Goal: Task Accomplishment & Management: Complete application form

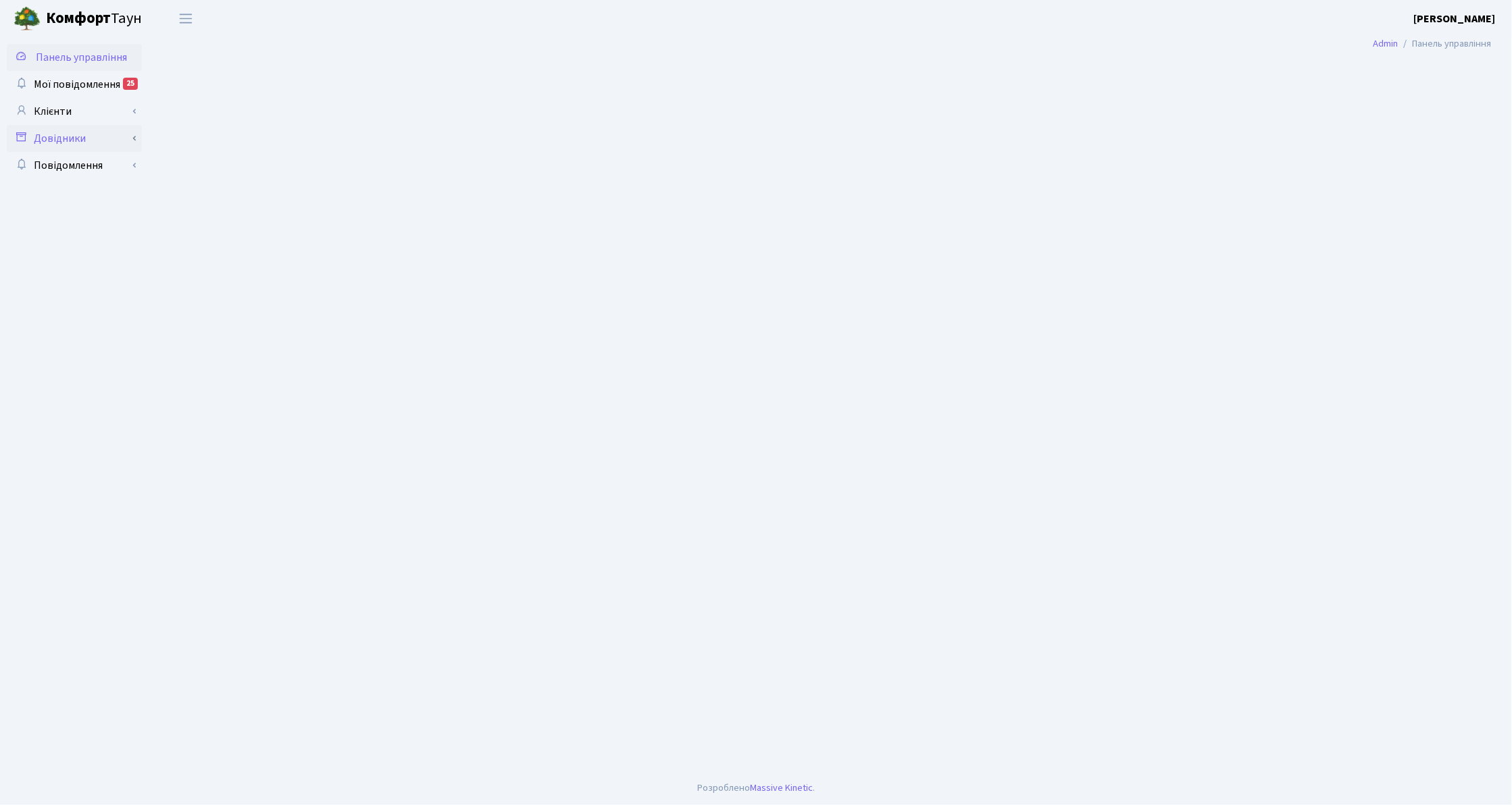
click at [63, 141] on link "Довідники" at bounding box center [74, 139] width 135 height 27
click at [58, 141] on link "Довідники" at bounding box center [74, 139] width 135 height 27
click at [59, 108] on link "Клієнти" at bounding box center [74, 111] width 135 height 27
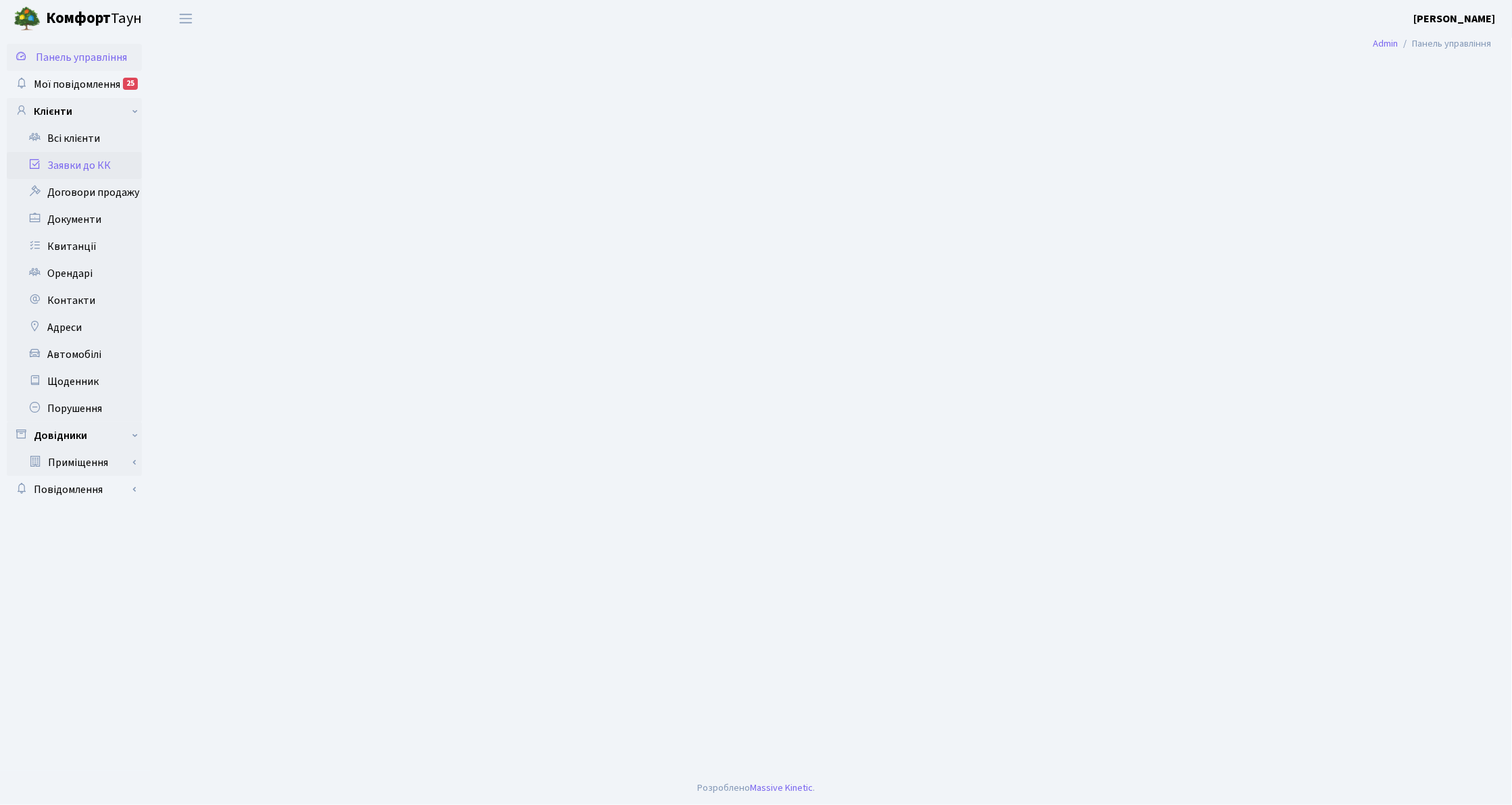
click at [84, 166] on link "Заявки до КК" at bounding box center [74, 166] width 135 height 27
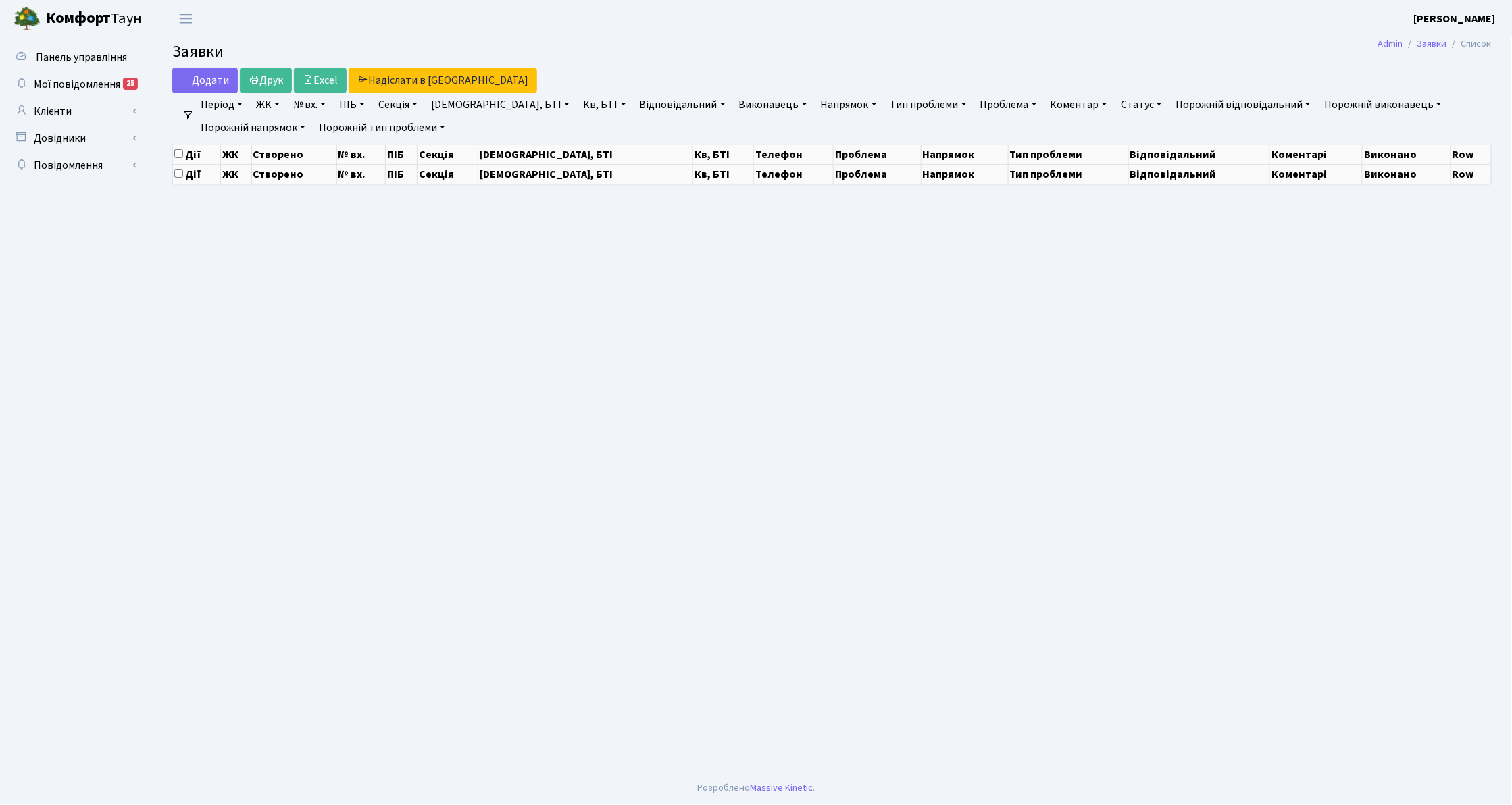
select select "25"
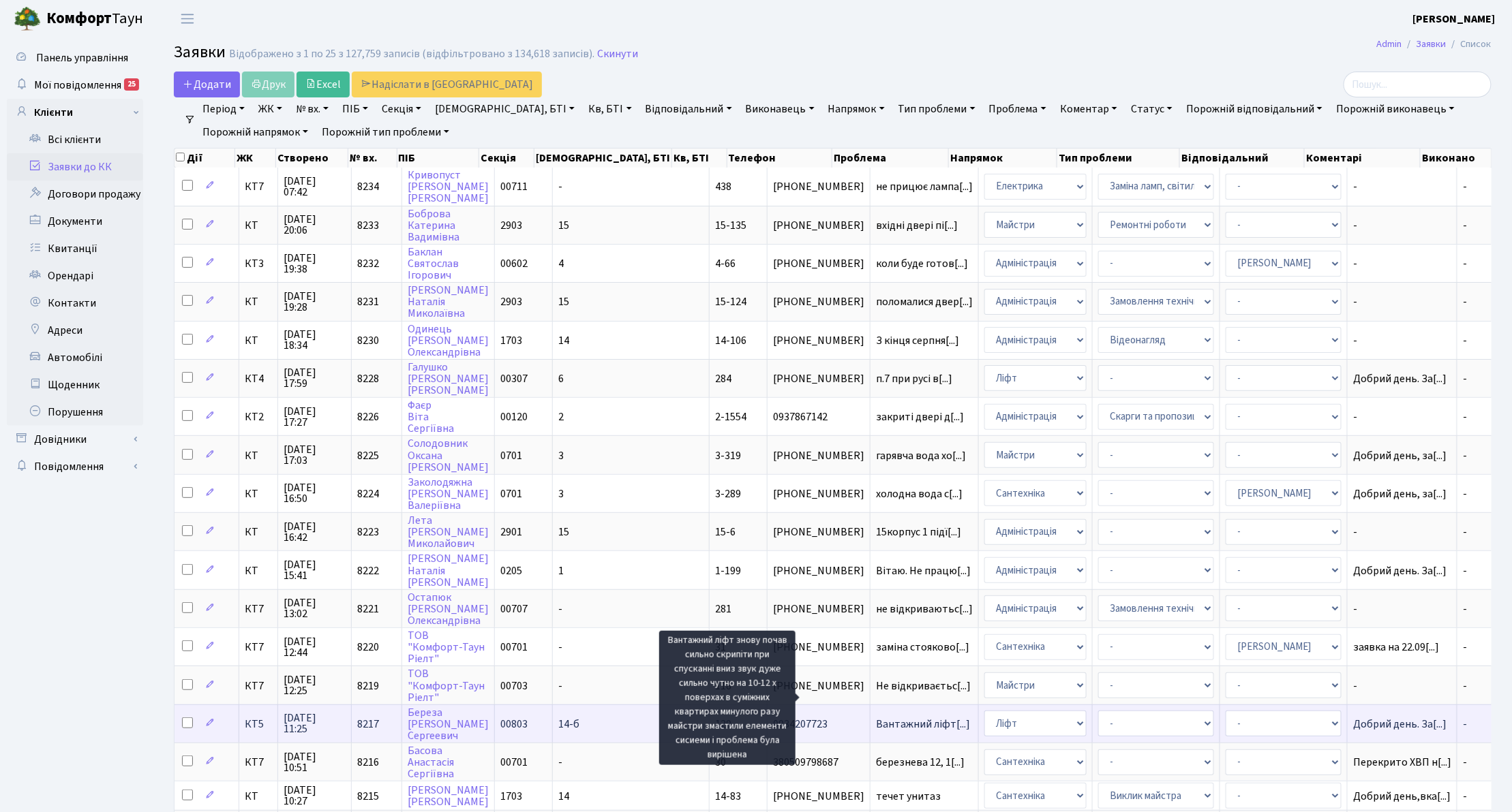
click at [876, 717] on span "Вантажний ліфт[...]" at bounding box center [923, 724] width 94 height 15
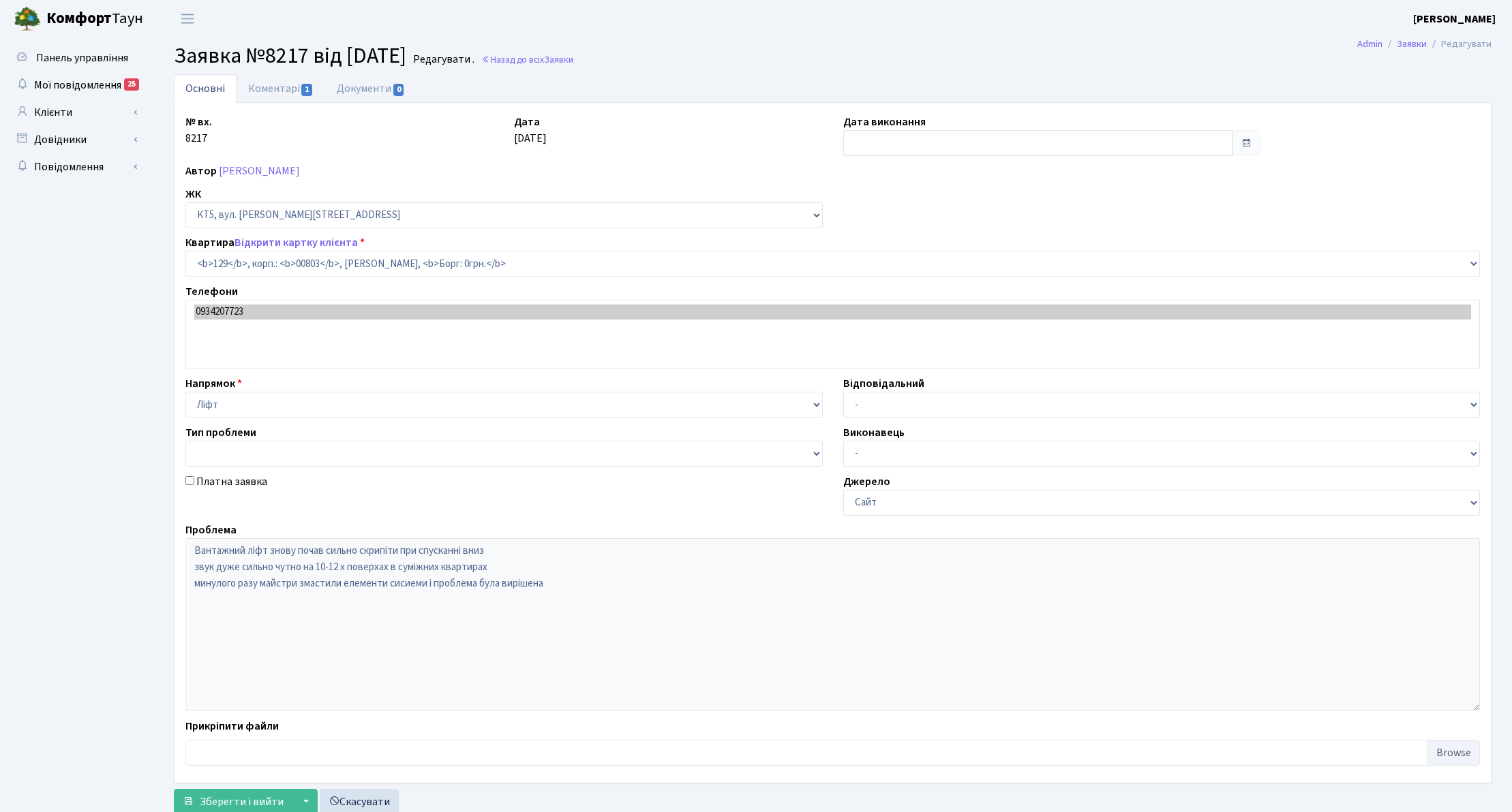
select select "17659"
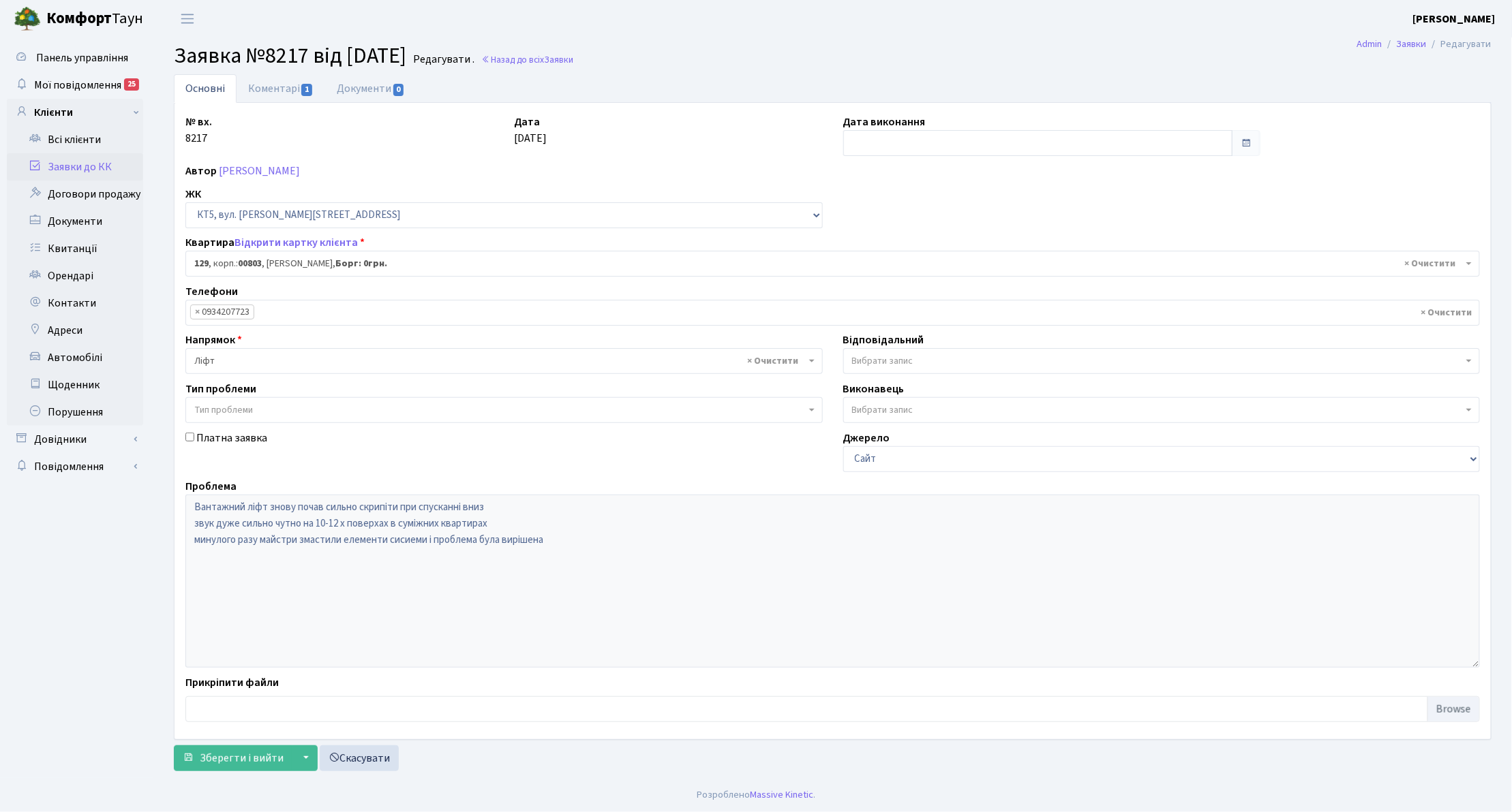
click at [98, 173] on link "Заявки до КК" at bounding box center [75, 167] width 136 height 27
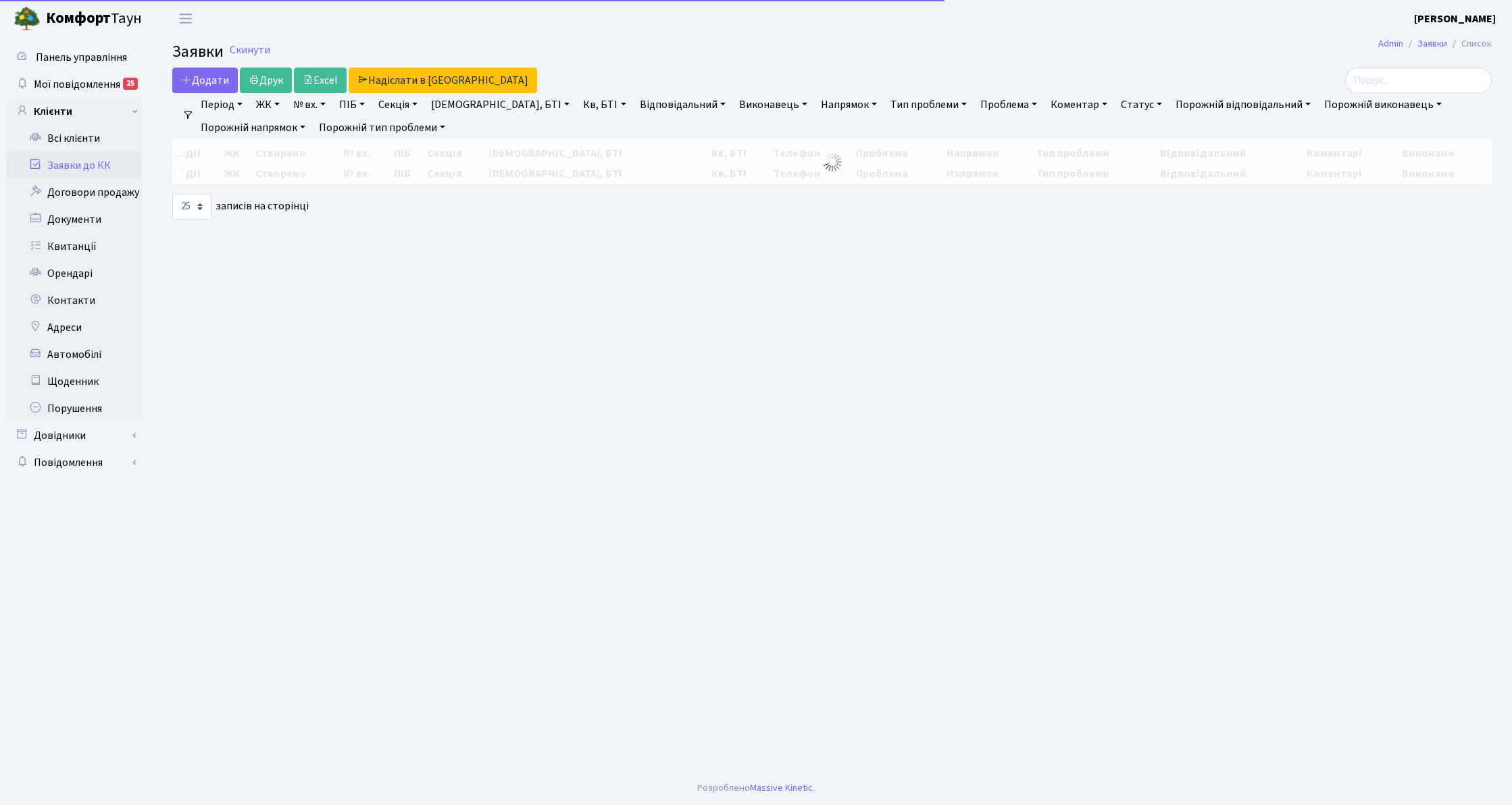
select select "25"
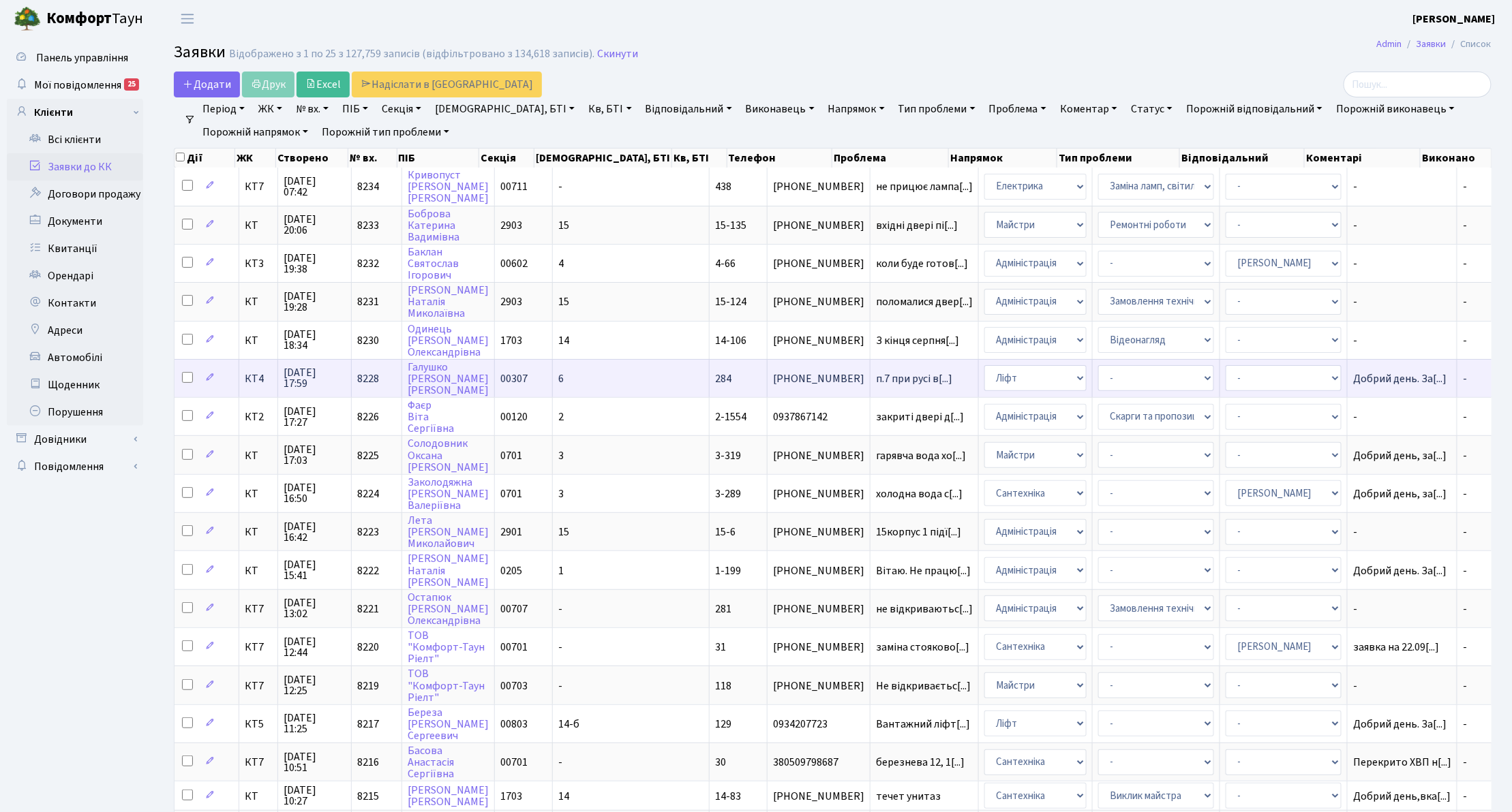
click at [548, 369] on td "00307" at bounding box center [524, 378] width 58 height 38
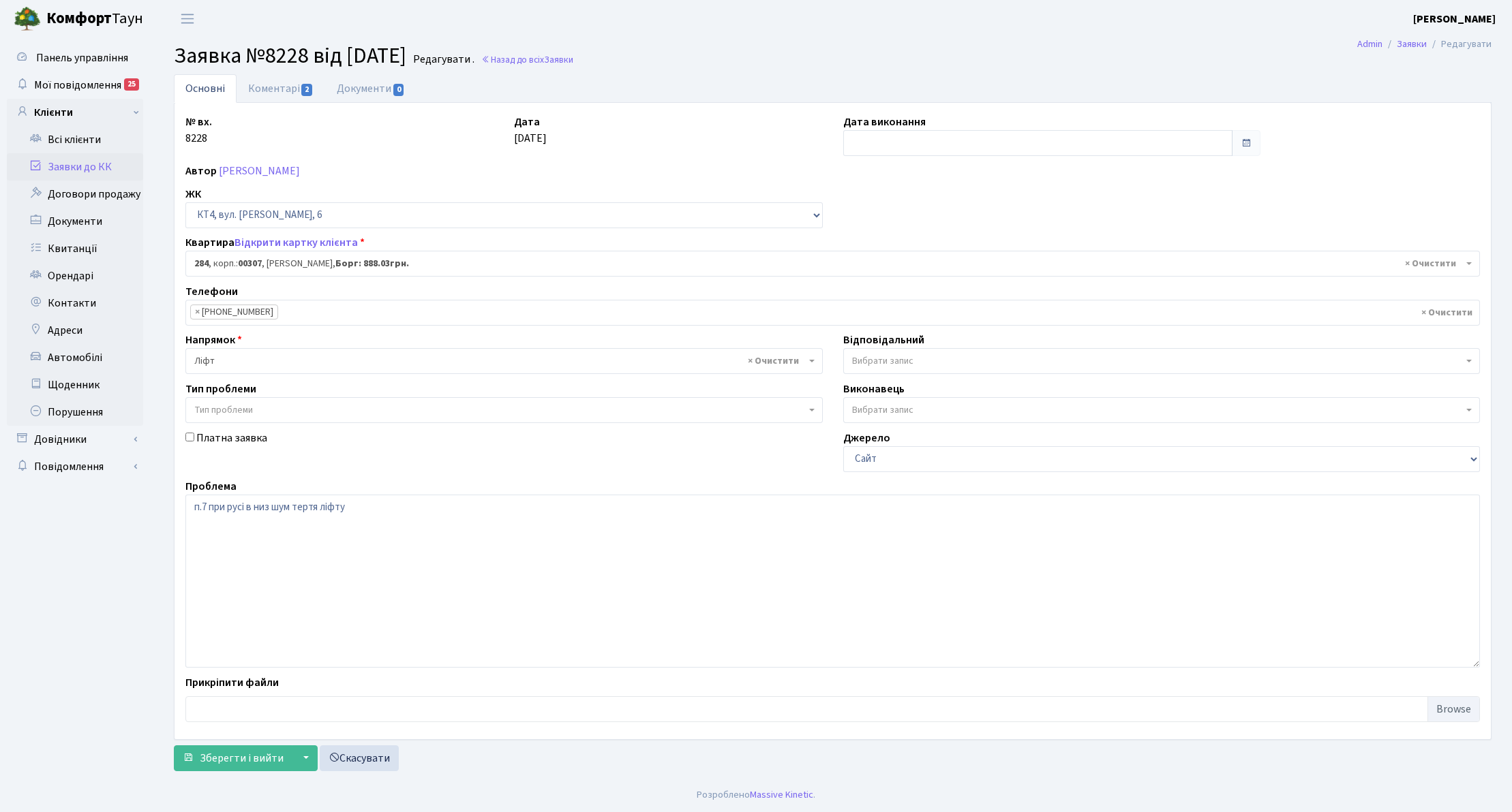
select select "16998"
click at [79, 162] on link "Заявки до КК" at bounding box center [75, 167] width 136 height 27
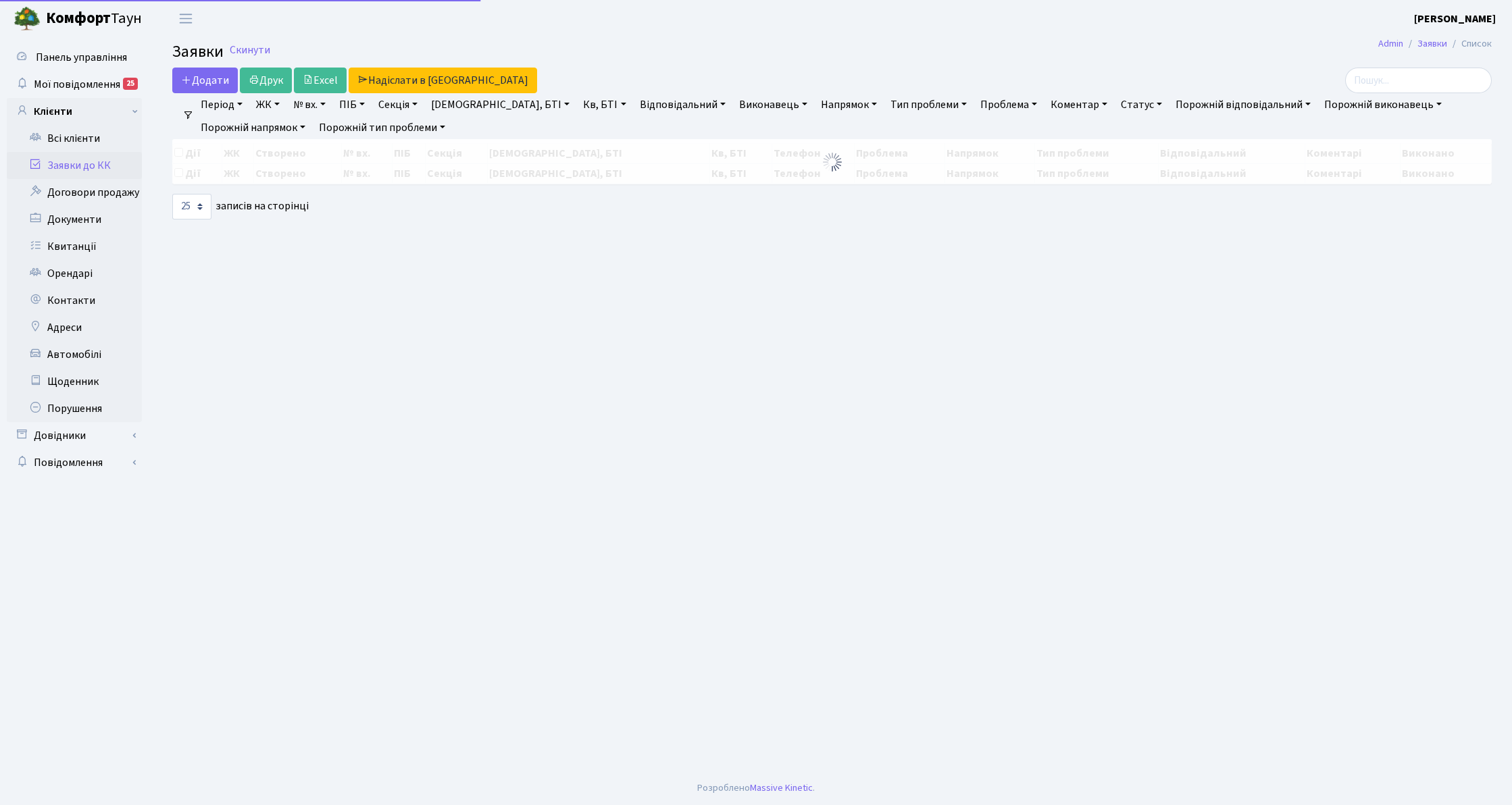
select select "25"
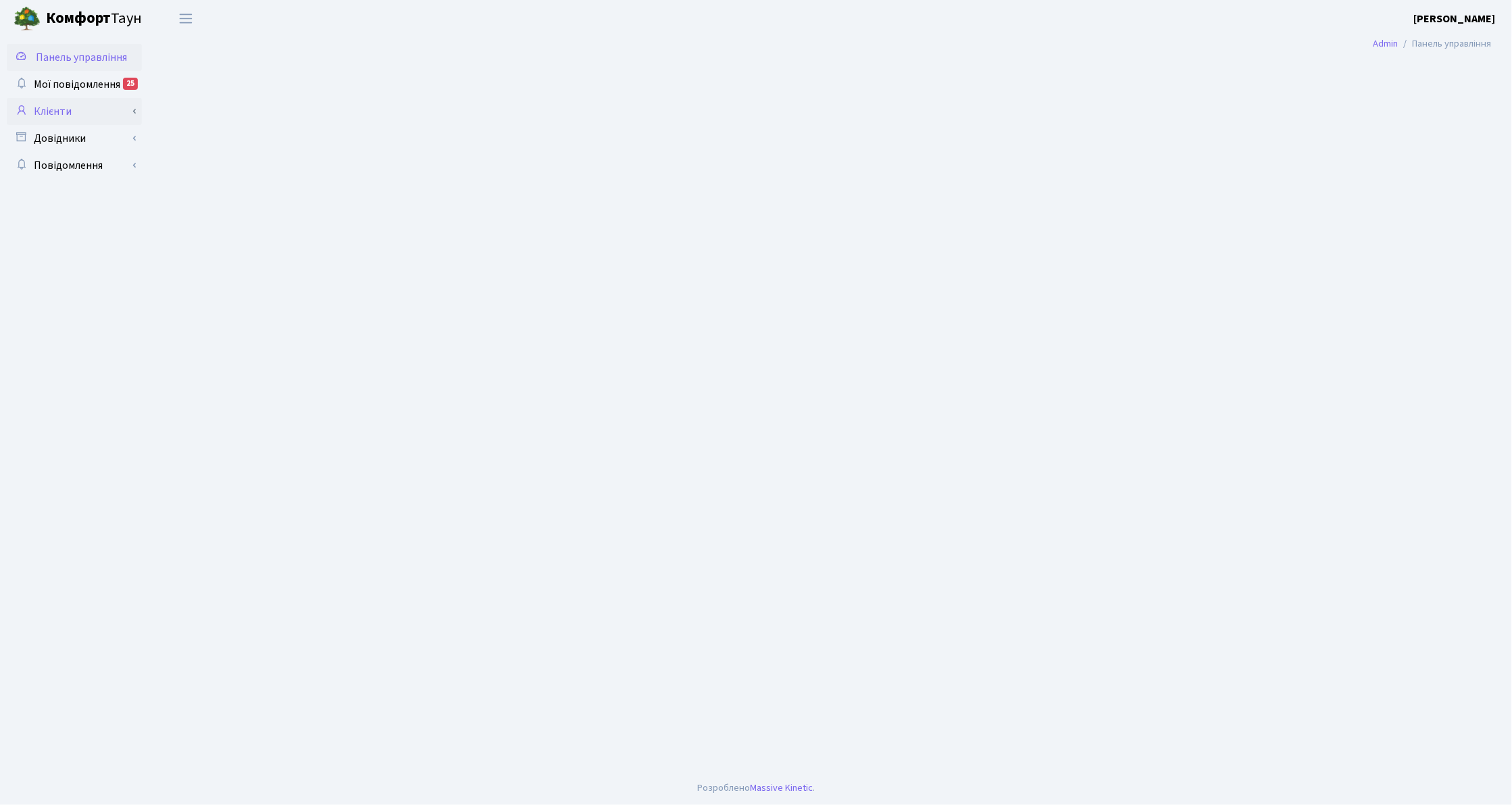
click at [84, 119] on link "Клієнти" at bounding box center [74, 111] width 135 height 27
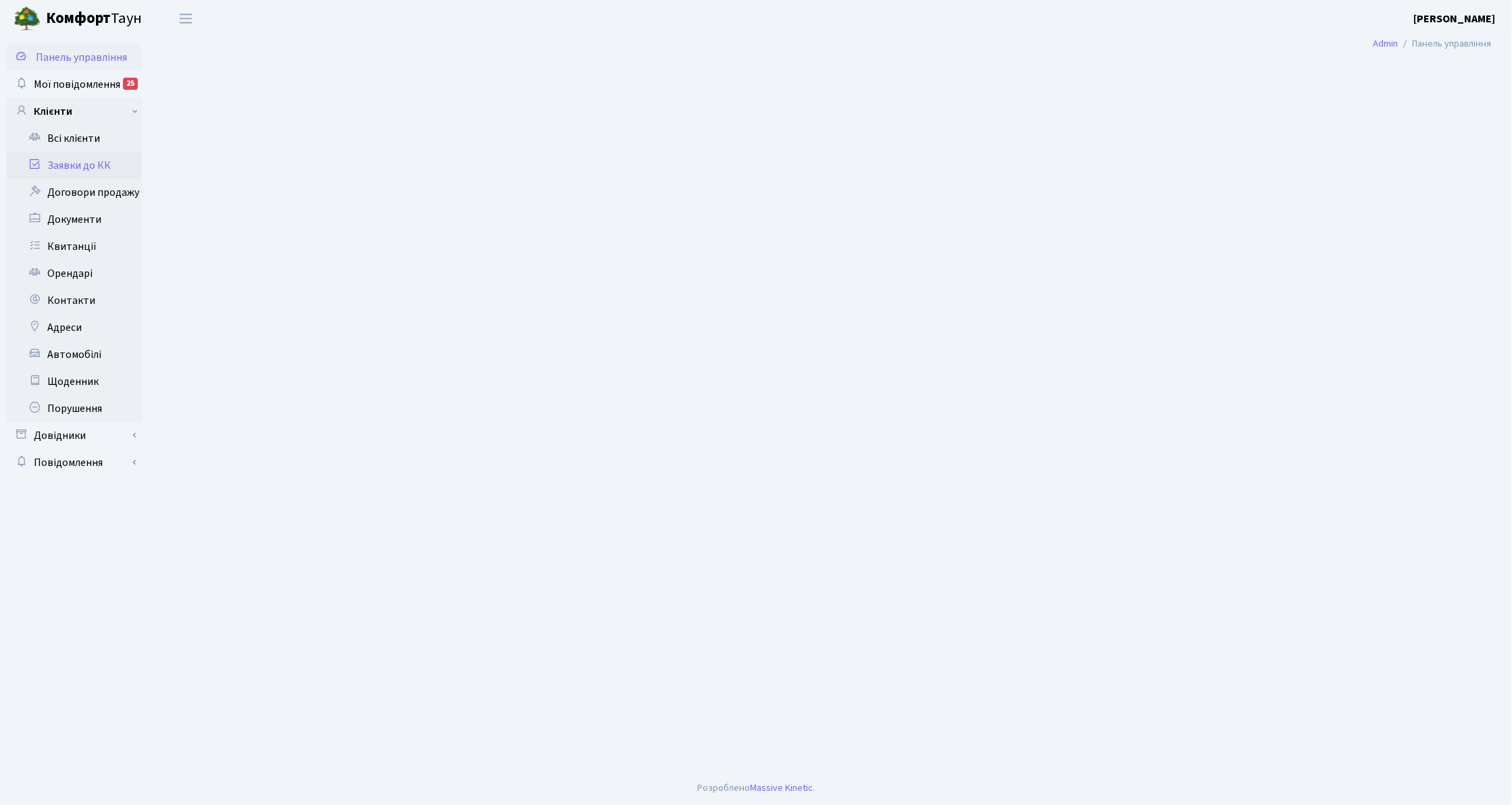
click at [92, 157] on link "Заявки до КК" at bounding box center [74, 166] width 135 height 27
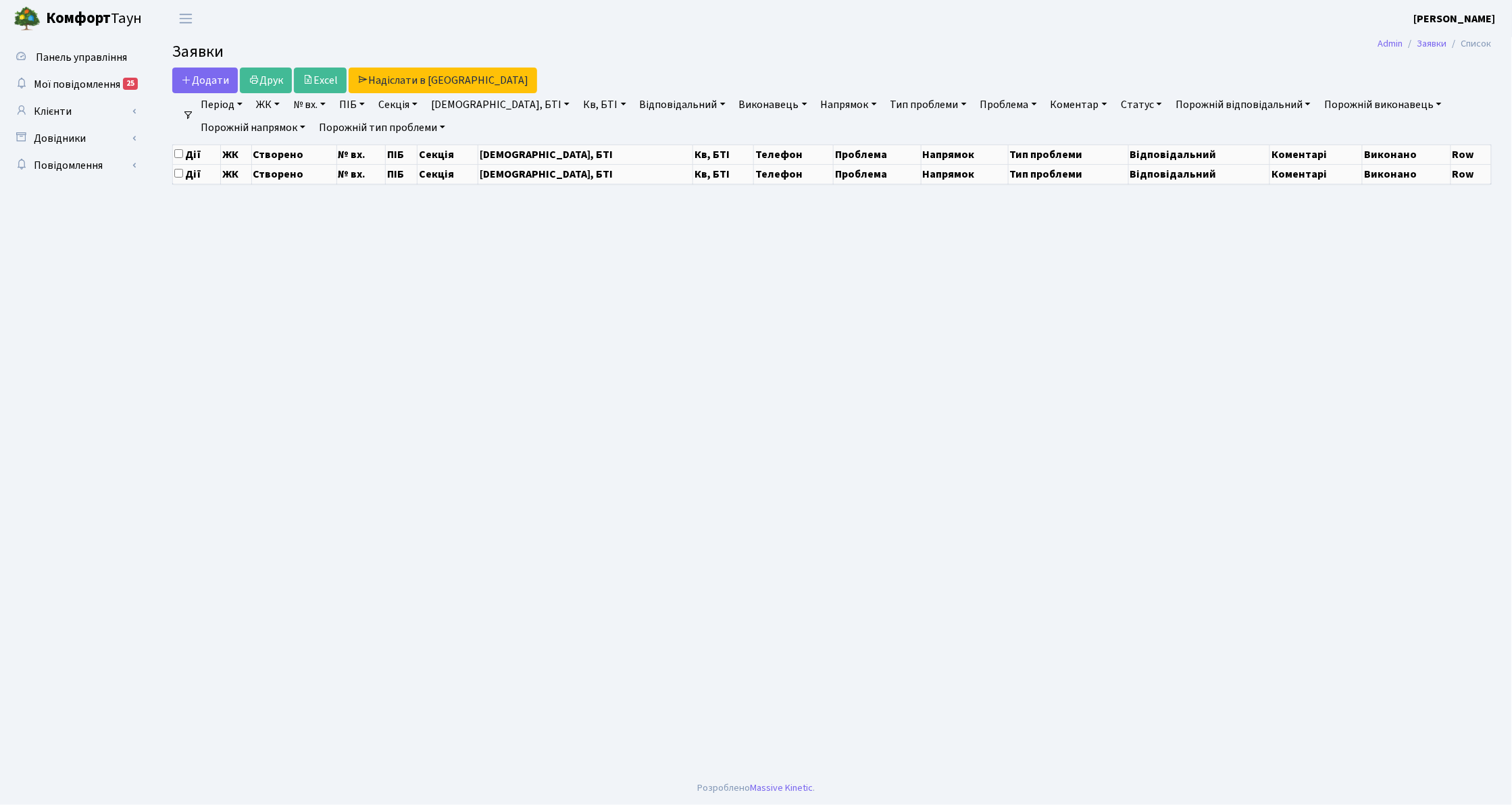
select select "25"
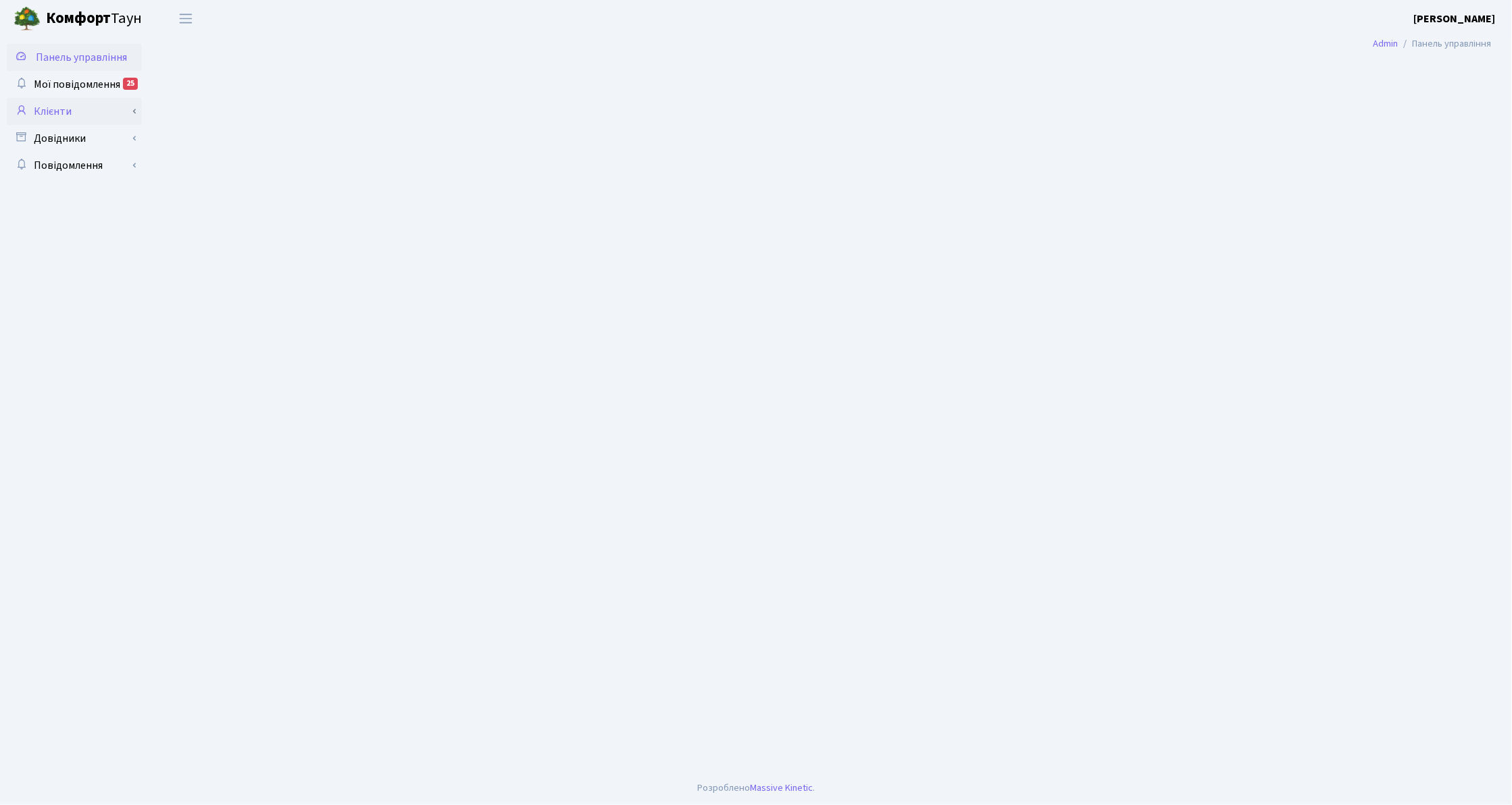
click at [70, 117] on link "Клієнти" at bounding box center [74, 111] width 135 height 27
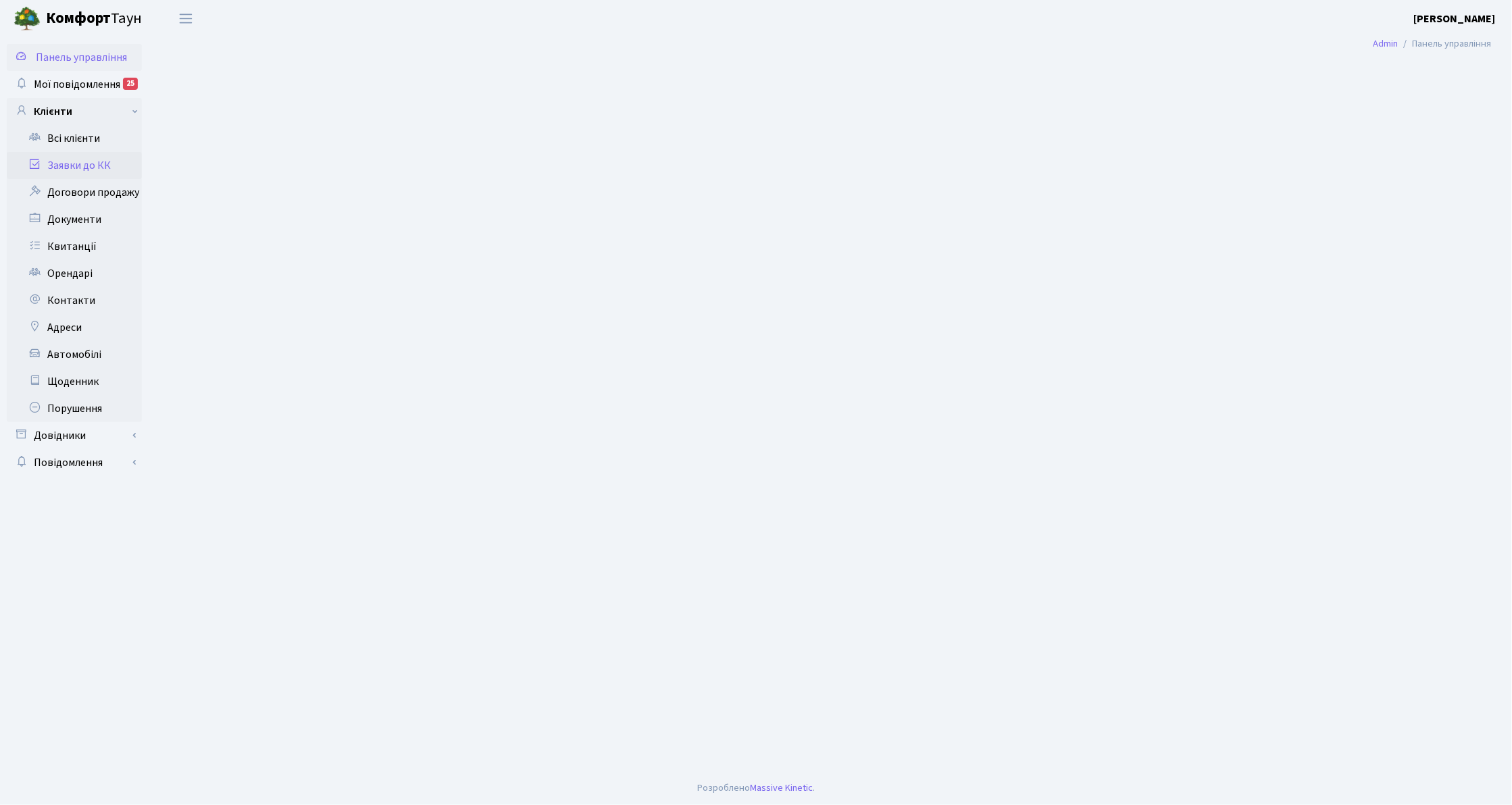
click at [69, 166] on link "Заявки до КК" at bounding box center [74, 166] width 135 height 27
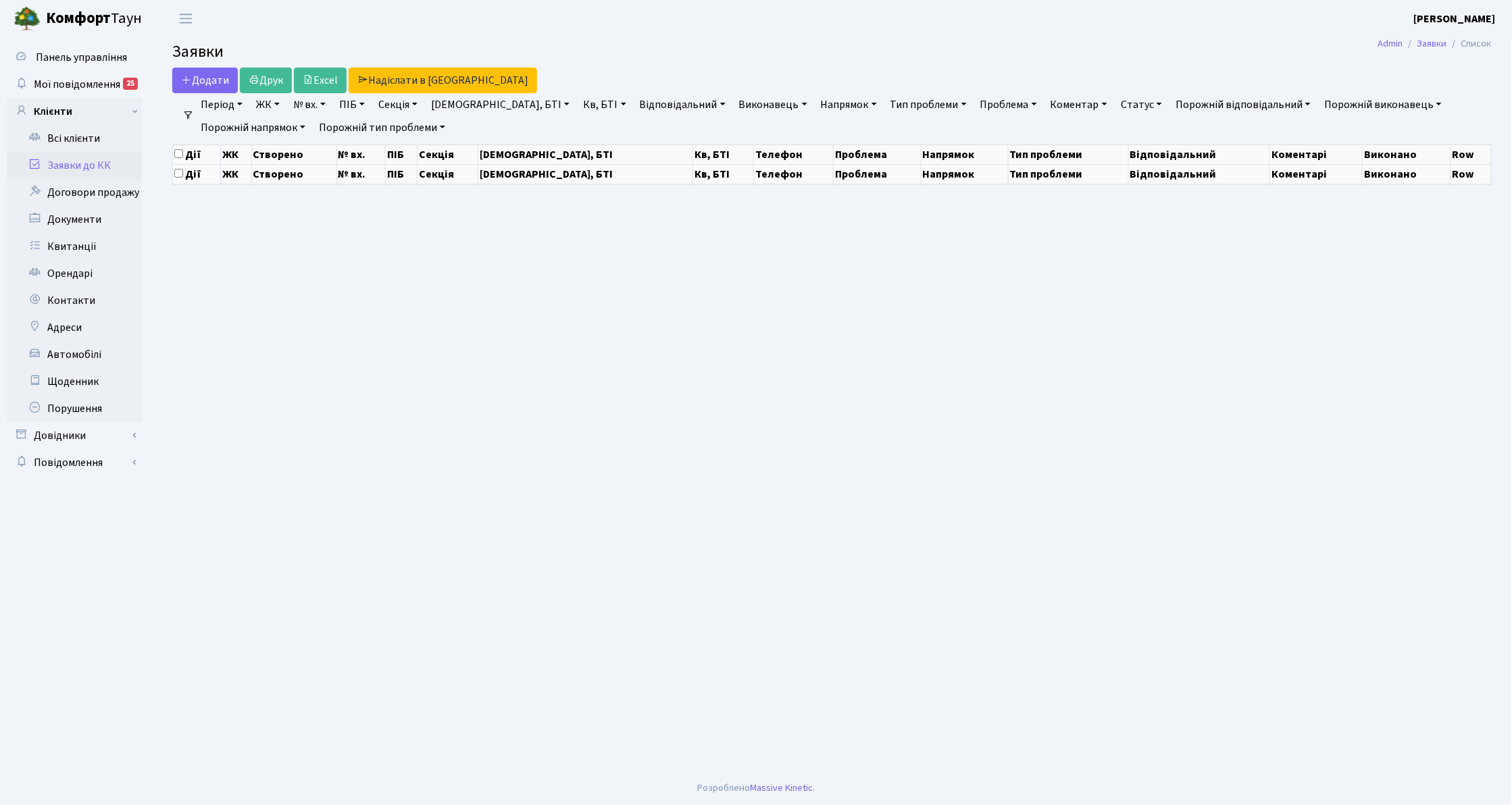
select select "25"
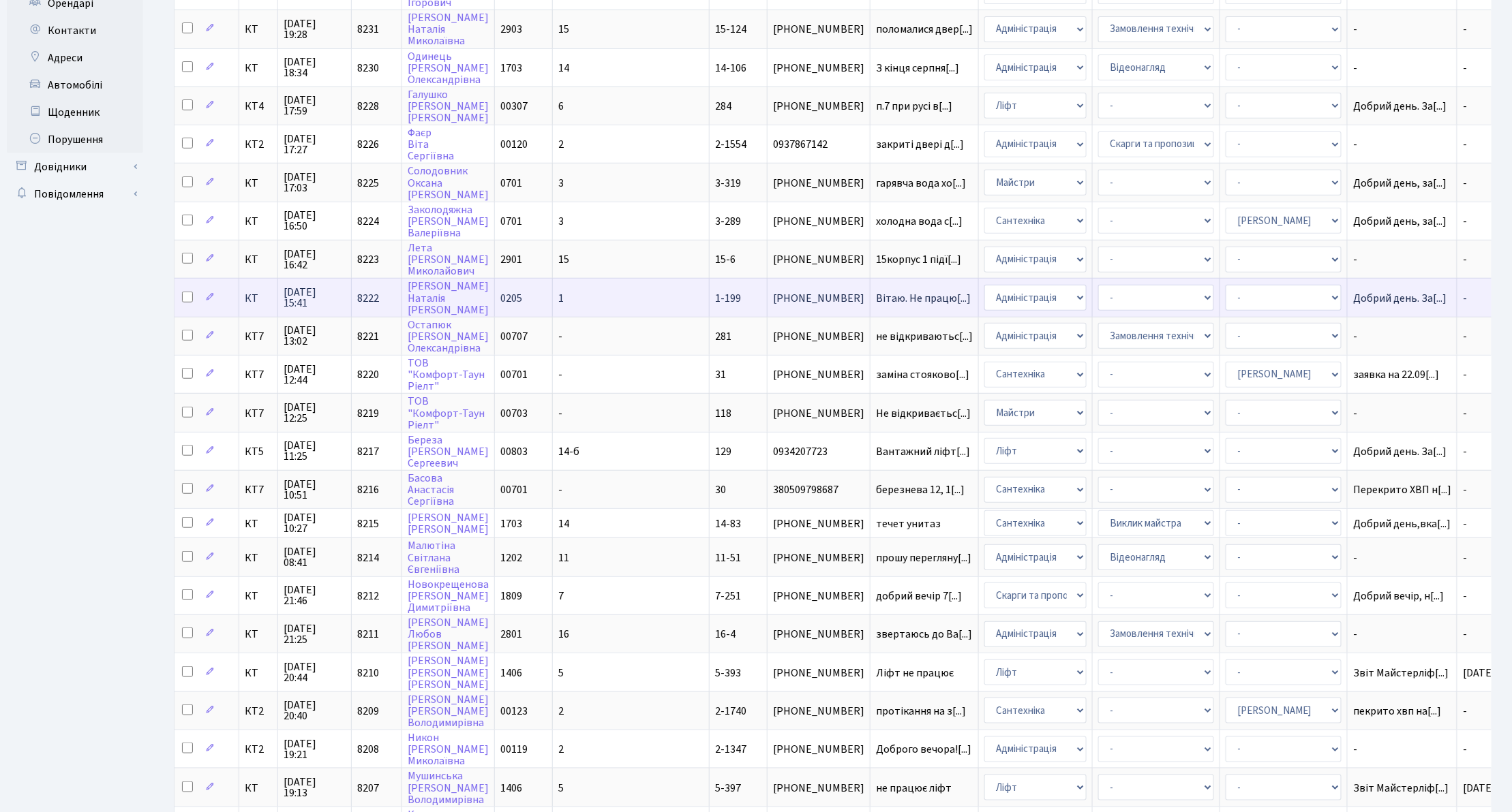
scroll to position [356, 0]
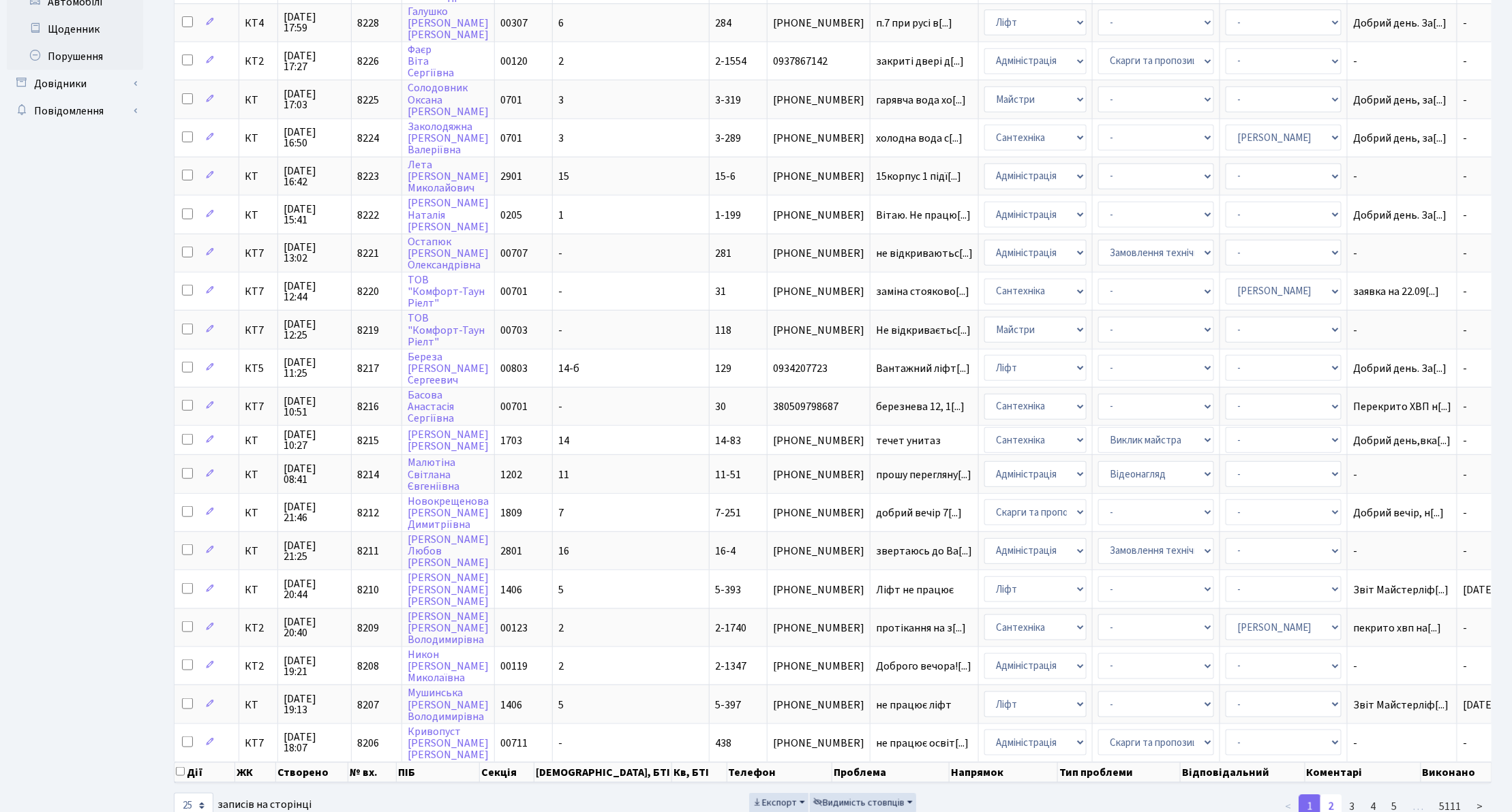
click at [1323, 795] on link "2" at bounding box center [1330, 807] width 22 height 24
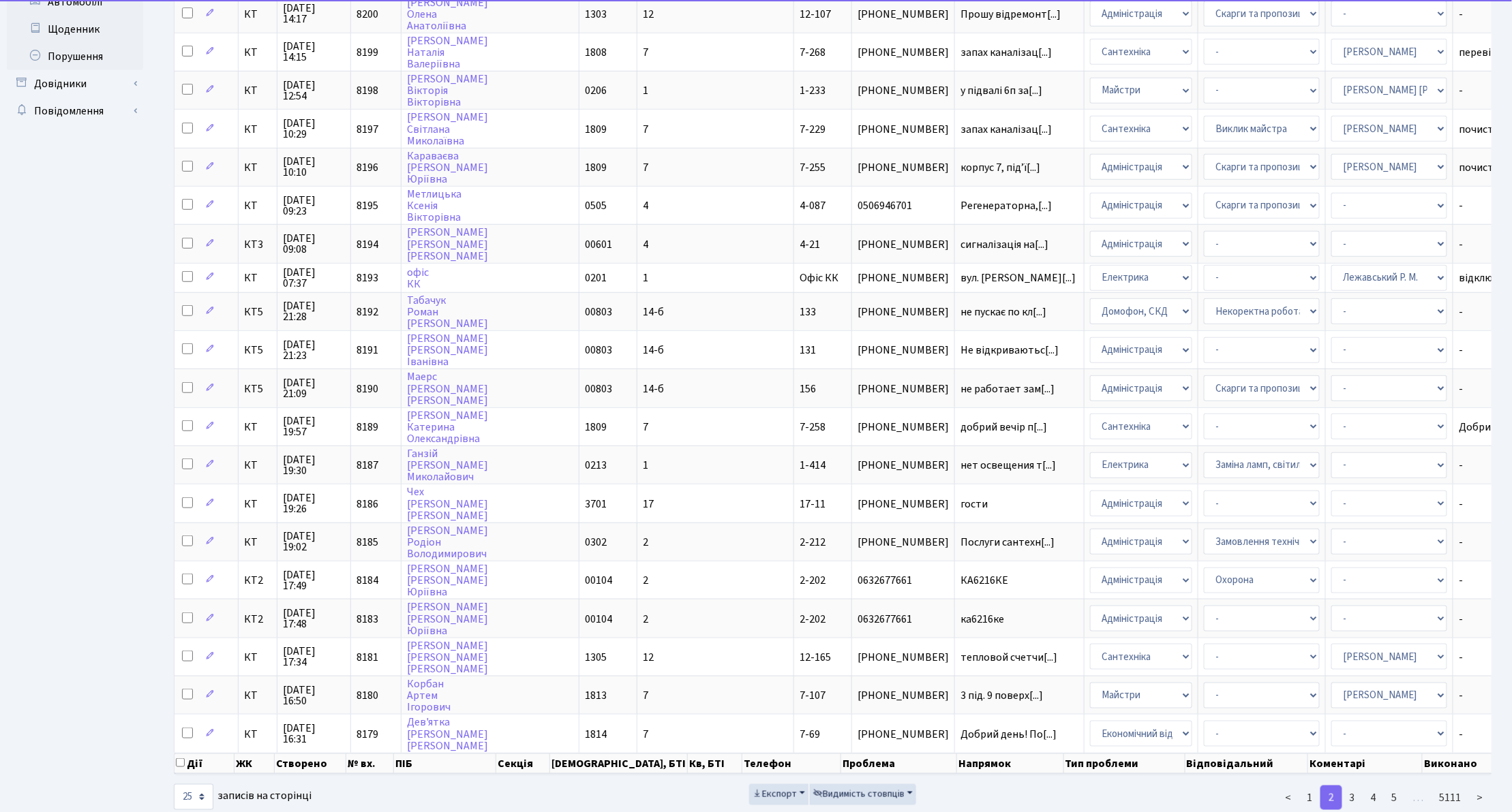
scroll to position [363, 0]
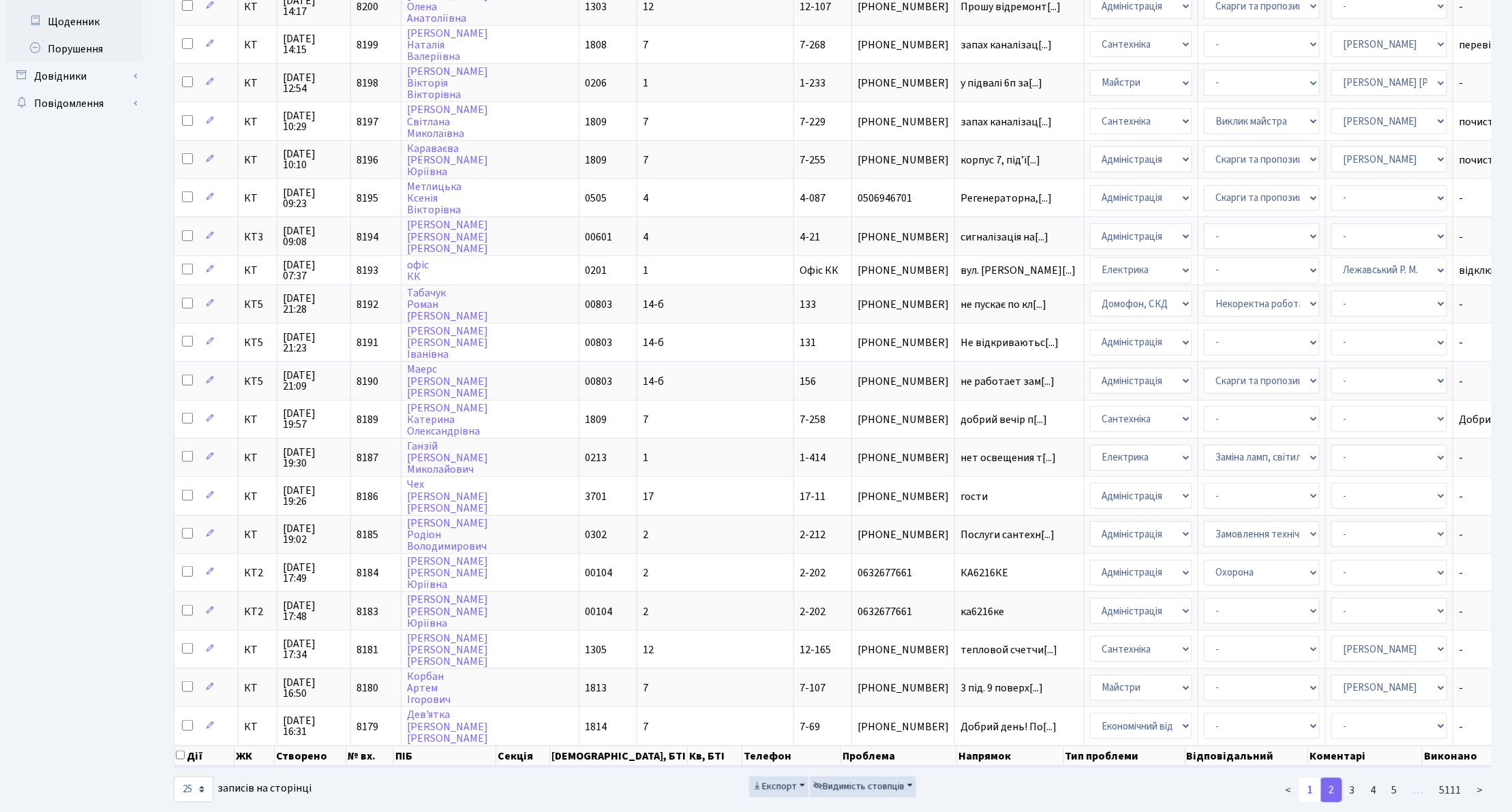
click at [1312, 779] on link "1" at bounding box center [1310, 790] width 22 height 24
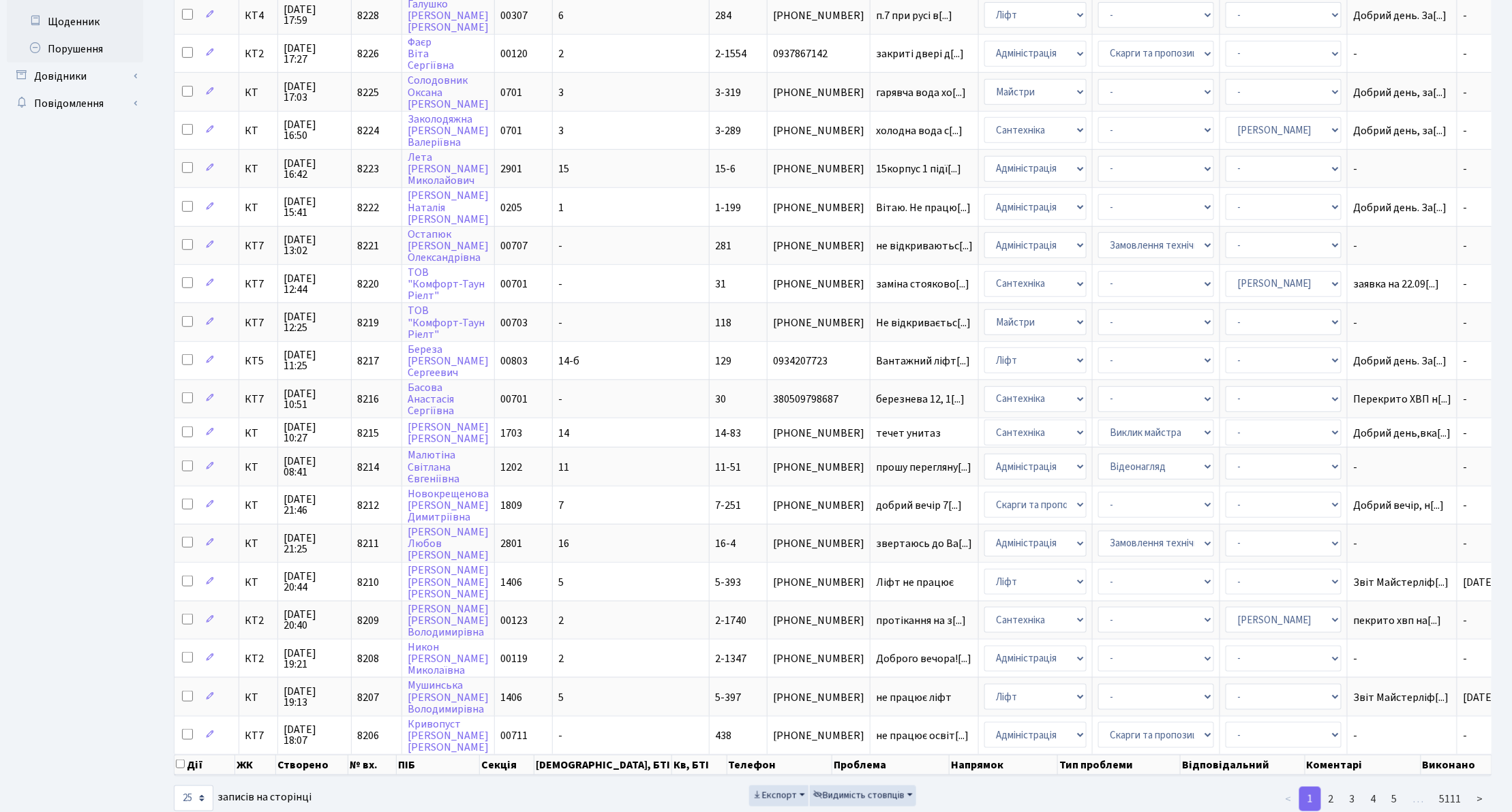
scroll to position [356, 0]
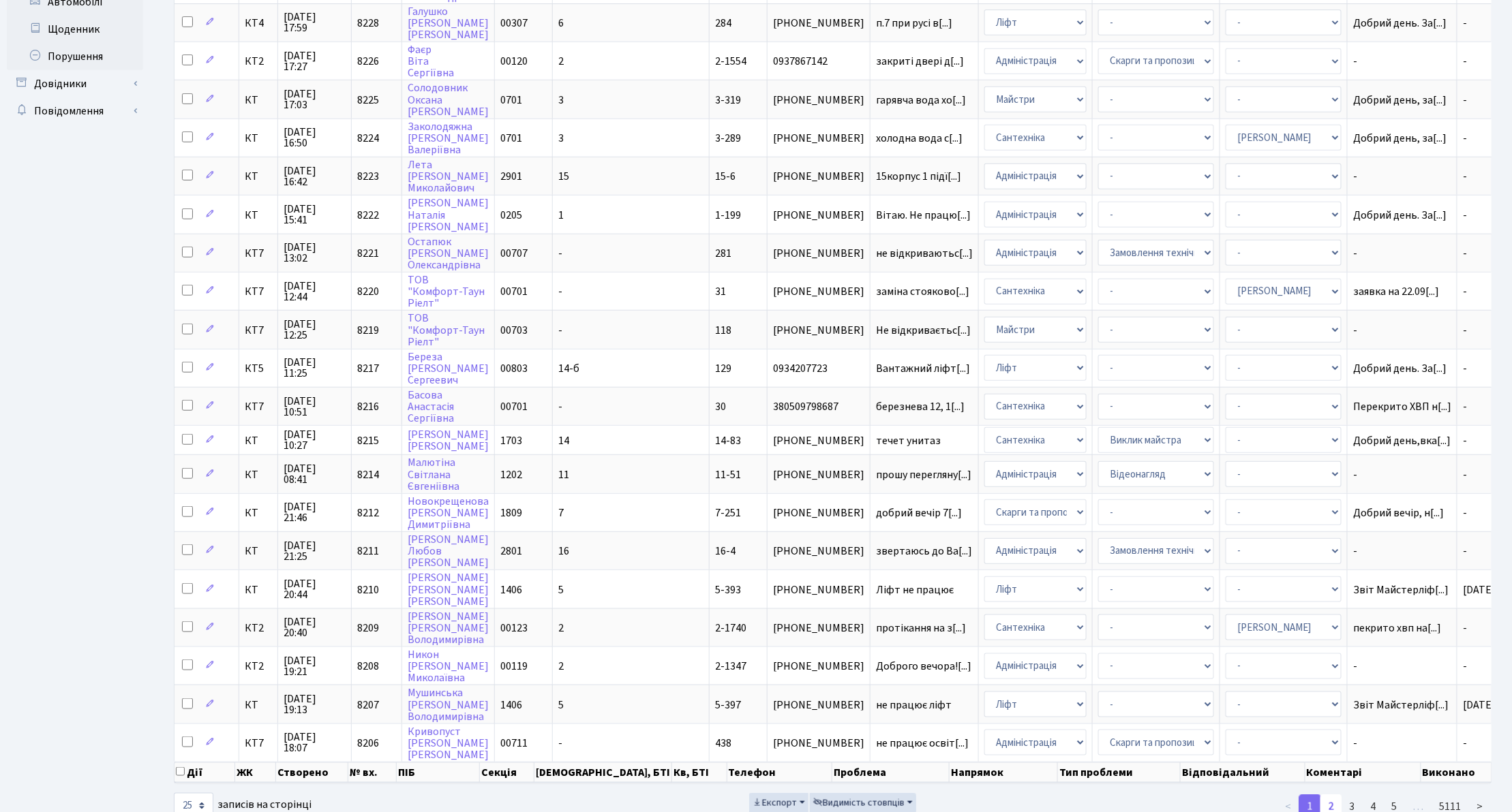
click at [1328, 795] on link "2" at bounding box center [1330, 807] width 22 height 24
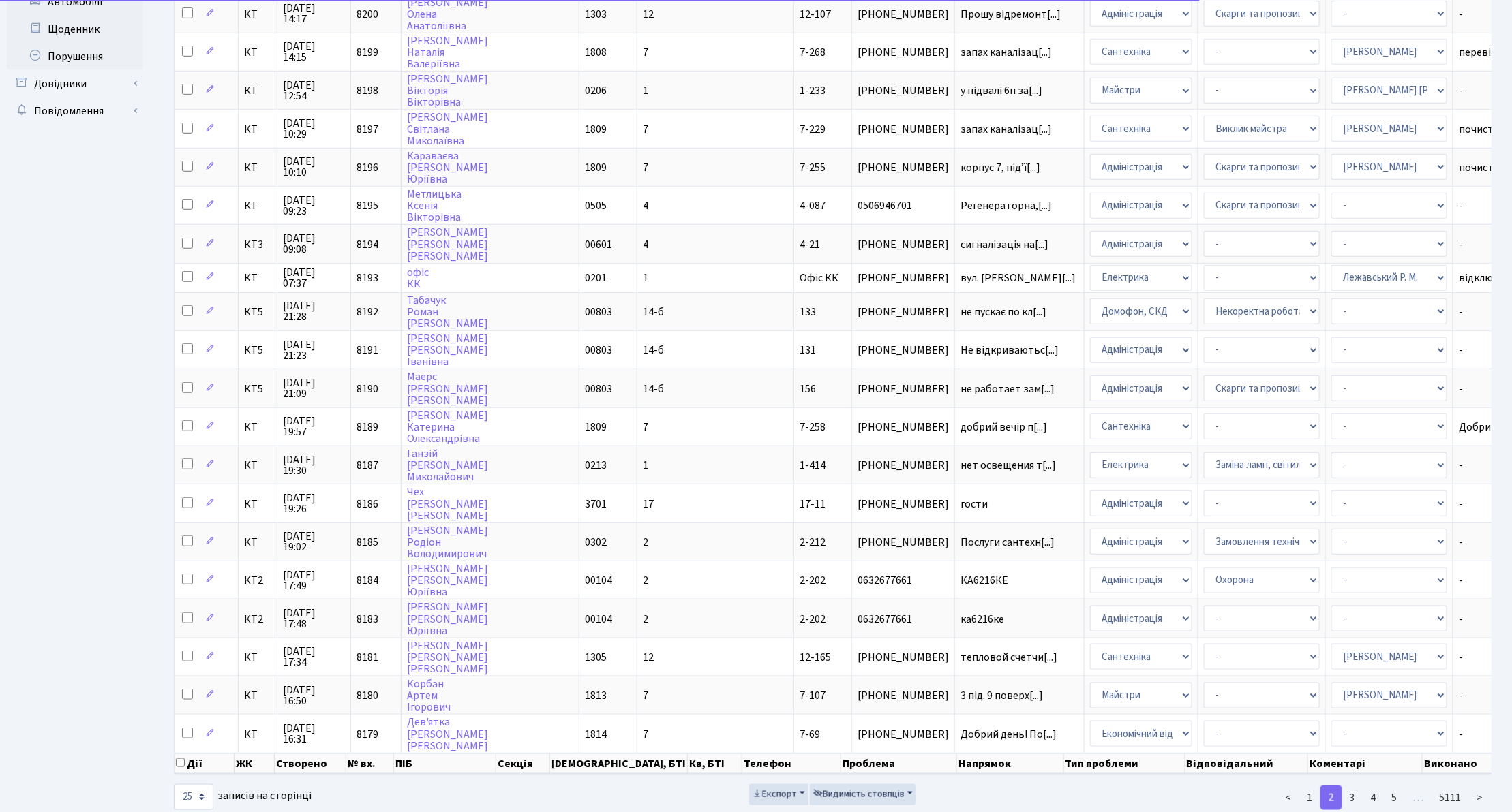
scroll to position [363, 0]
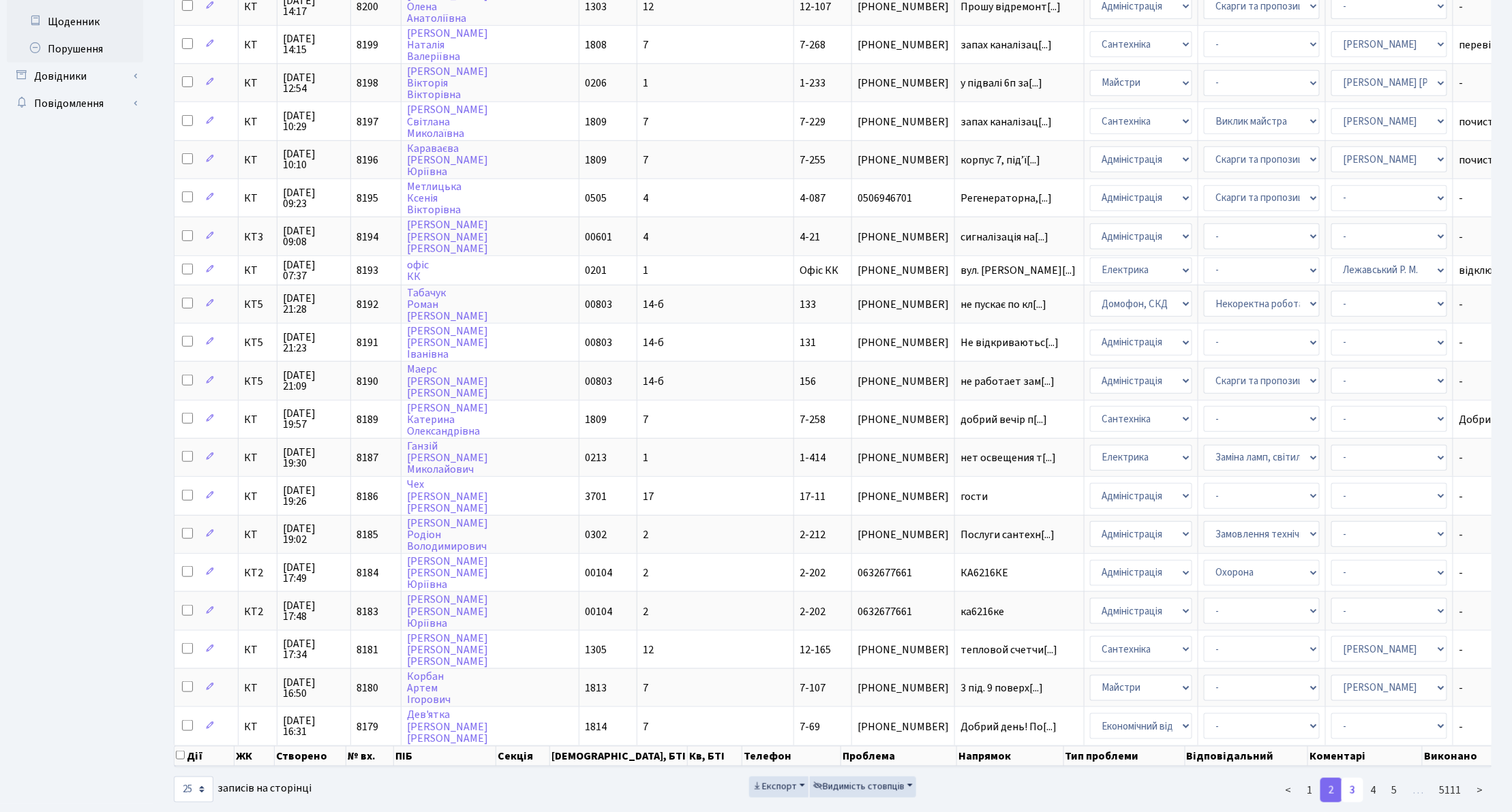
click at [1348, 779] on link "3" at bounding box center [1352, 790] width 22 height 24
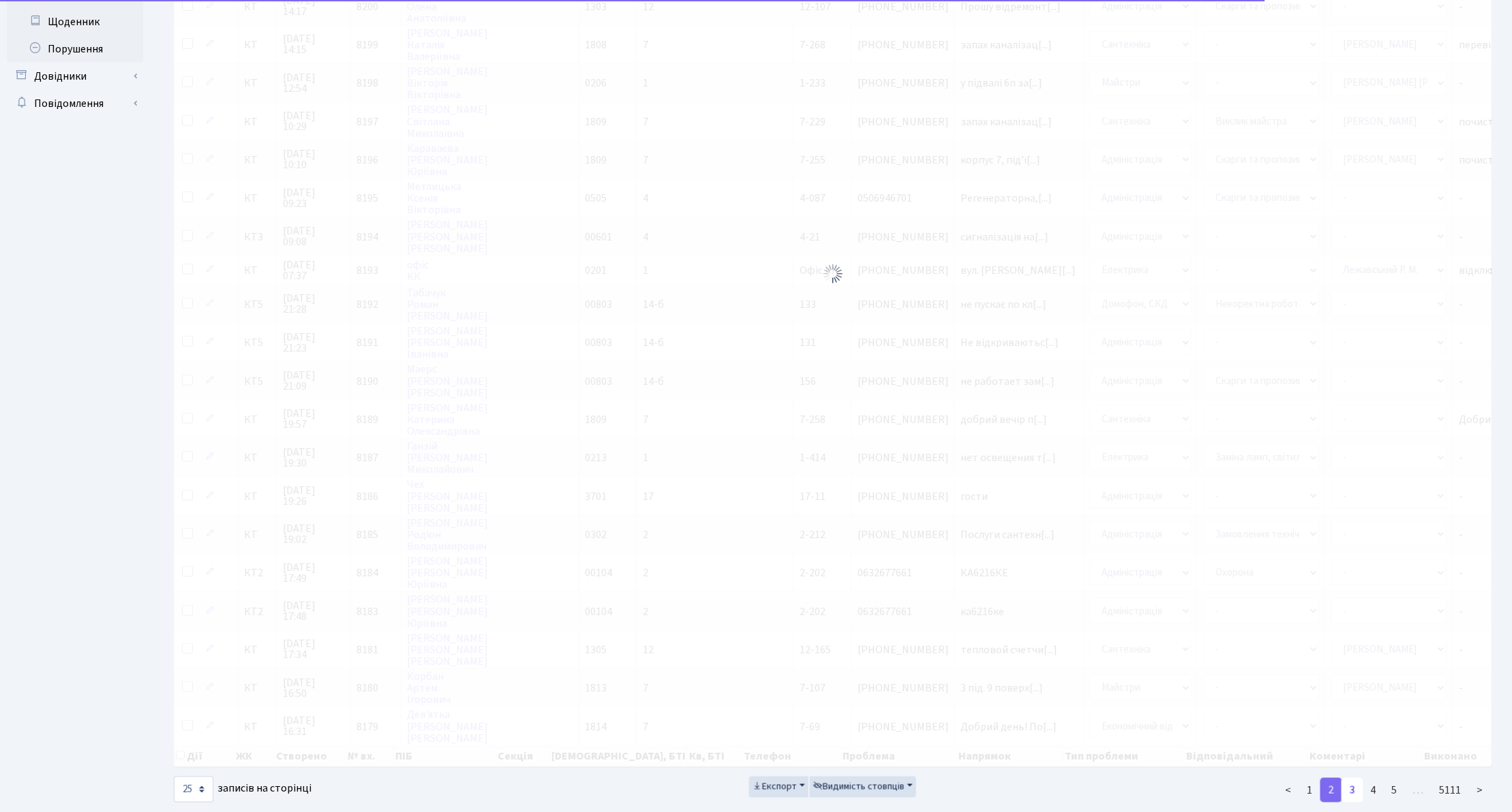
scroll to position [350, 0]
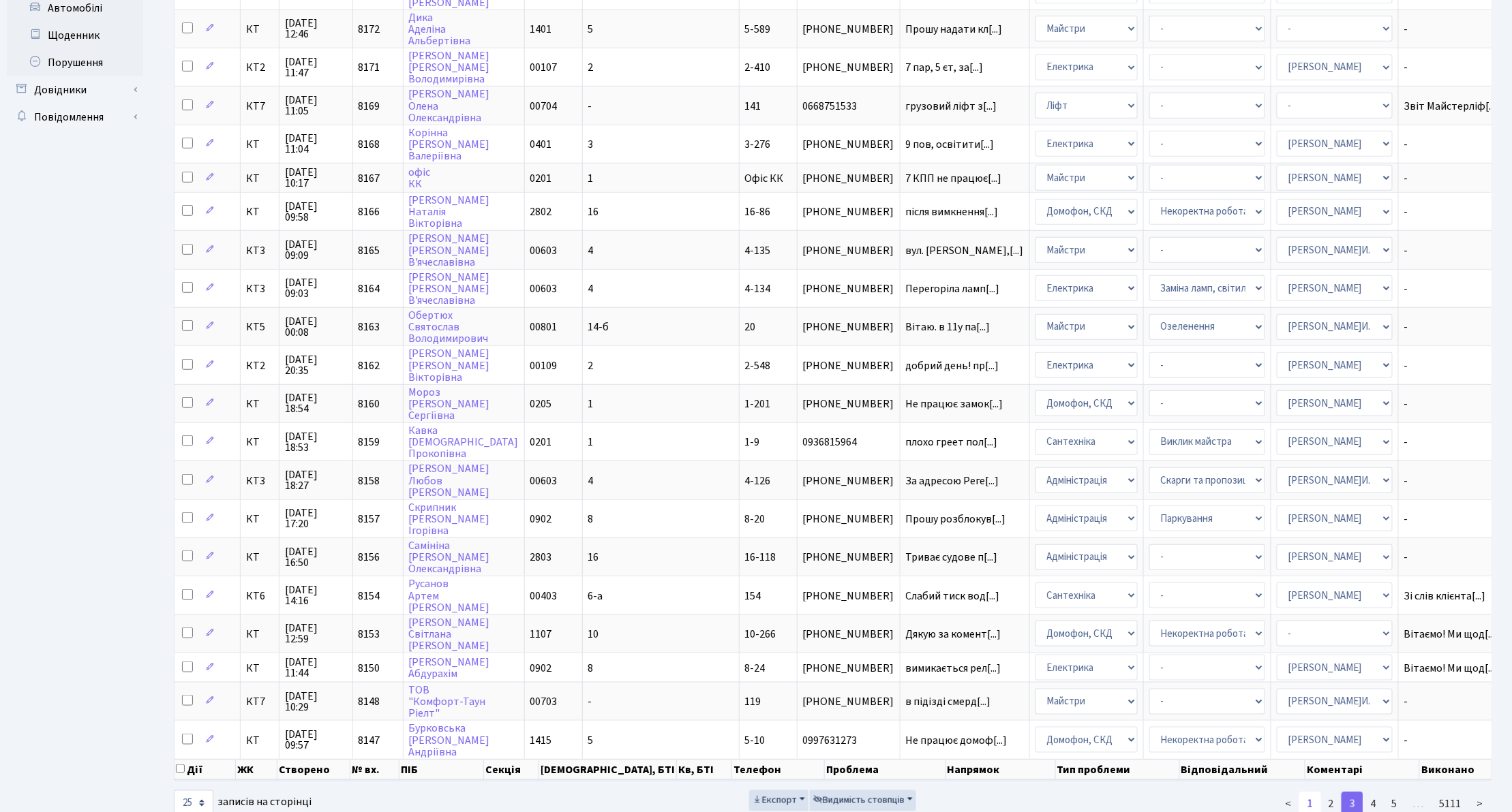
click at [1312, 792] on link "1" at bounding box center [1310, 804] width 22 height 24
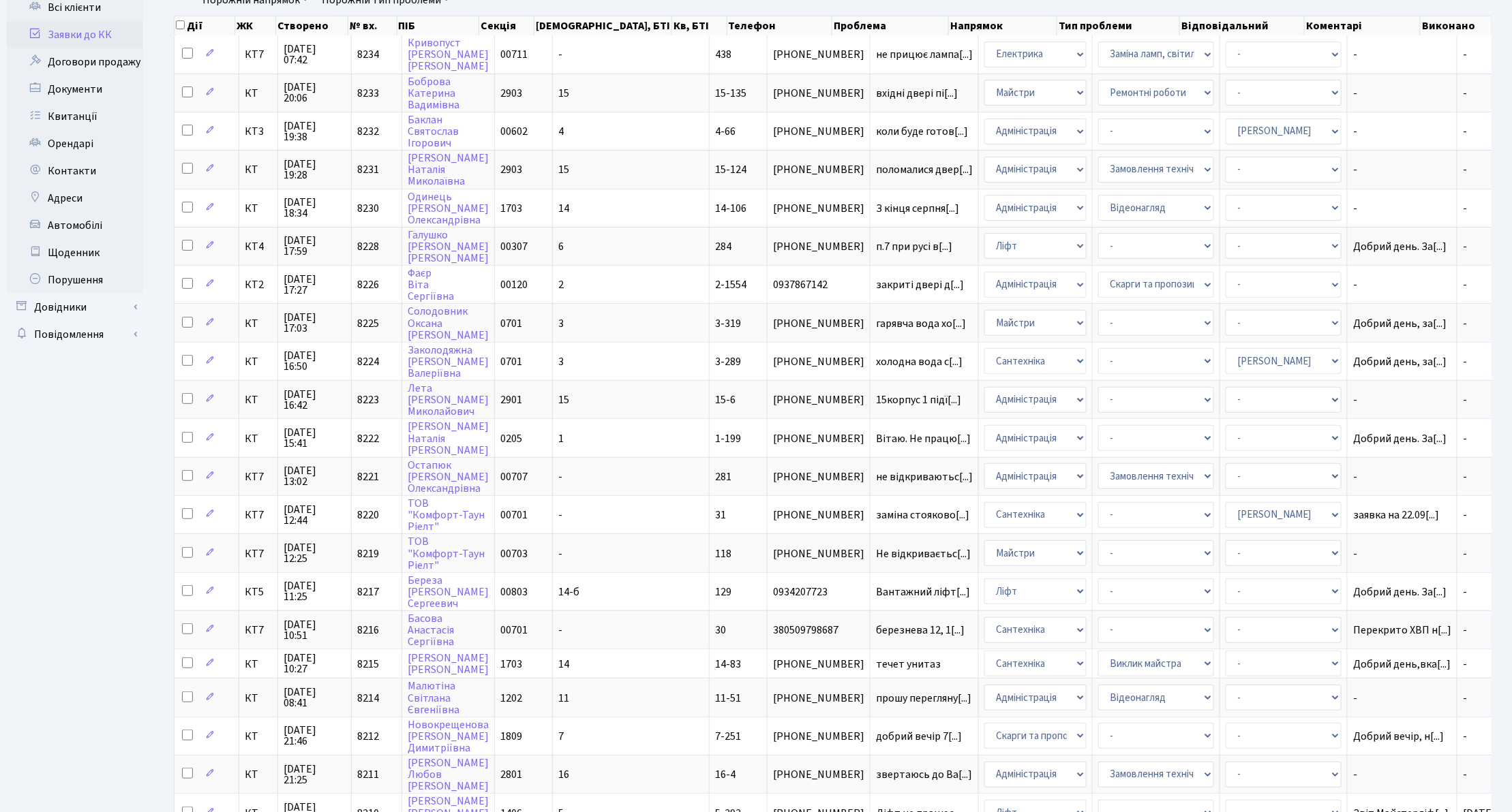
scroll to position [131, 0]
click at [118, 43] on link "Заявки до КК" at bounding box center [75, 36] width 136 height 27
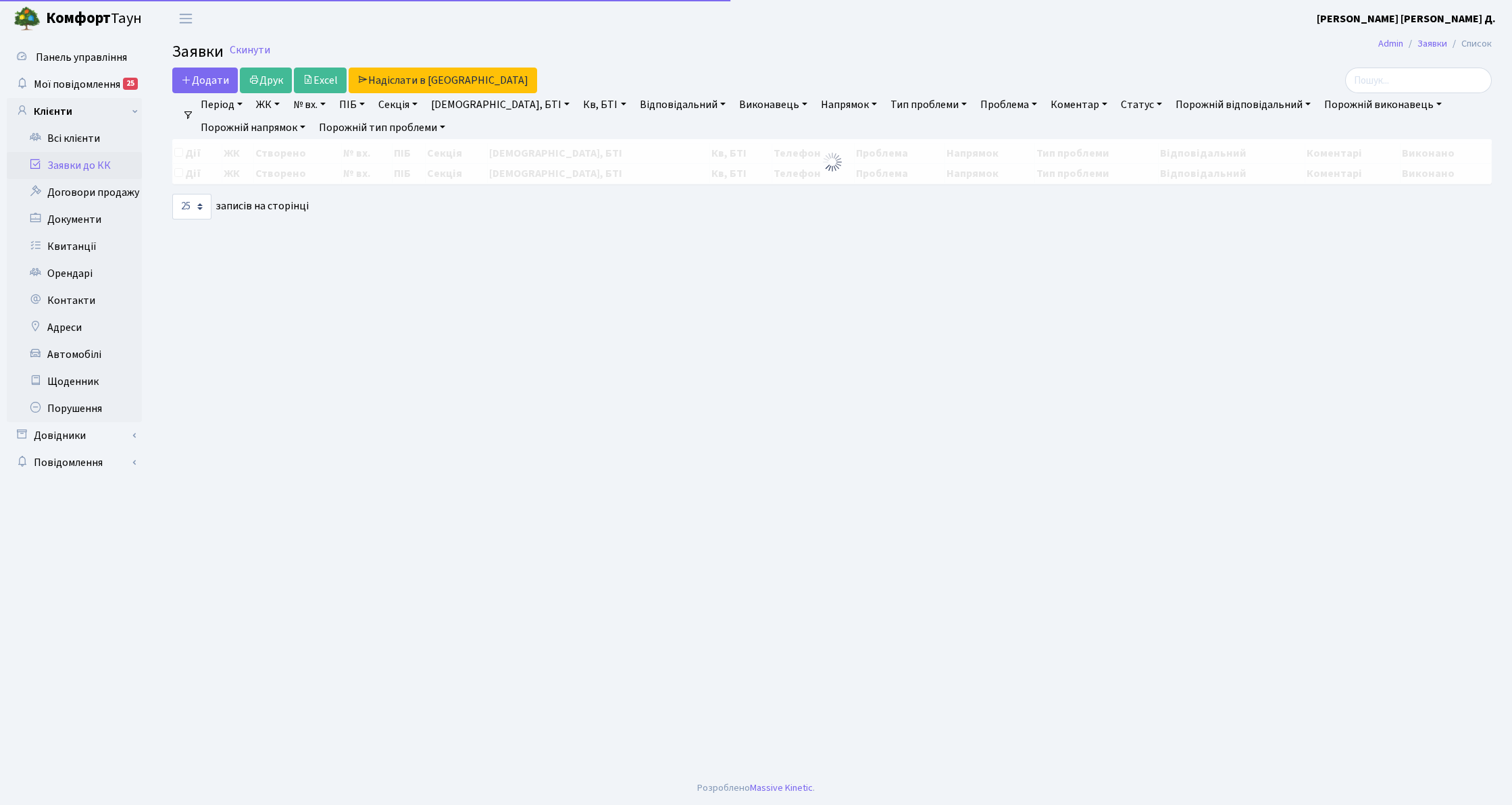
select select "25"
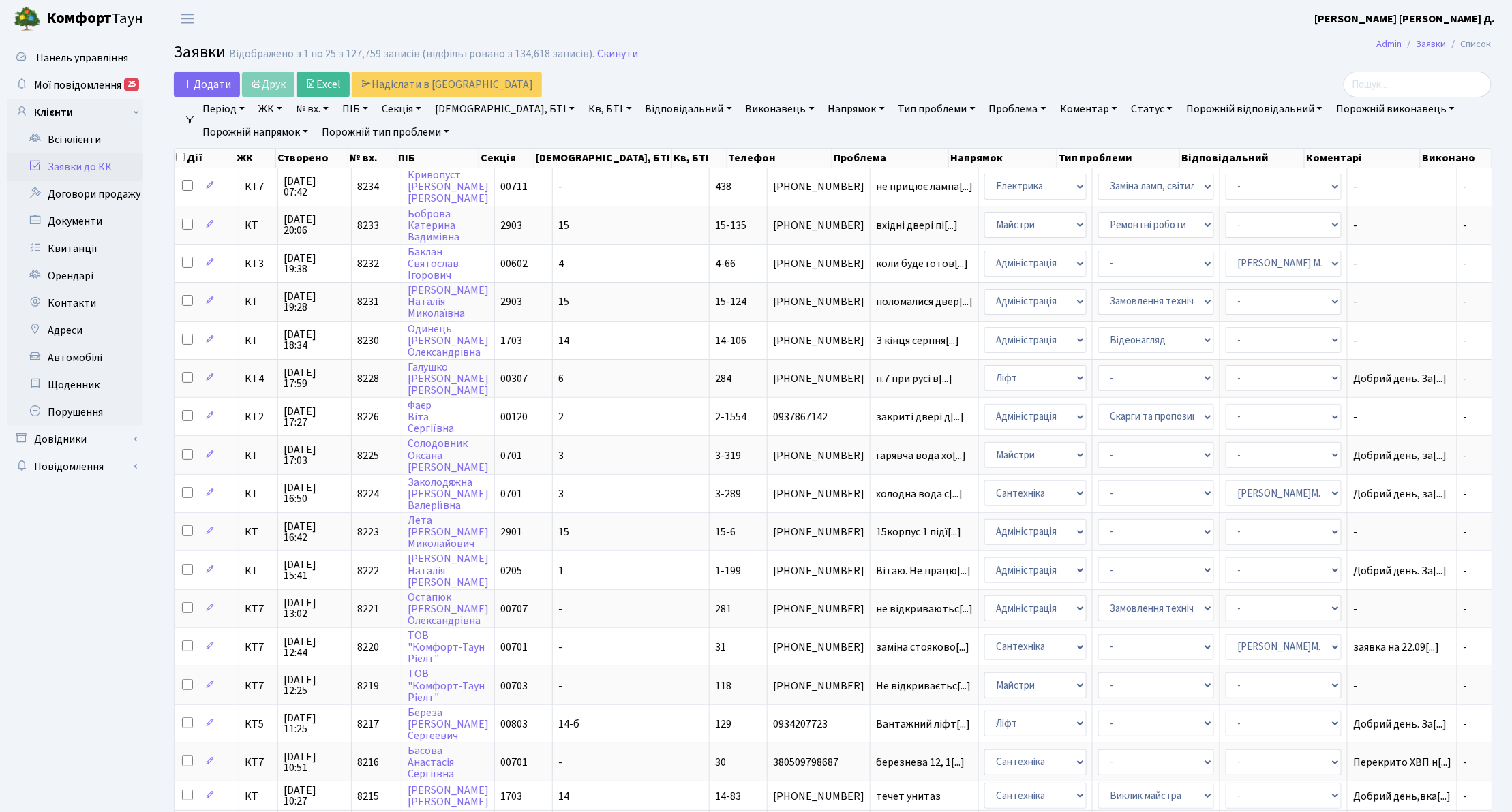
click at [213, 107] on link "Період" at bounding box center [223, 109] width 53 height 23
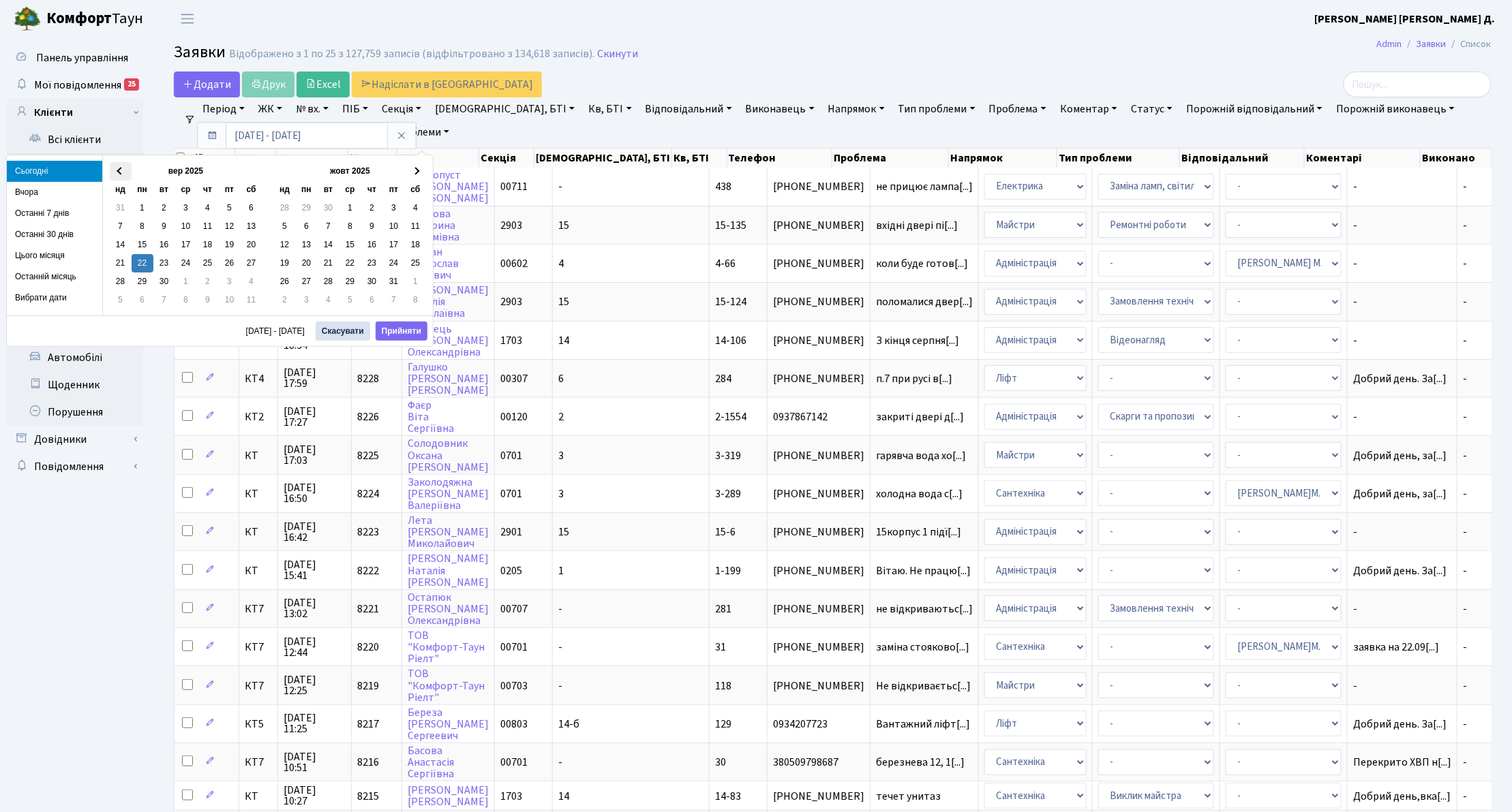
click at [120, 171] on span at bounding box center [120, 172] width 7 height 7
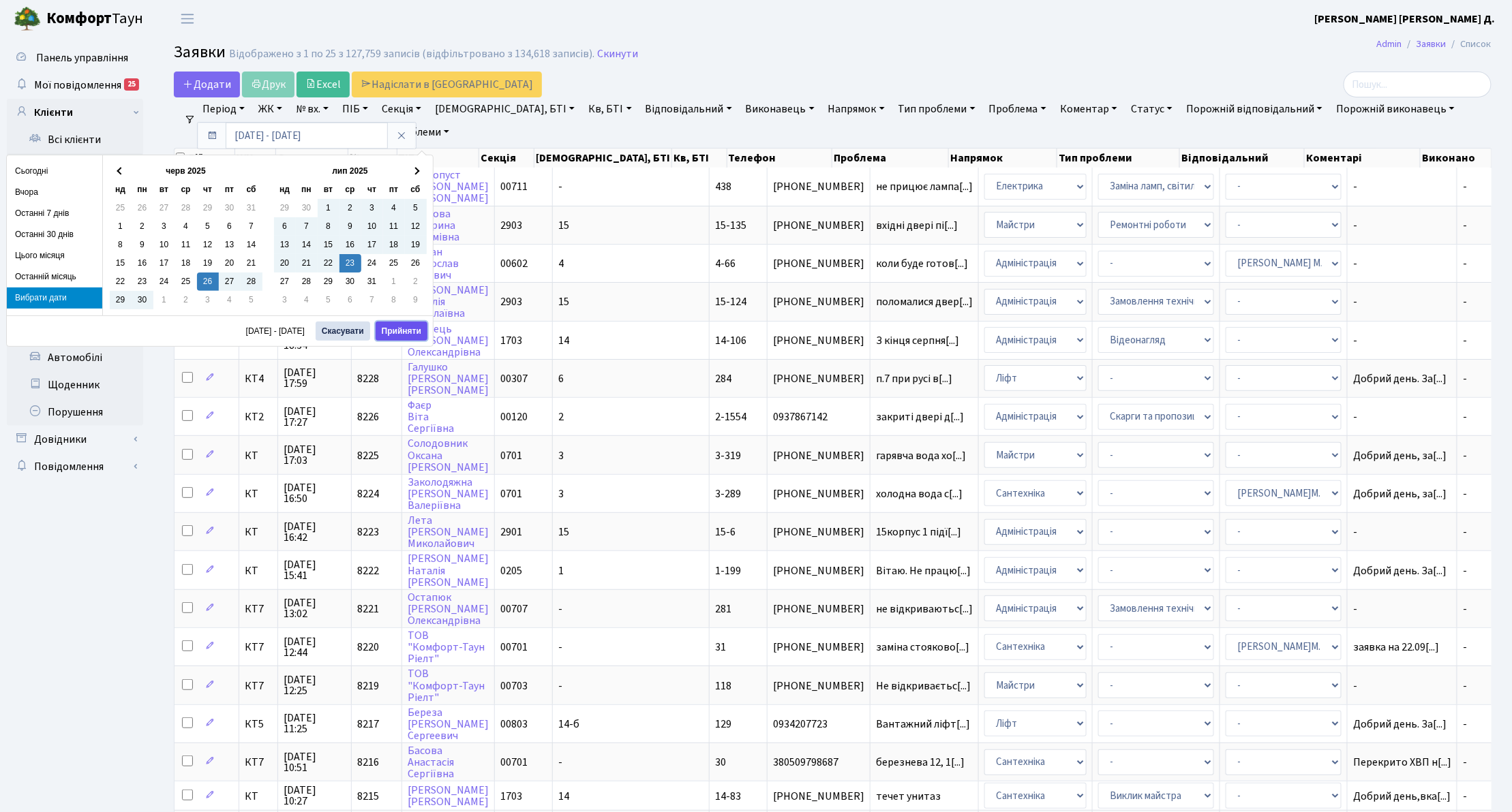
click at [401, 334] on button "Прийняти" at bounding box center [401, 331] width 51 height 19
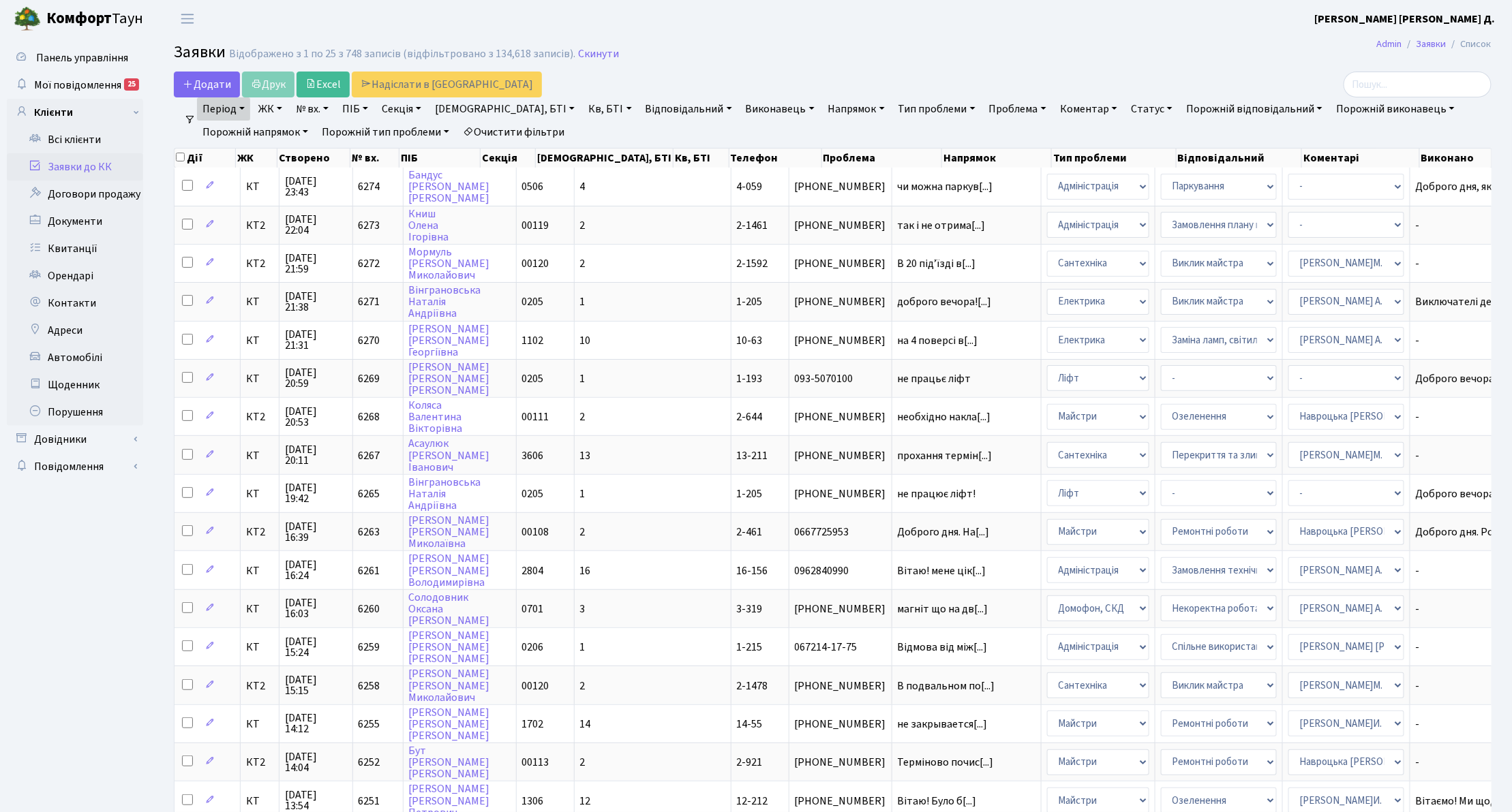
click at [823, 115] on link "Напрямок" at bounding box center [856, 109] width 68 height 23
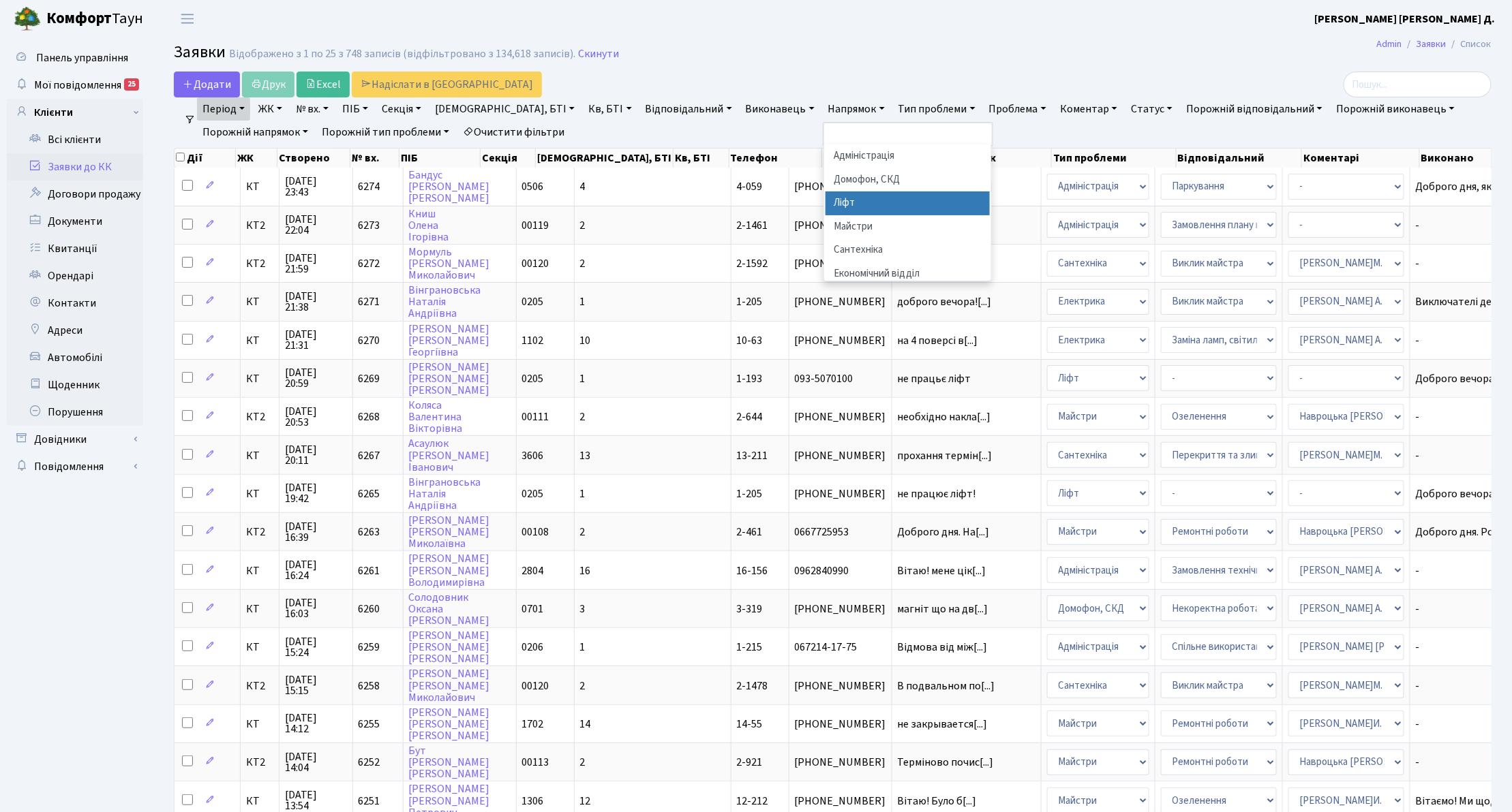
click at [826, 210] on li "Ліфт" at bounding box center [908, 203] width 164 height 23
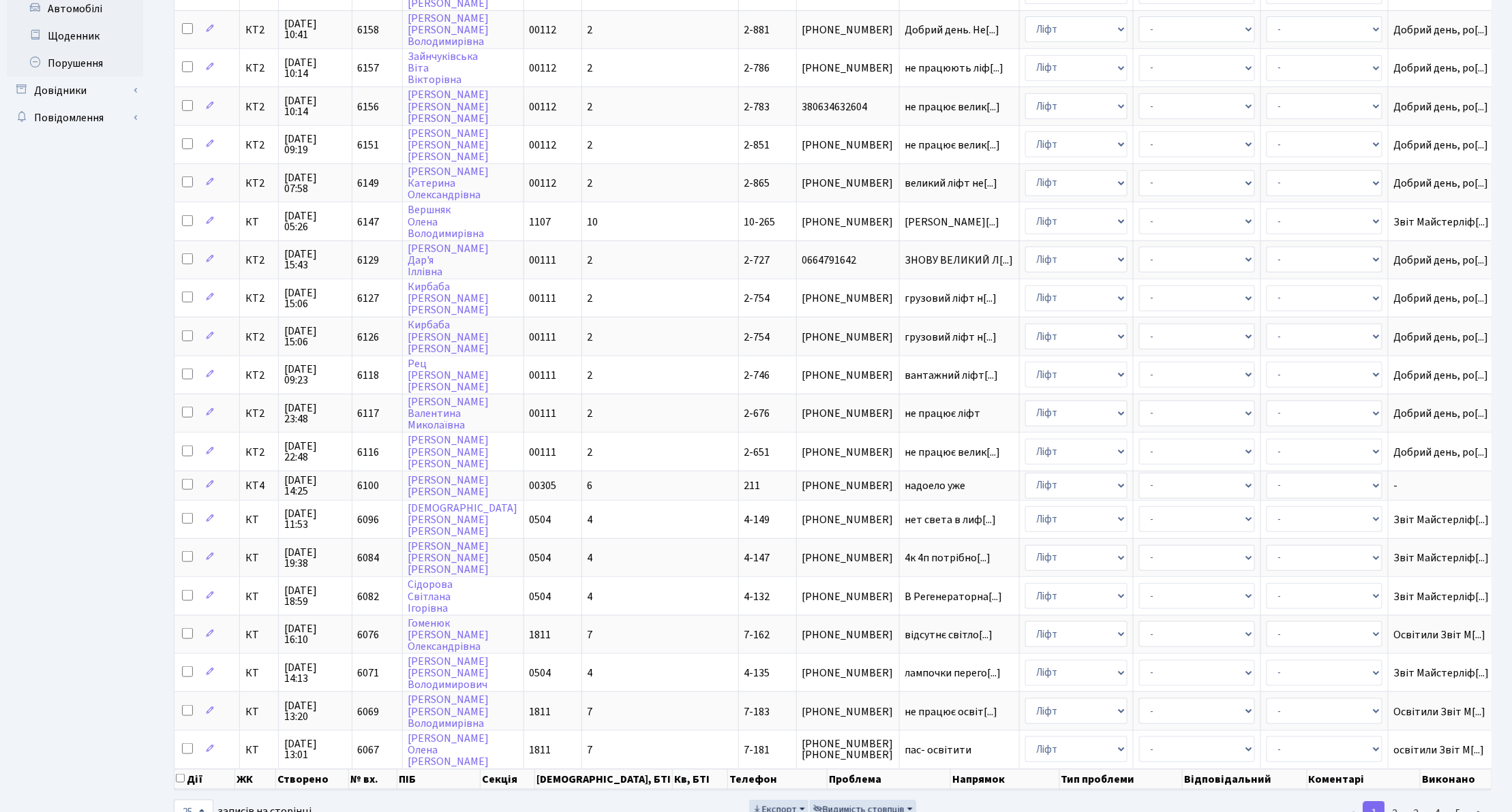
scroll to position [356, 0]
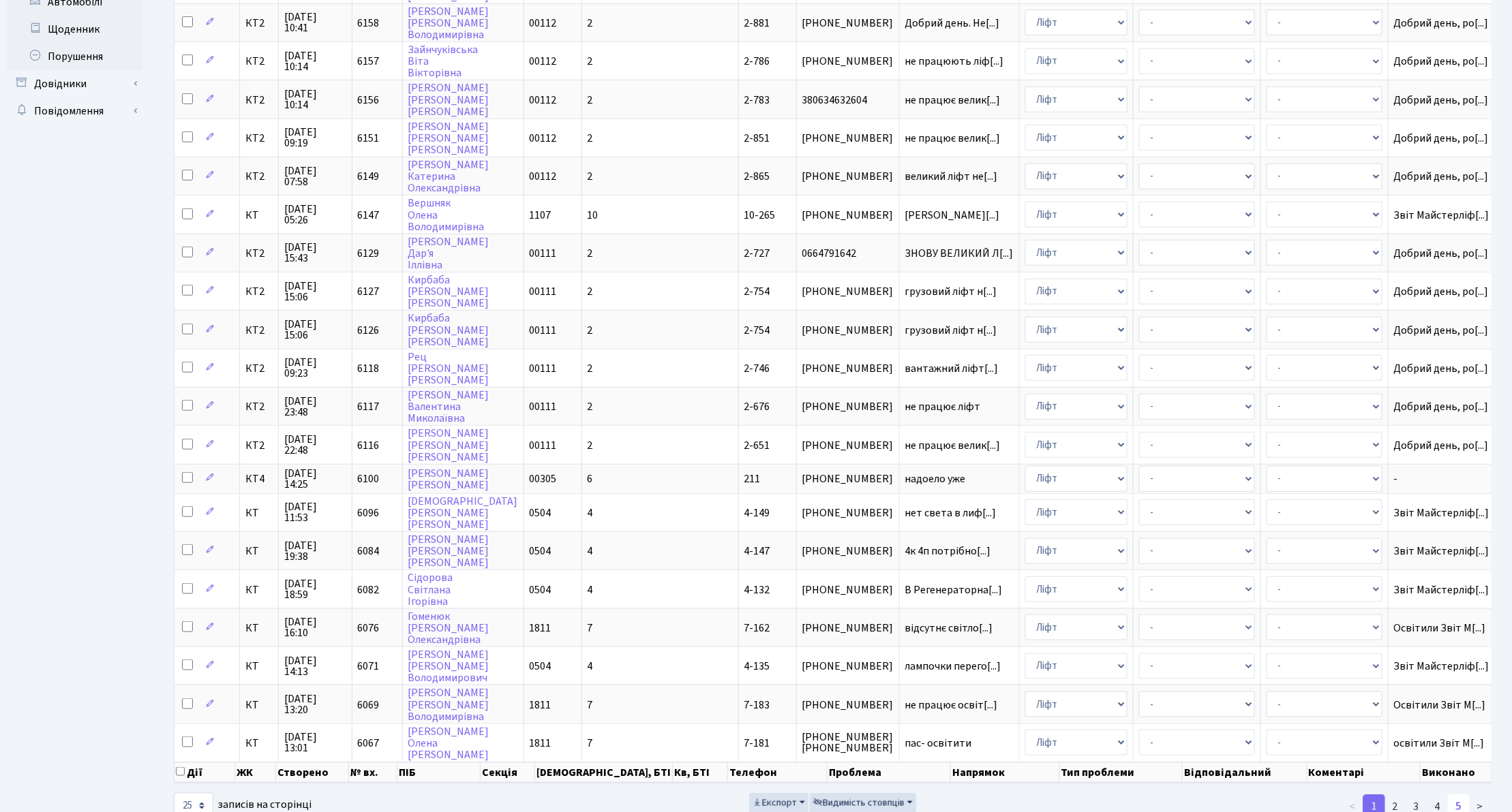
click at [1467, 795] on link "5" at bounding box center [1459, 807] width 22 height 24
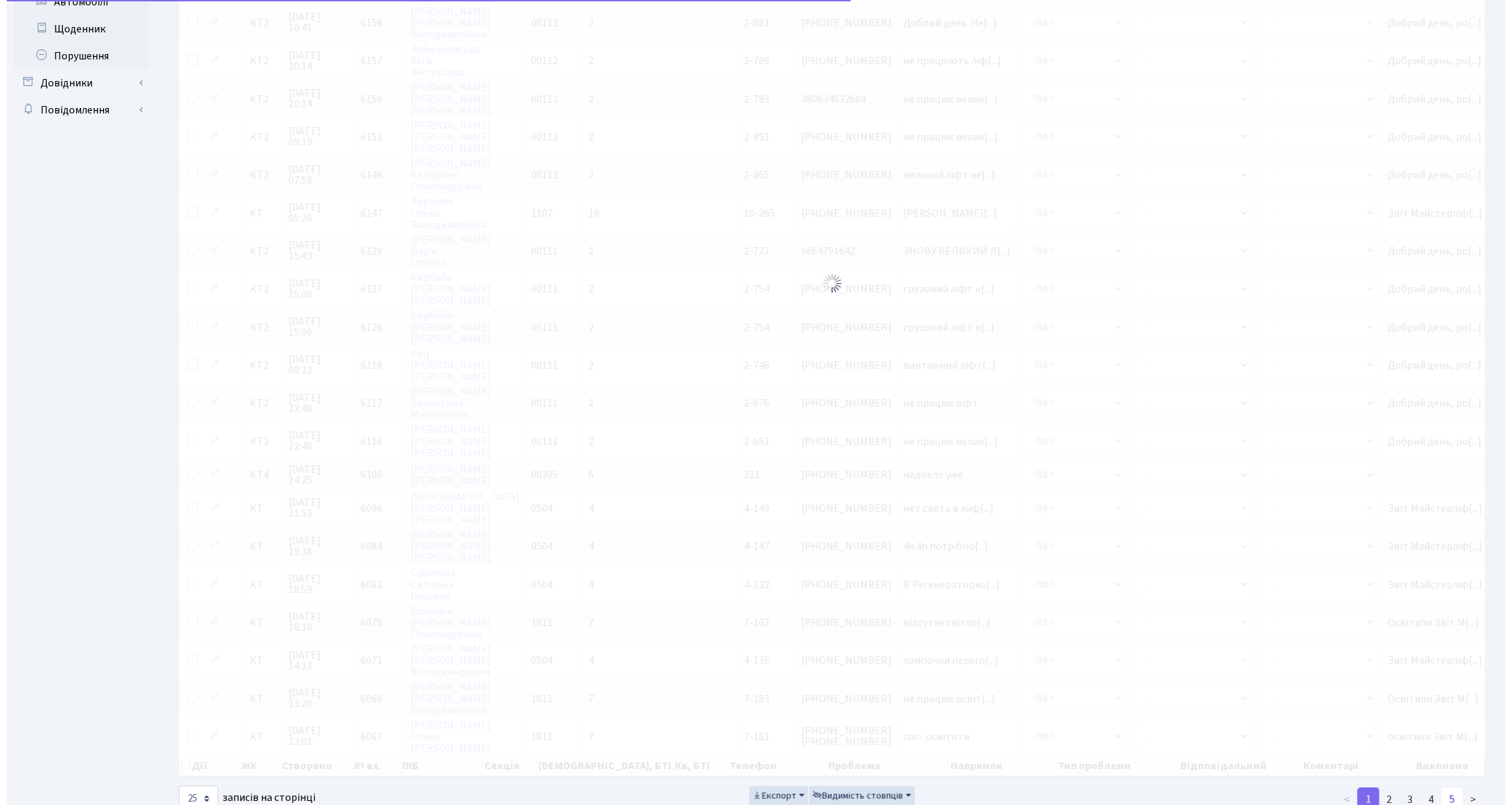
scroll to position [0, 0]
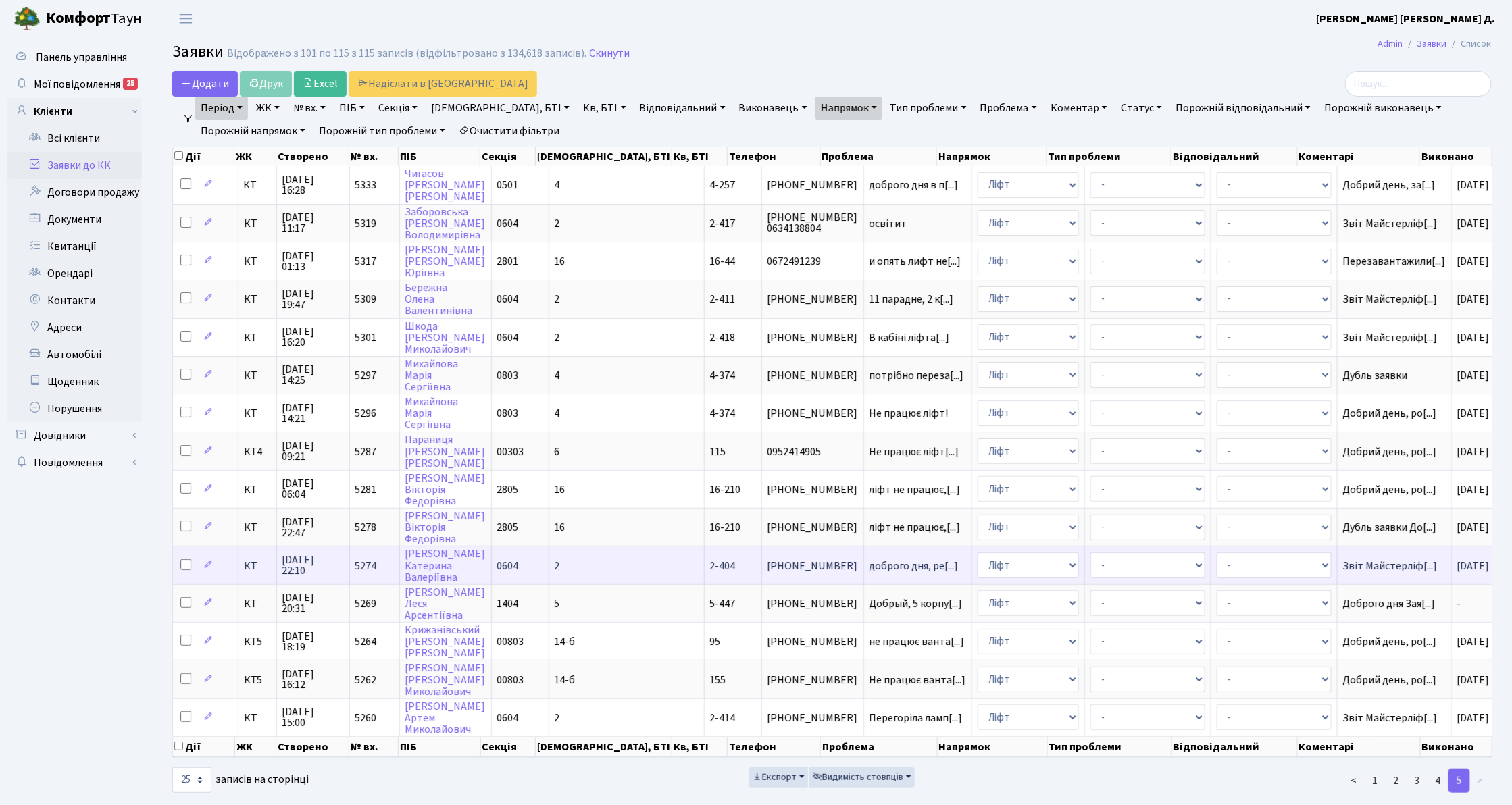
click at [864, 546] on td "доброго дня, ре[...]" at bounding box center [918, 565] width 108 height 38
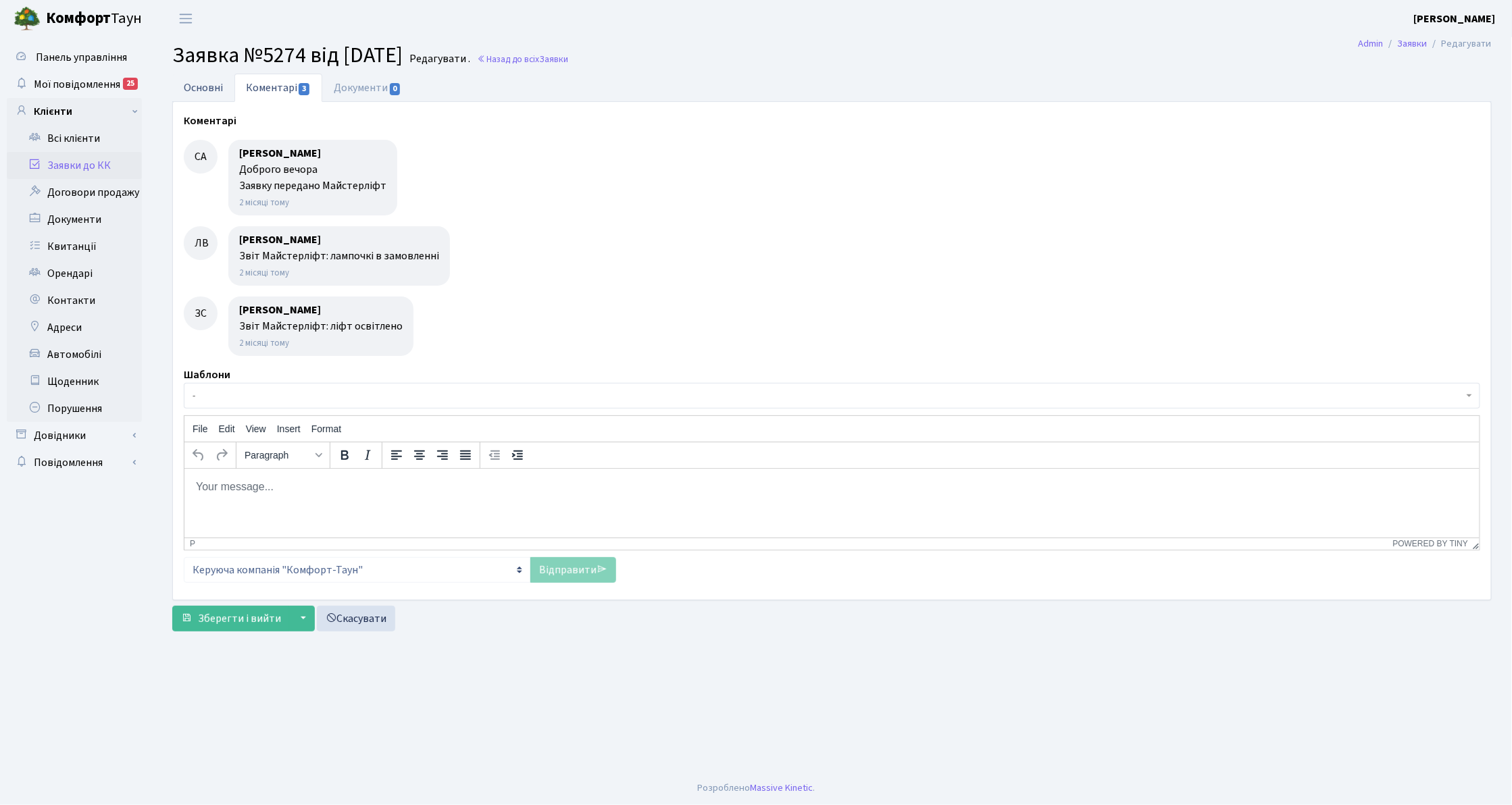
click at [222, 90] on link "Основні" at bounding box center [202, 87] width 62 height 28
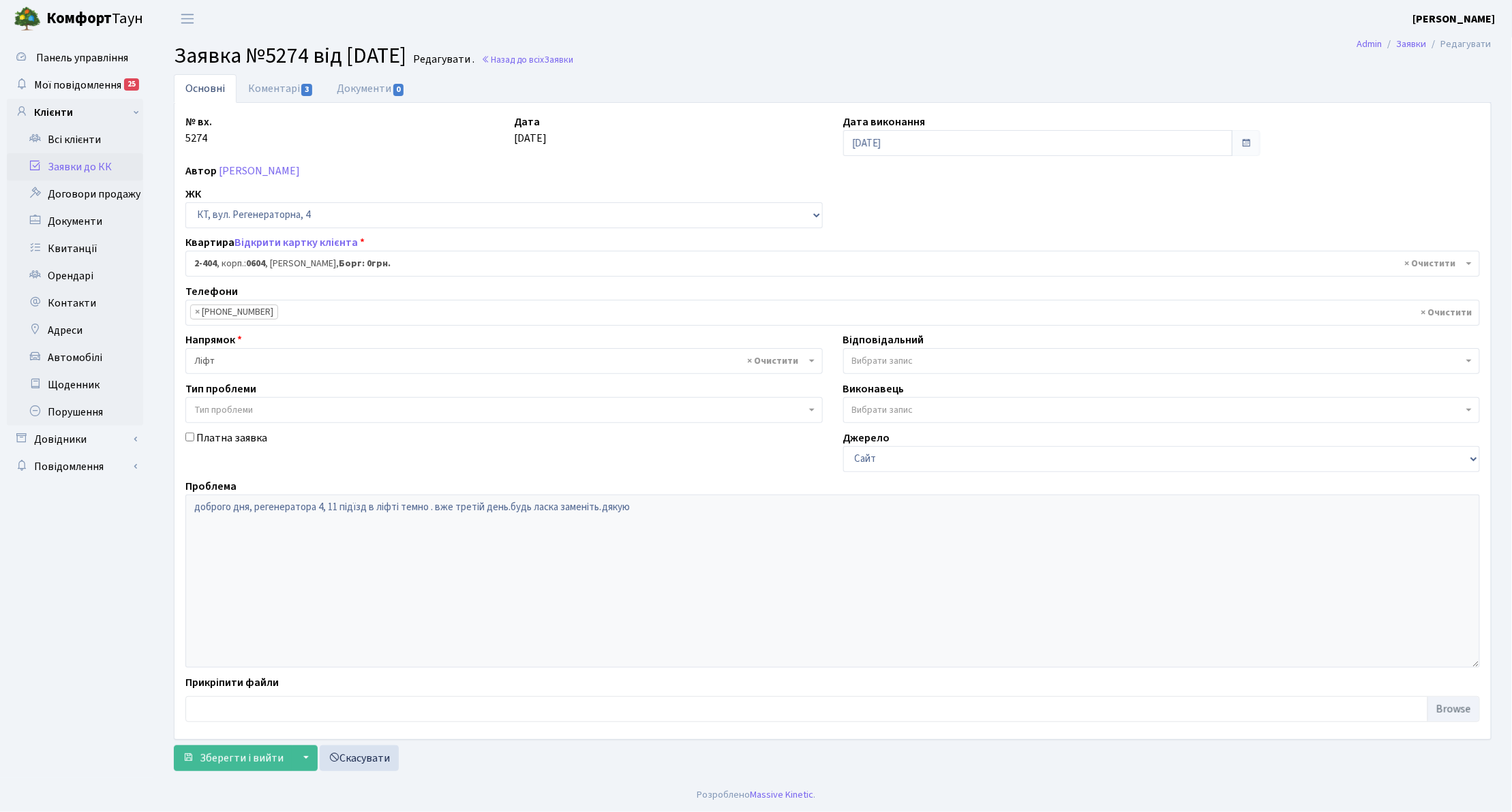
click at [77, 173] on link "Заявки до КК" at bounding box center [75, 167] width 136 height 27
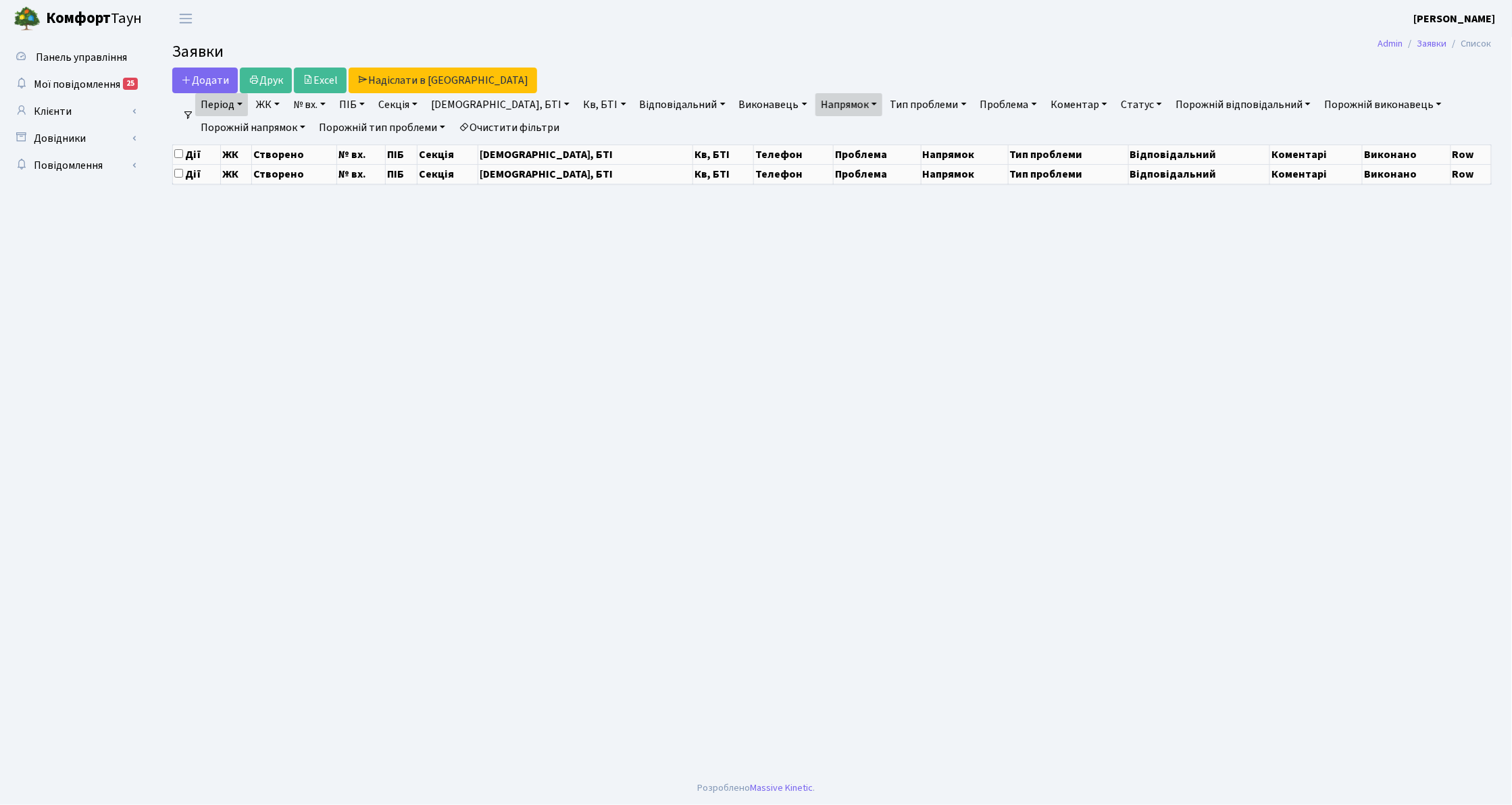
select select "25"
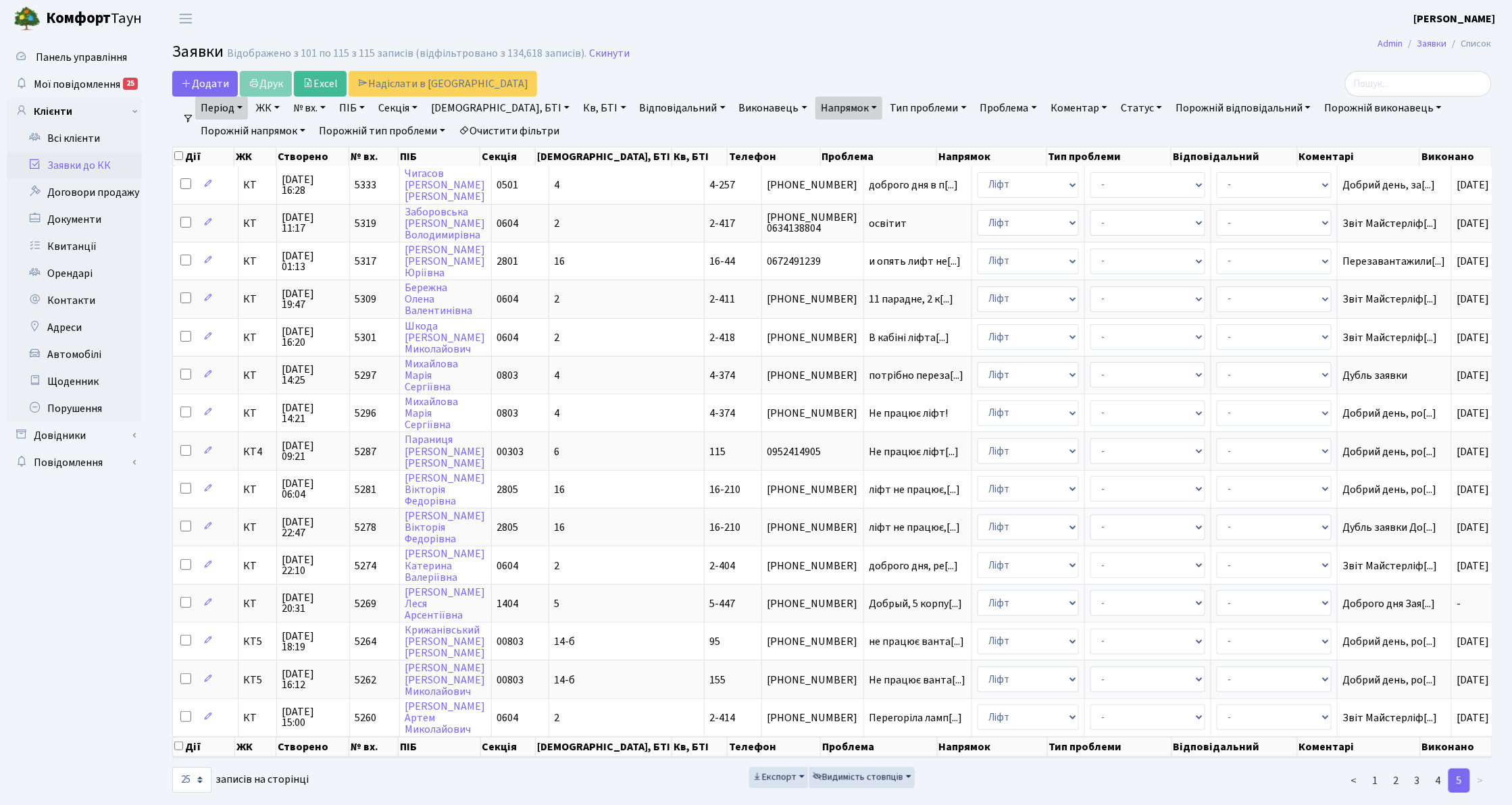
click at [525, 130] on link "Очистити фільтри" at bounding box center [508, 132] width 111 height 23
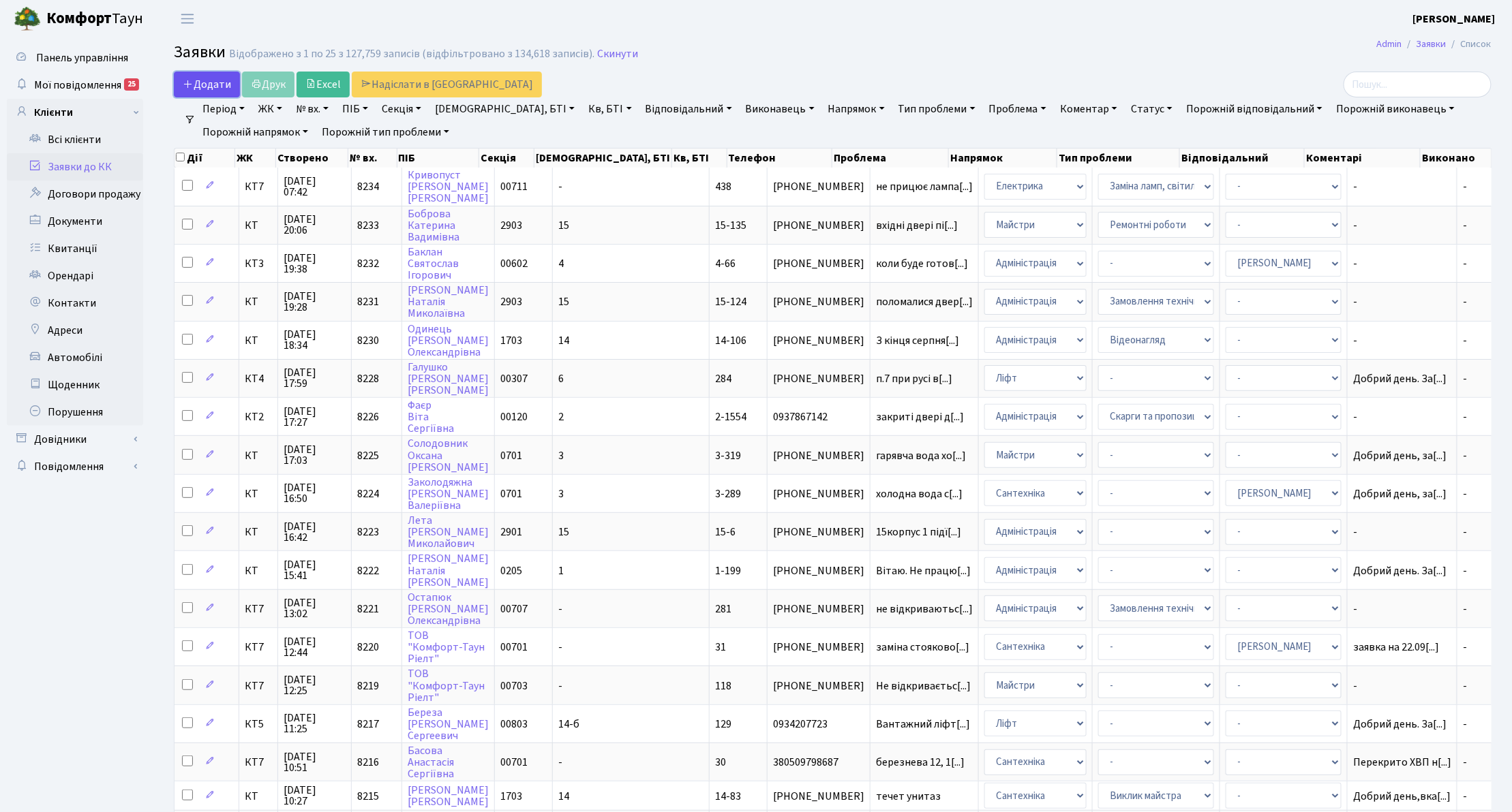
click at [226, 78] on span "Додати" at bounding box center [207, 84] width 49 height 15
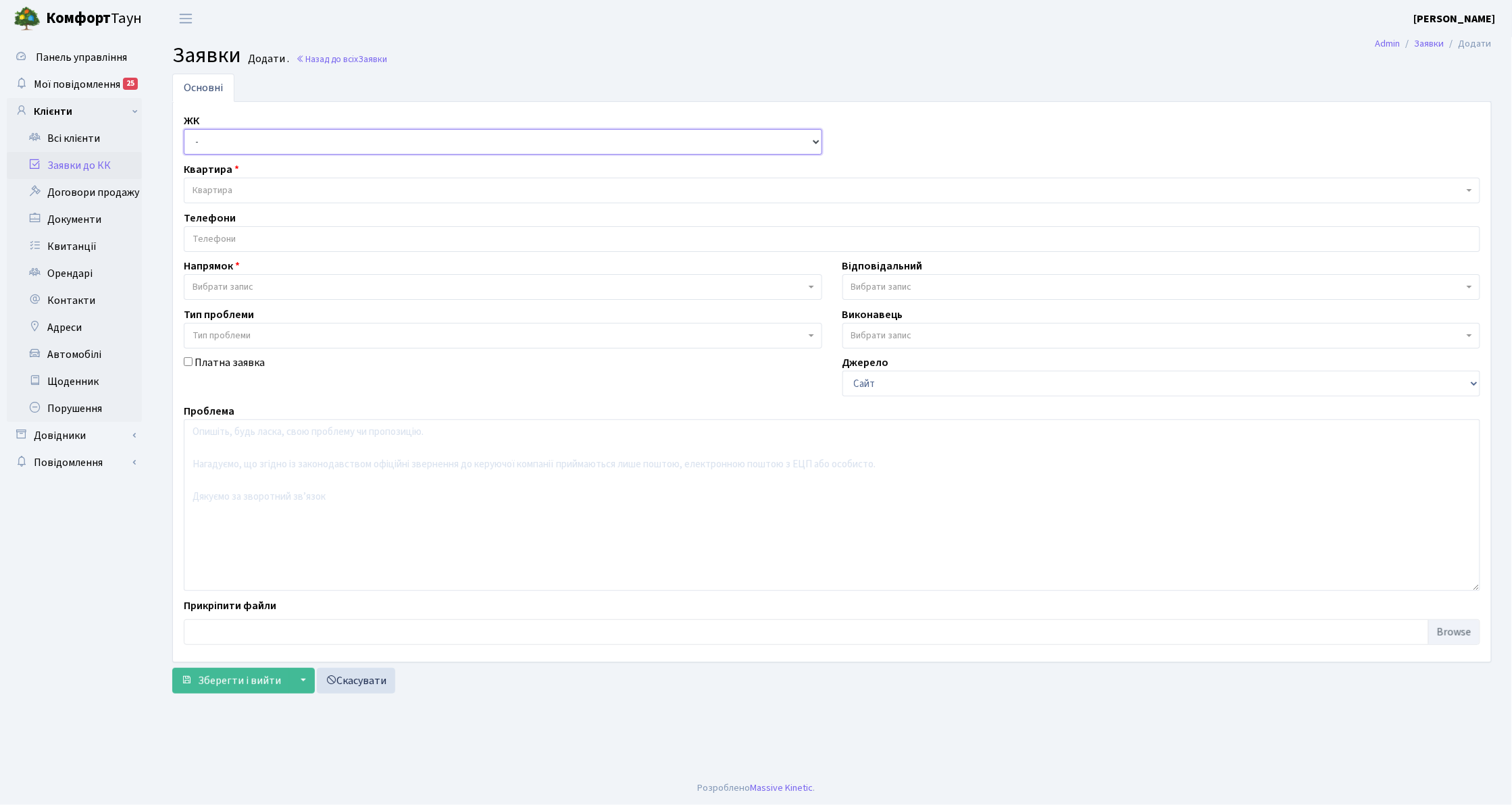
click at [247, 141] on select "- КТ, вул. Регенераторна, 4 КТ2, просп. Соборності, 17 КТ3, вул. Березнева, 16 …" at bounding box center [502, 141] width 638 height 26
select select "271"
click at [184, 130] on select "- КТ, вул. Регенераторна, 4 КТ2, просп. Соборності, 17 КТ3, вул. Березнева, 16 …" at bounding box center [502, 141] width 638 height 26
select select
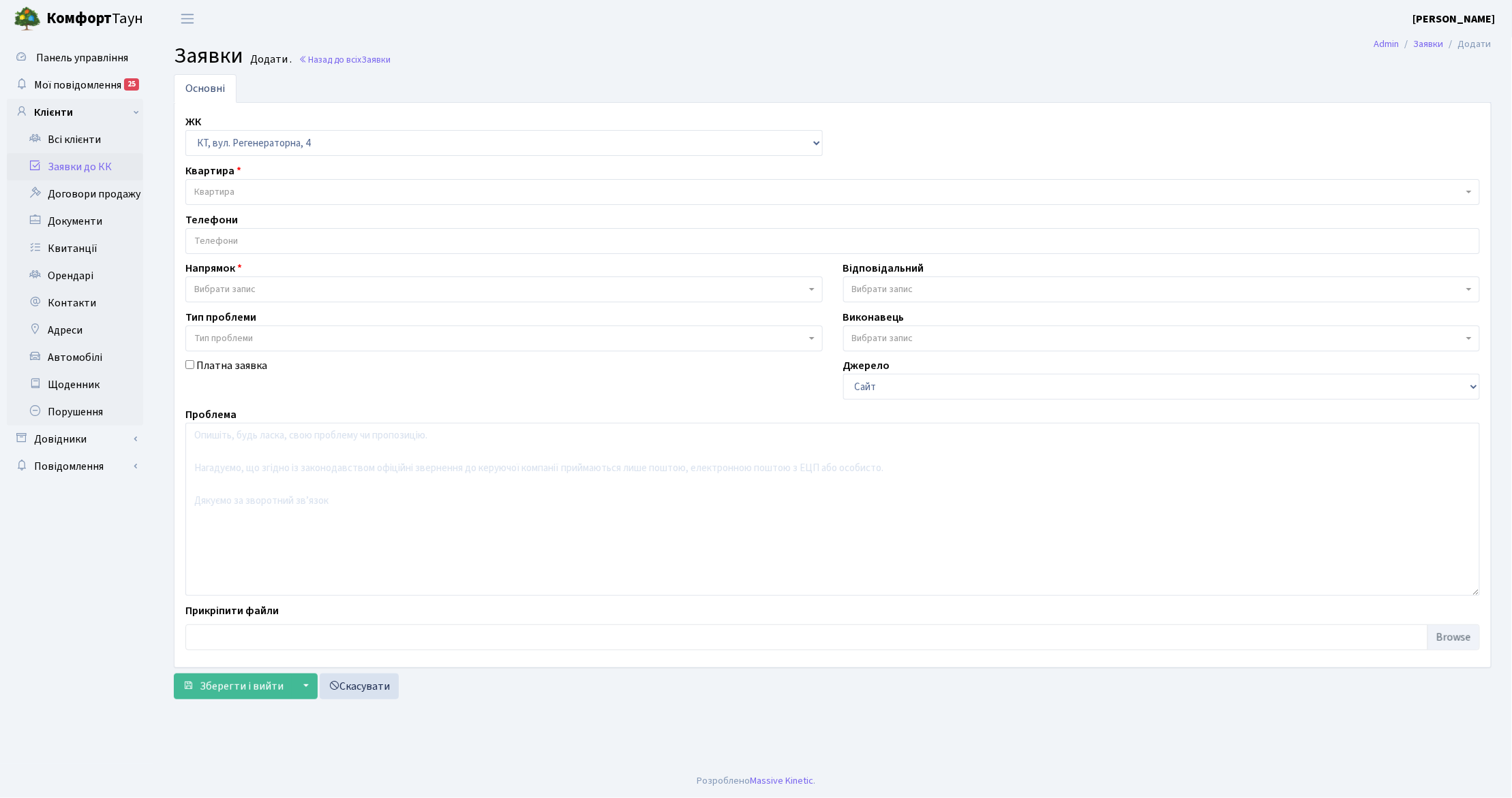
click at [271, 195] on span "Квартира" at bounding box center [828, 191] width 1268 height 14
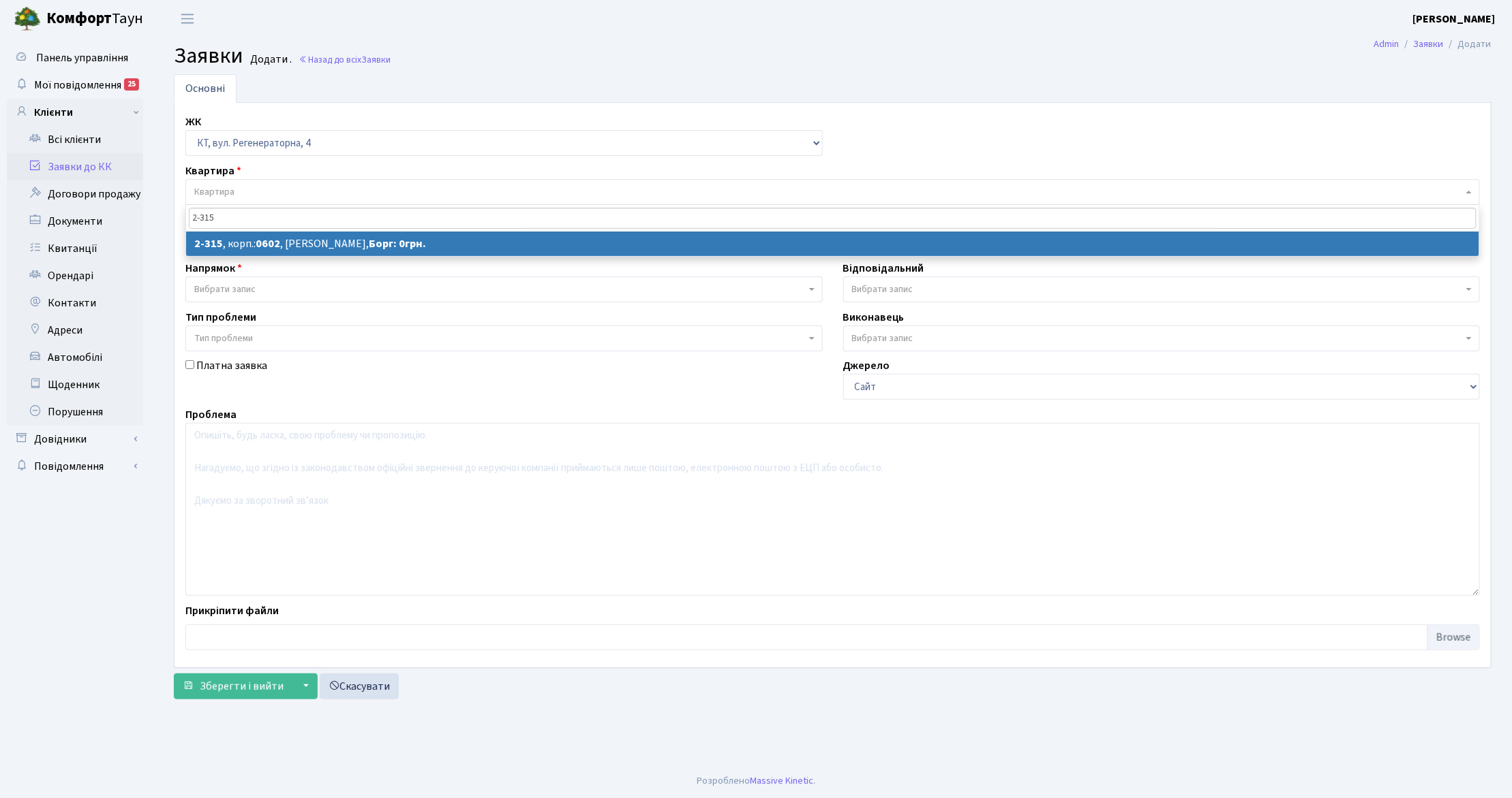
type input "2-315"
select select
select select "1329"
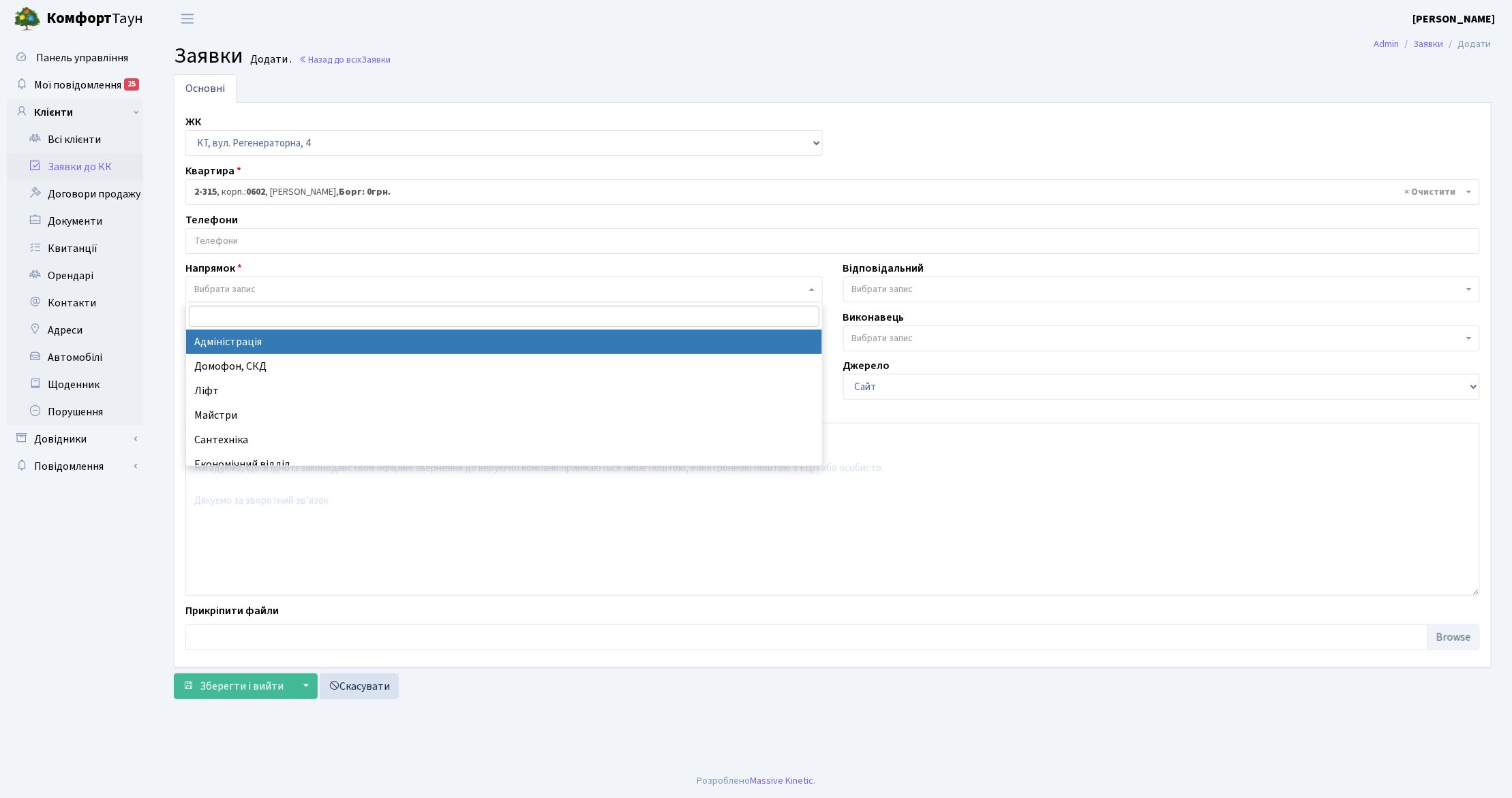
click at [251, 289] on span "Вибрати запис" at bounding box center [225, 289] width 61 height 14
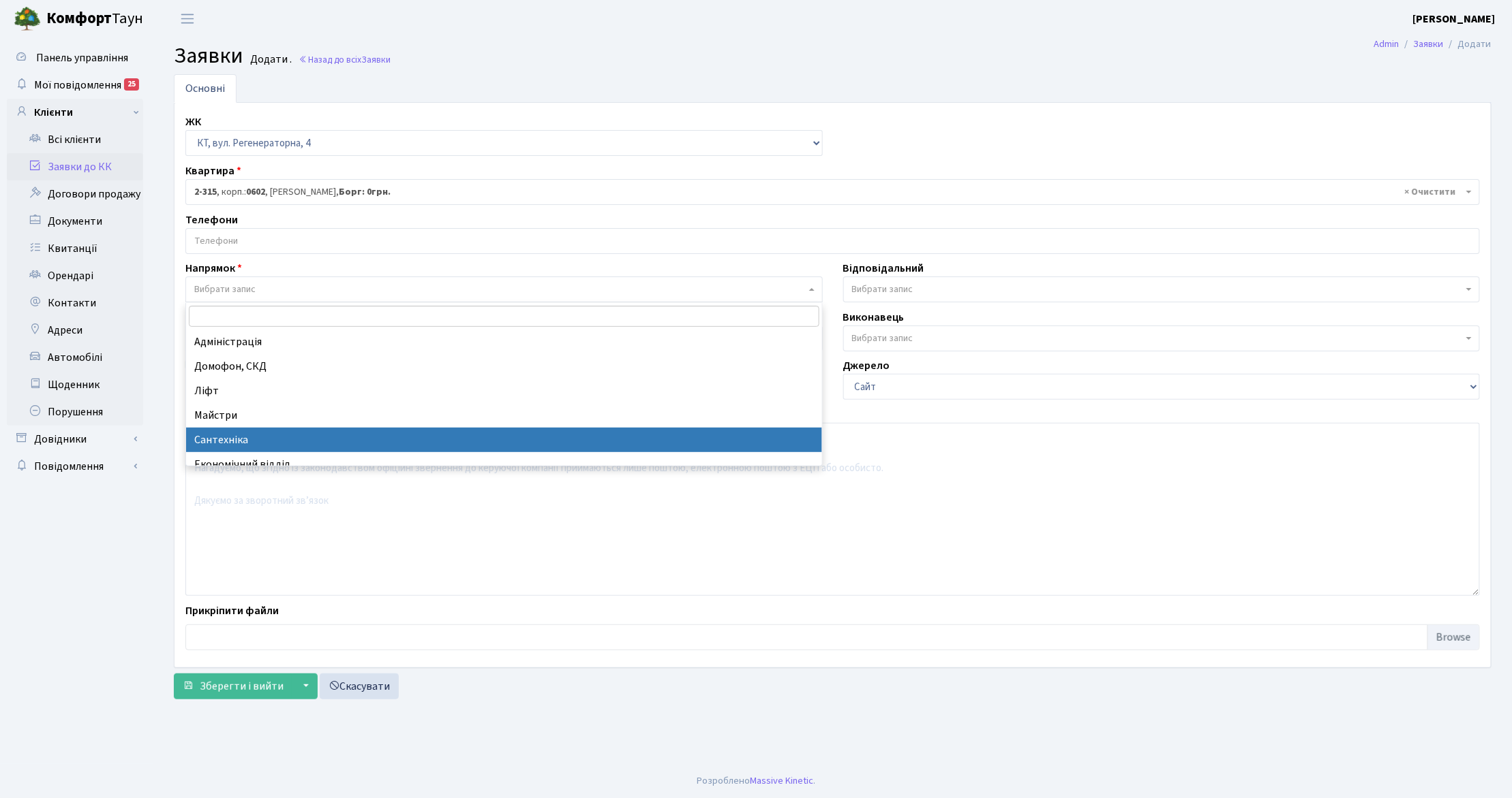
select select "2"
select select
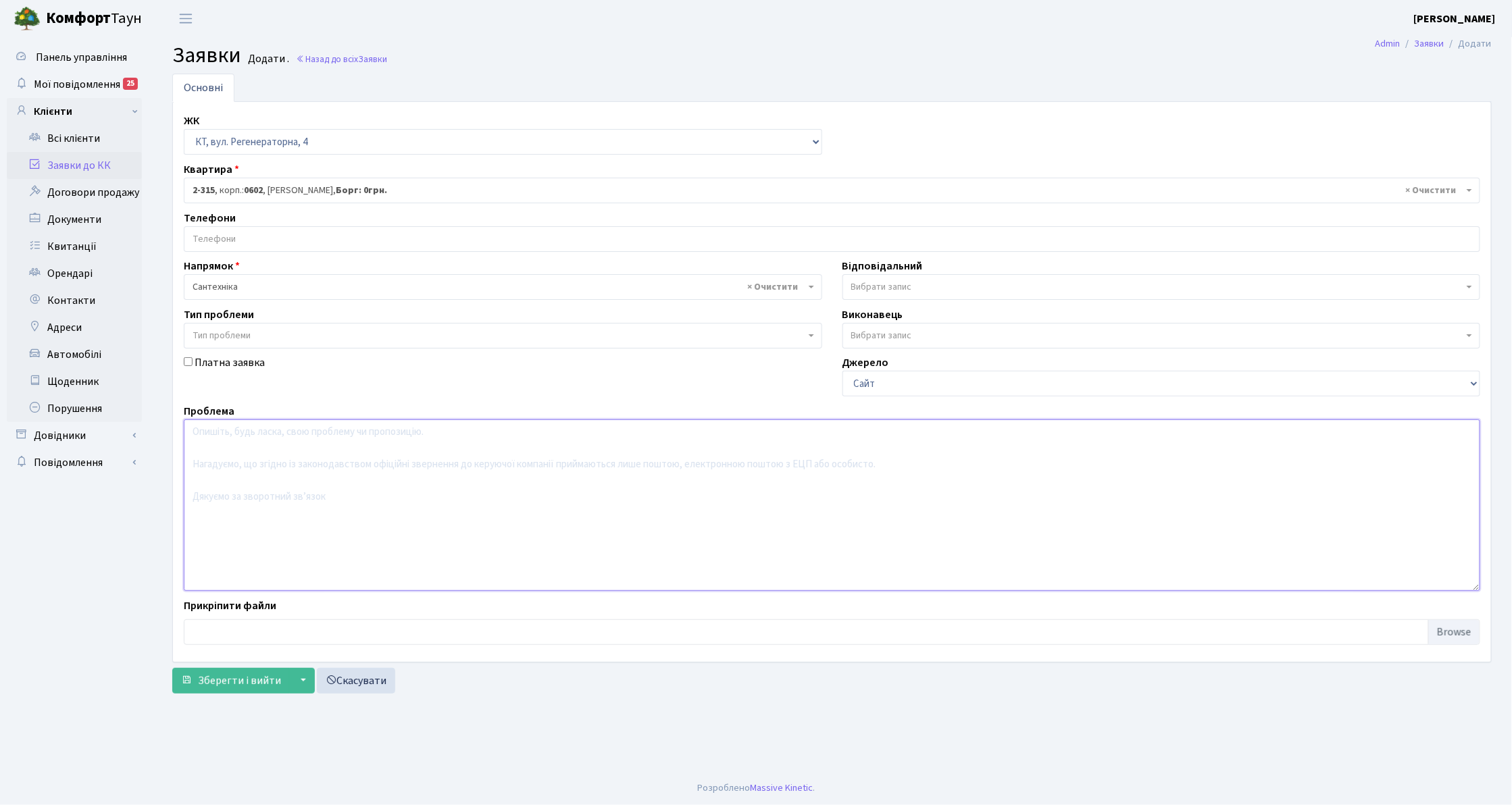
click at [289, 492] on textarea at bounding box center [832, 506] width 1296 height 172
type textarea "прочистка квартирної каналізації"
click at [992, 284] on span "Вибрати запис" at bounding box center [1157, 287] width 612 height 13
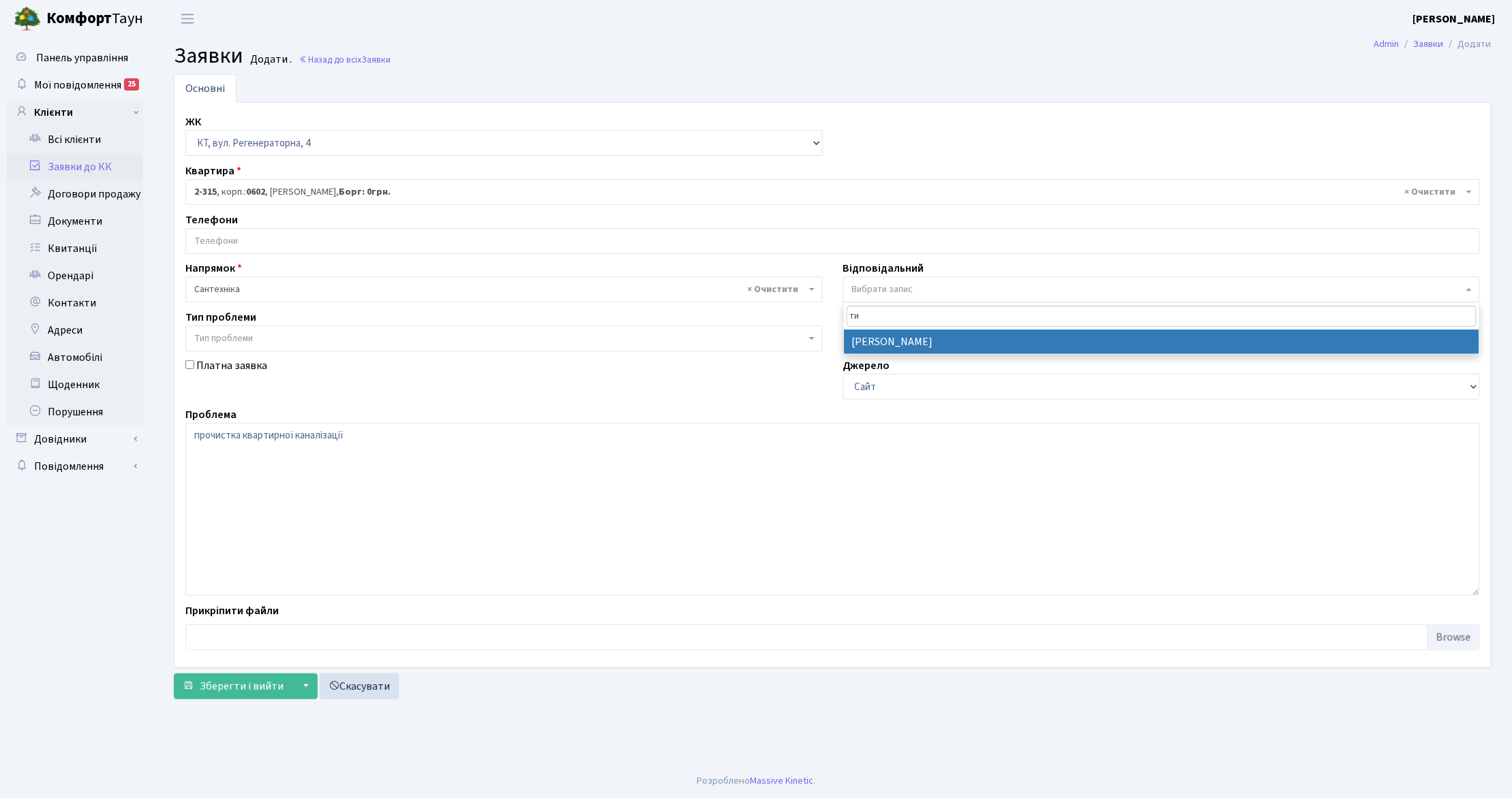
type input "ти"
select select "67"
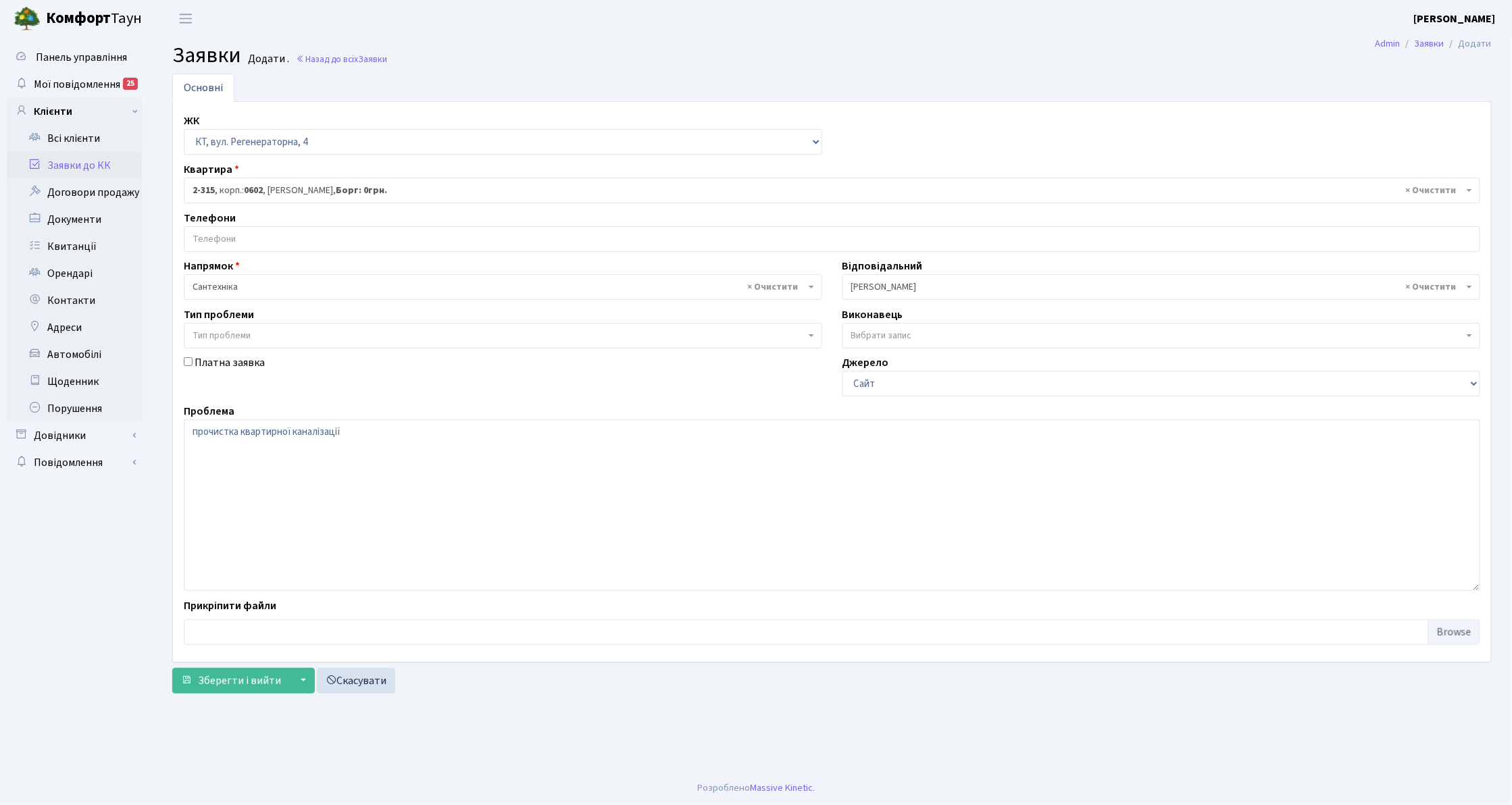
click at [123, 164] on link "Заявки до КК" at bounding box center [74, 166] width 135 height 27
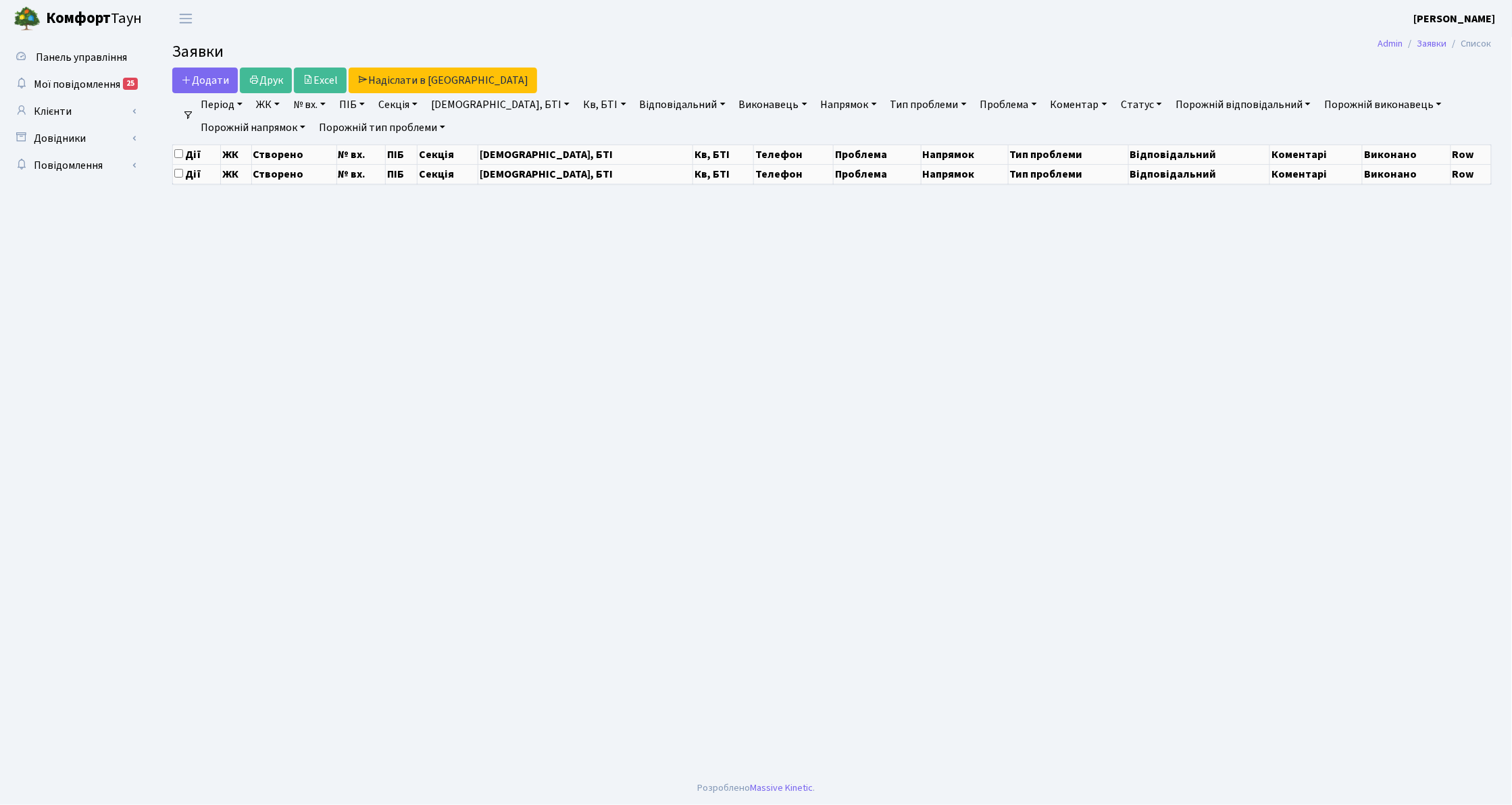
select select "25"
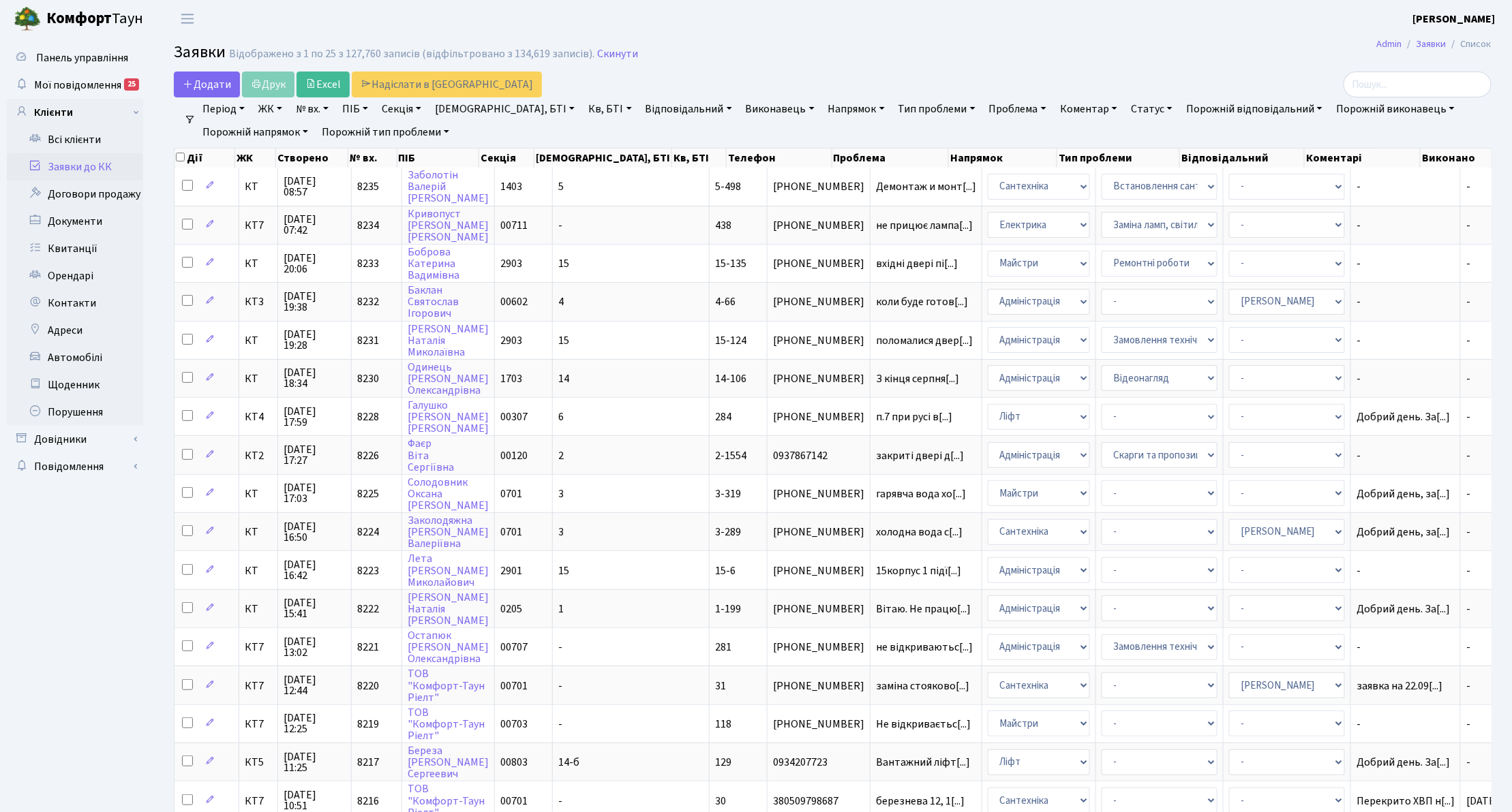
click at [105, 164] on link "Заявки до КК" at bounding box center [75, 167] width 136 height 27
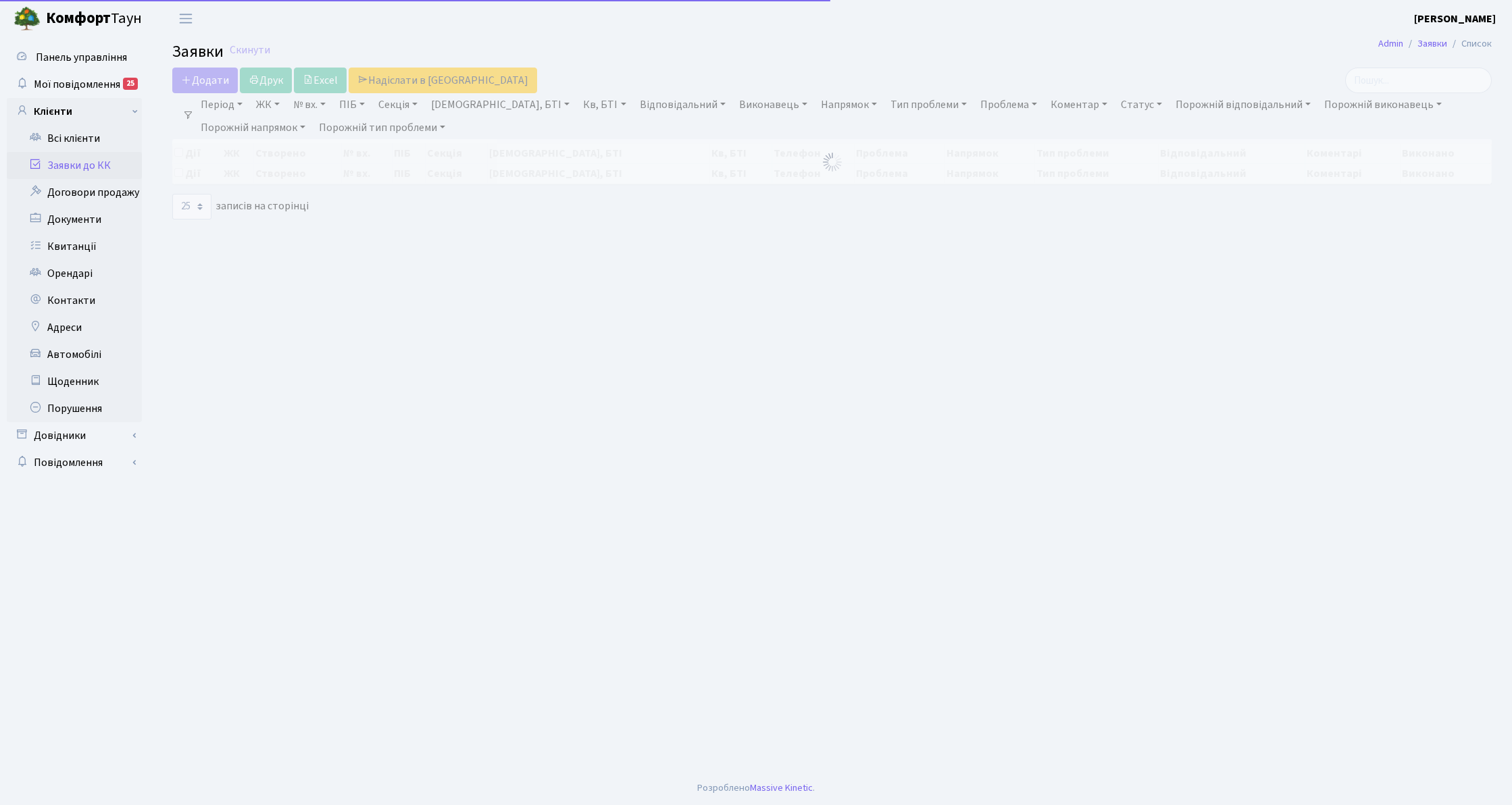
select select "25"
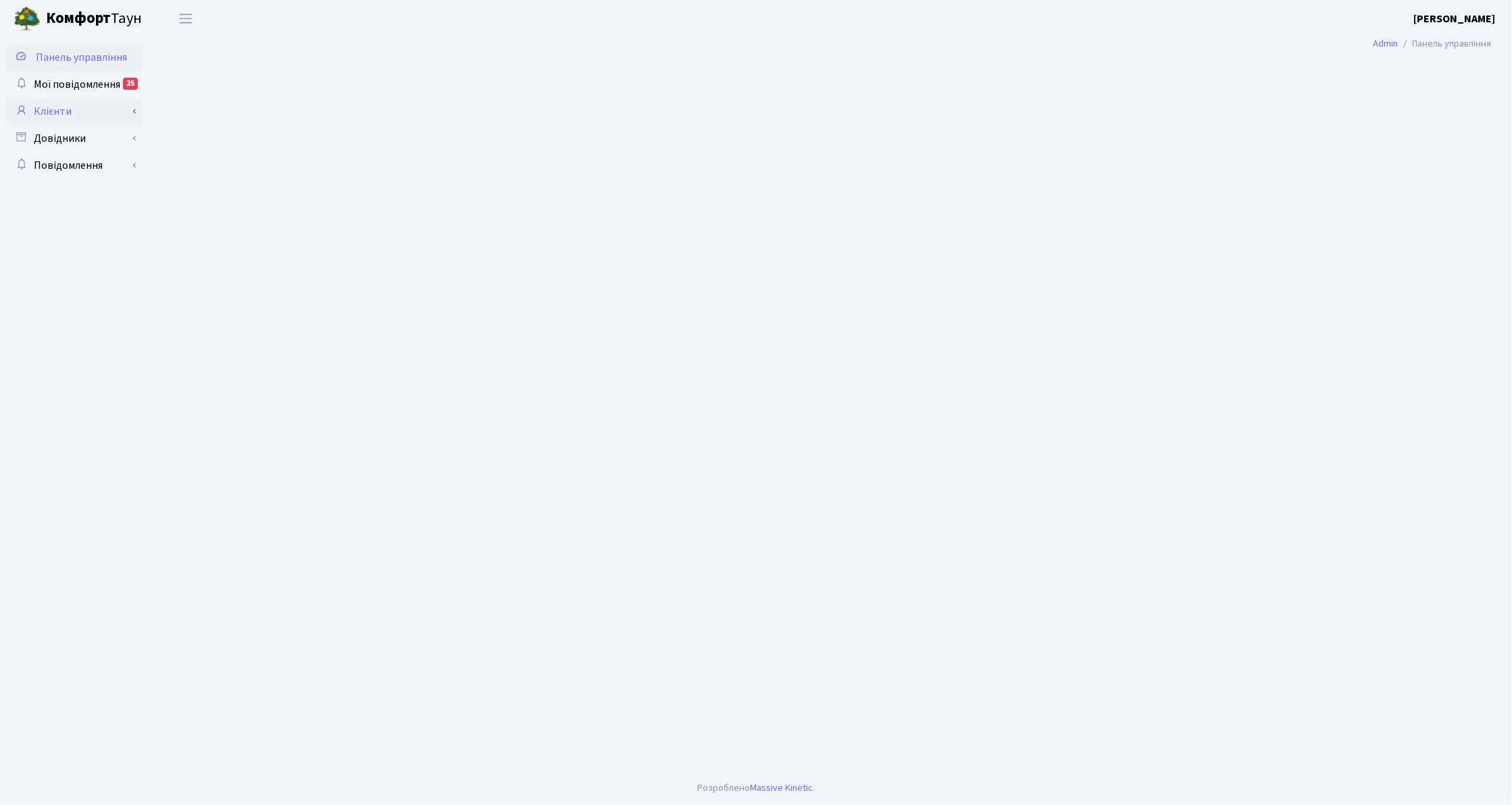
click at [88, 115] on link "Клієнти" at bounding box center [74, 111] width 135 height 27
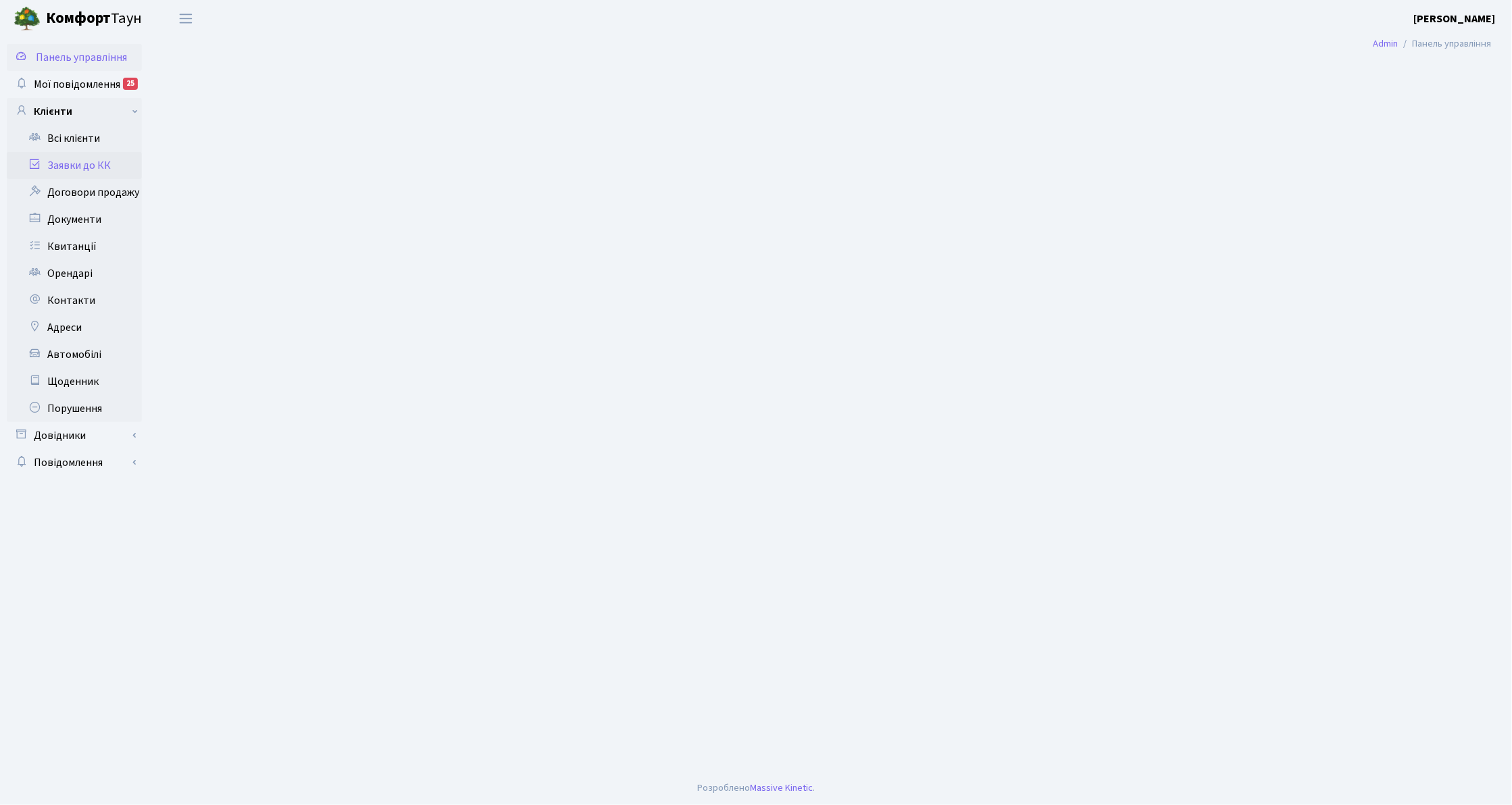
click at [56, 170] on link "Заявки до КК" at bounding box center [74, 166] width 135 height 27
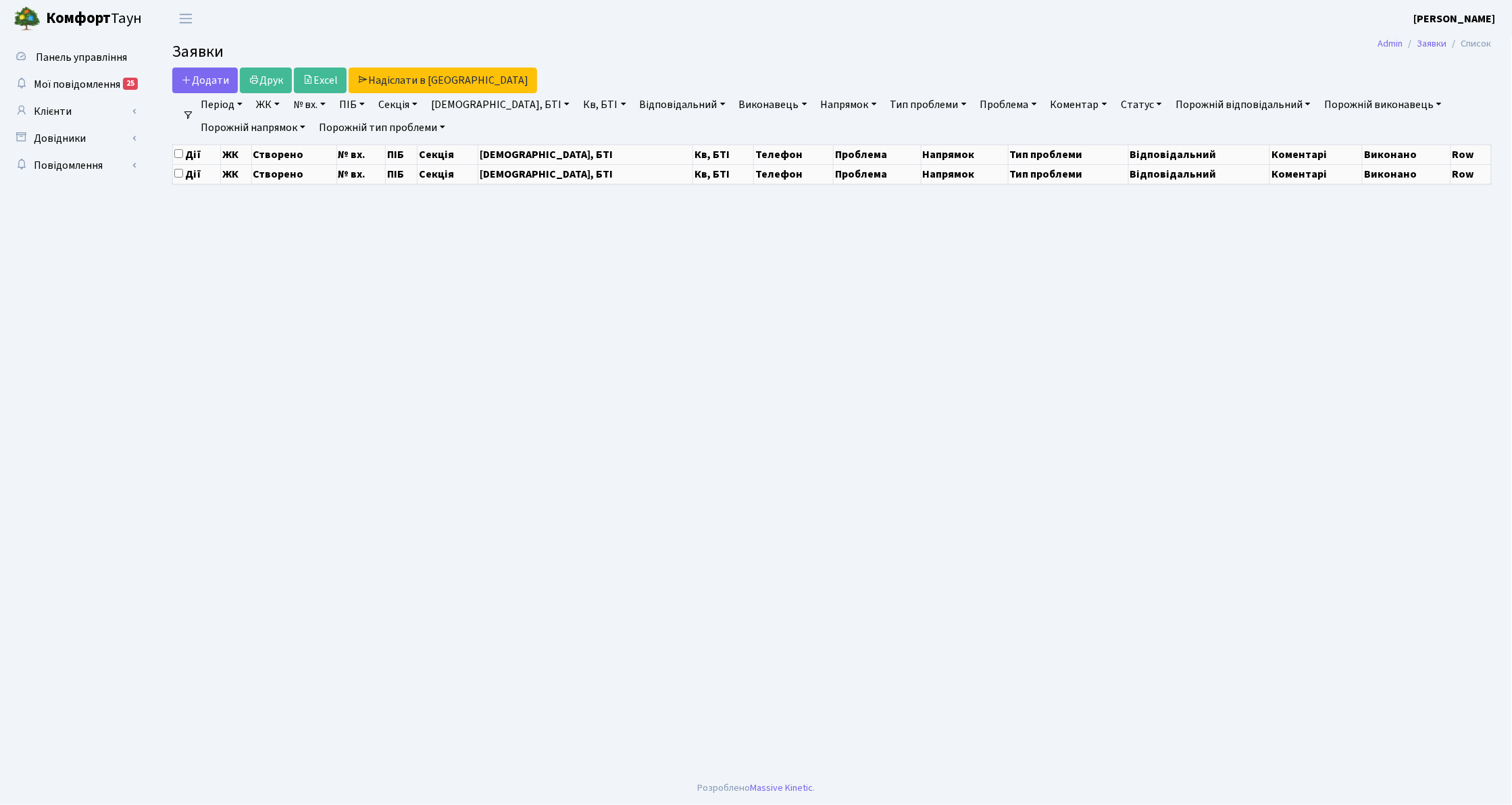
select select "25"
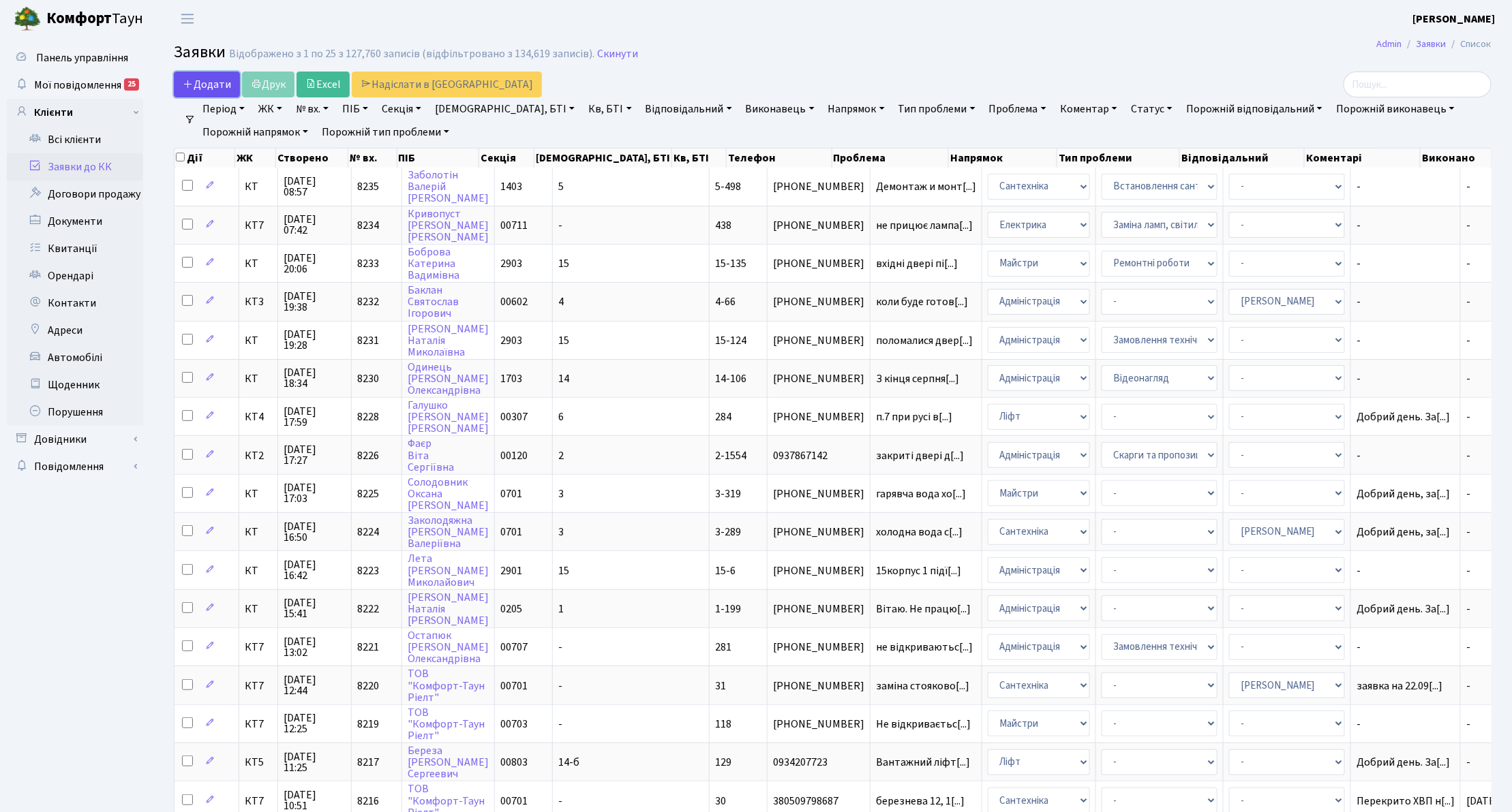
click at [188, 96] on link "Додати" at bounding box center [206, 84] width 66 height 26
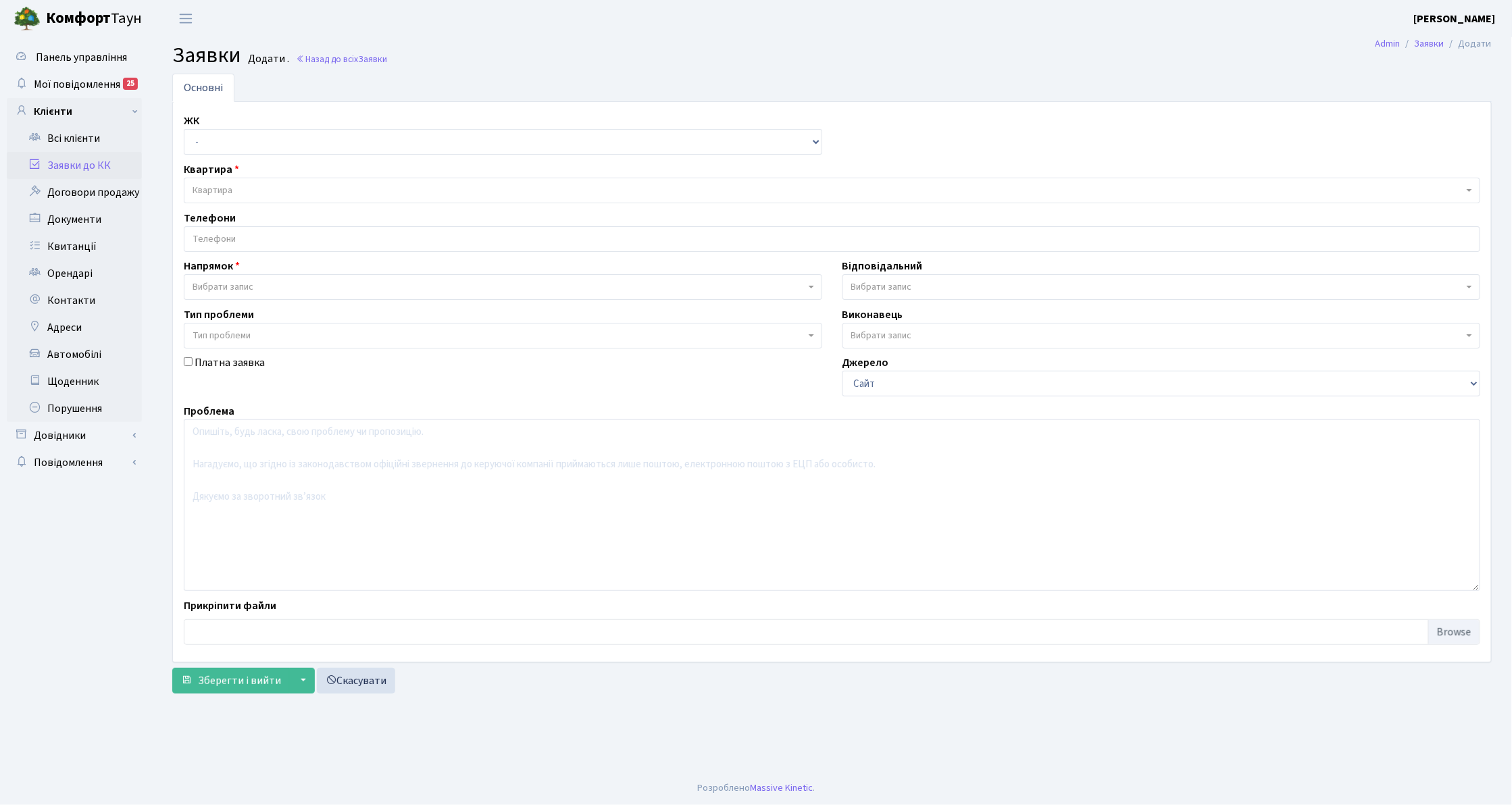
select select "271"
click at [184, 130] on select "- КТ, вул. Регенераторна, 4 КТ2, просп. [STREET_ADDRESS] [STREET_ADDRESS] [PERS…" at bounding box center [502, 141] width 638 height 26
select select
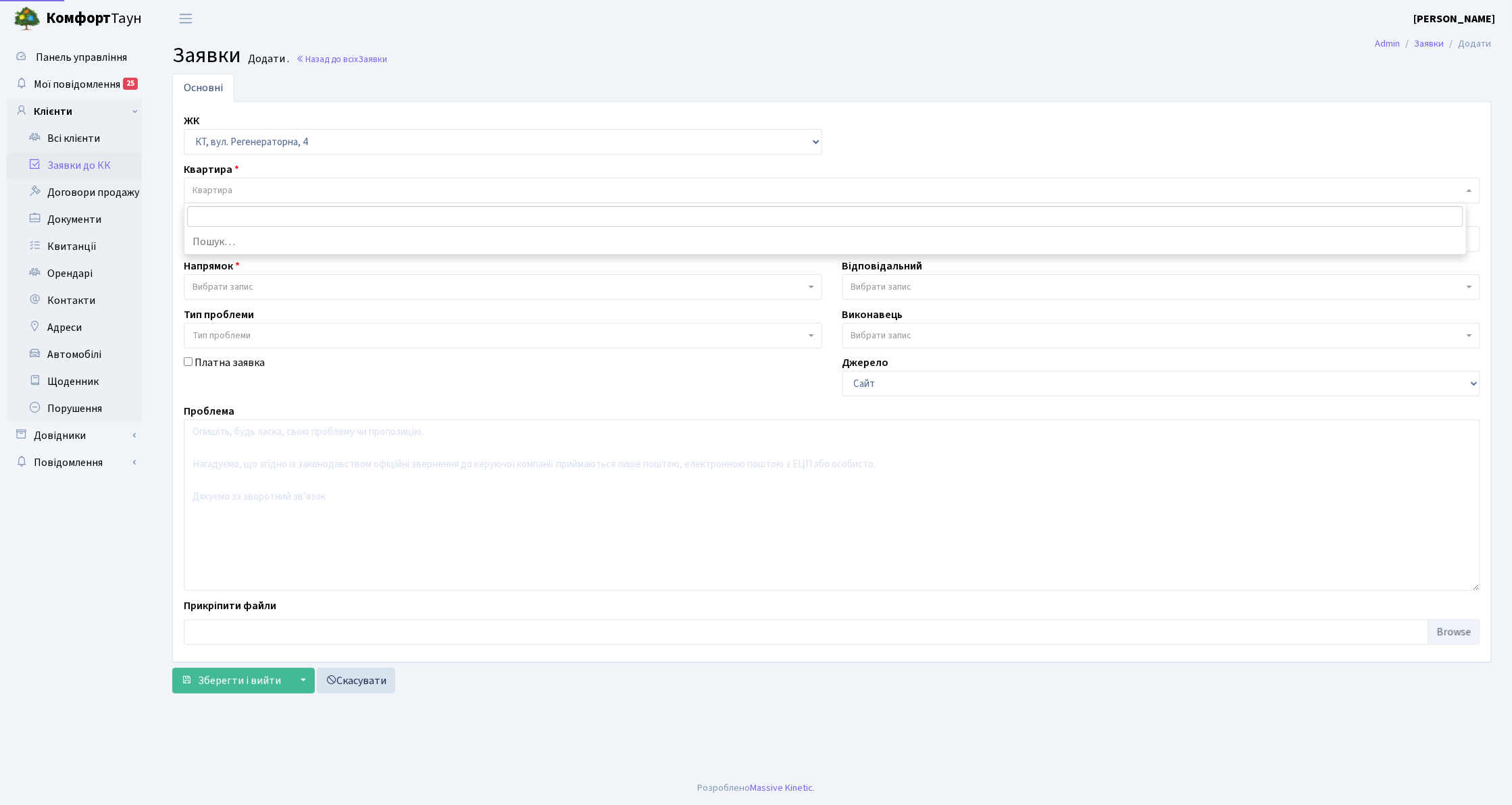
click at [228, 194] on span "Квартира" at bounding box center [212, 190] width 40 height 13
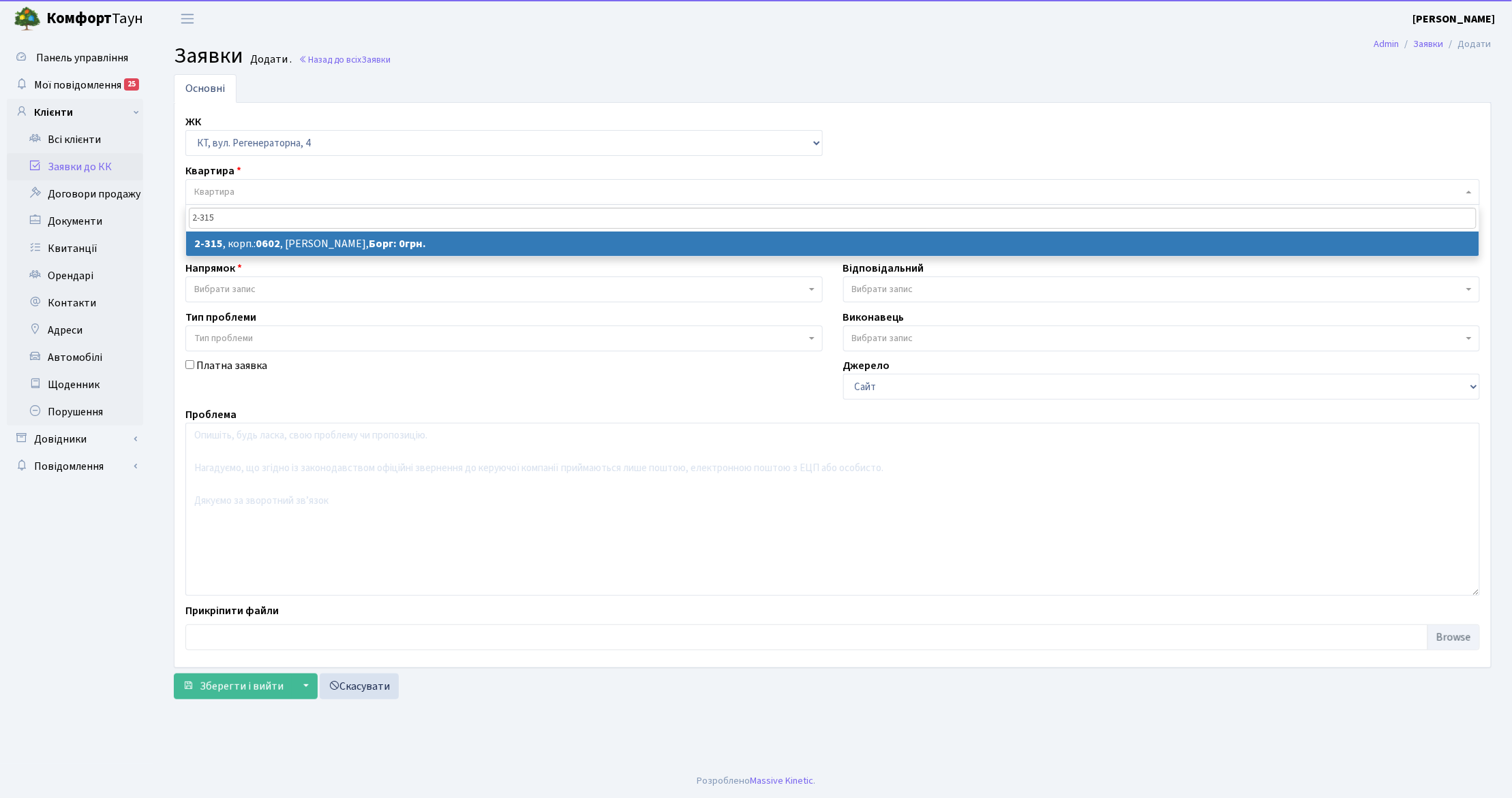
type input "2-315"
select select
select select "1329"
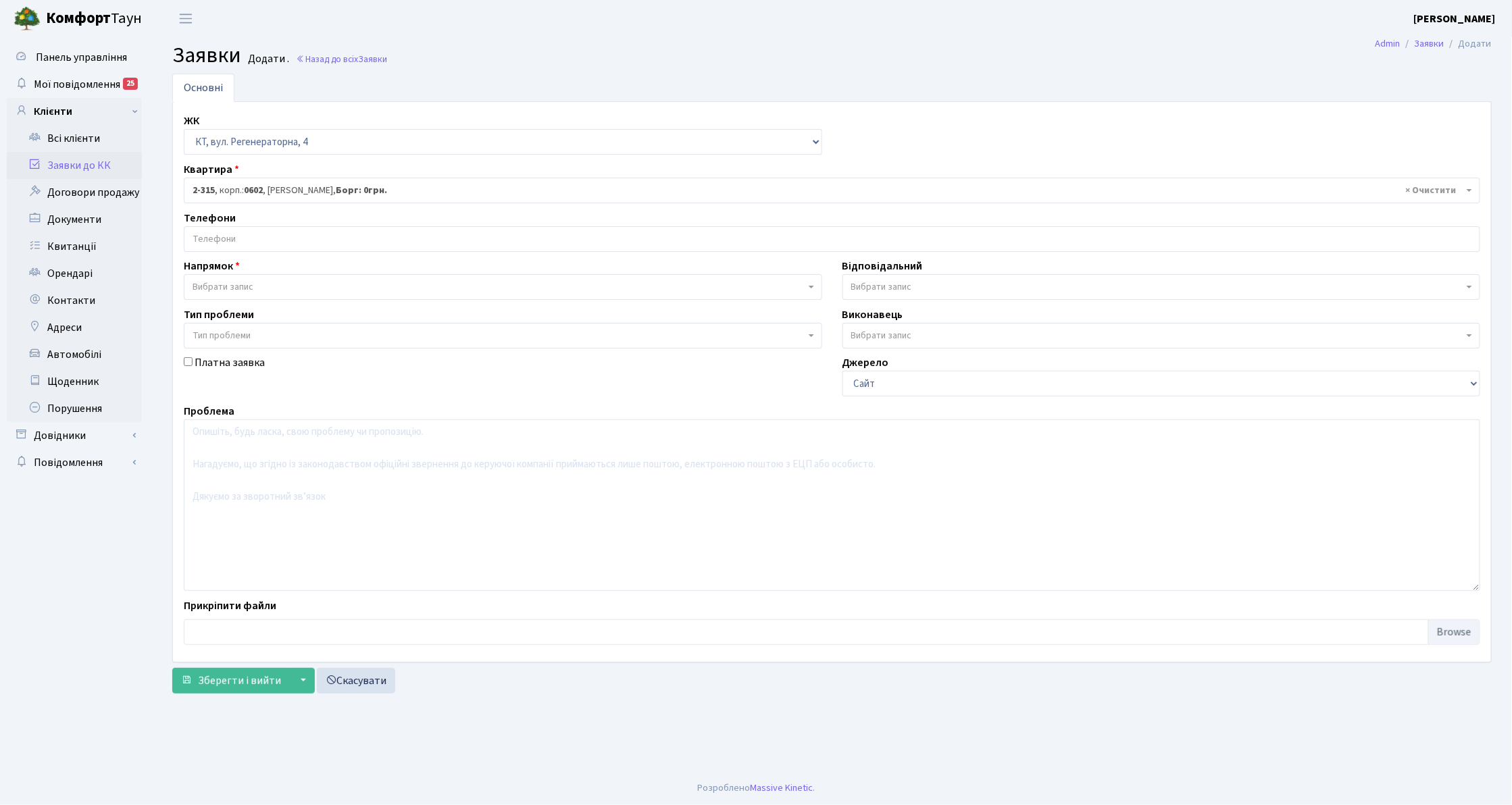
click at [243, 231] on input "search" at bounding box center [832, 239] width 1294 height 24
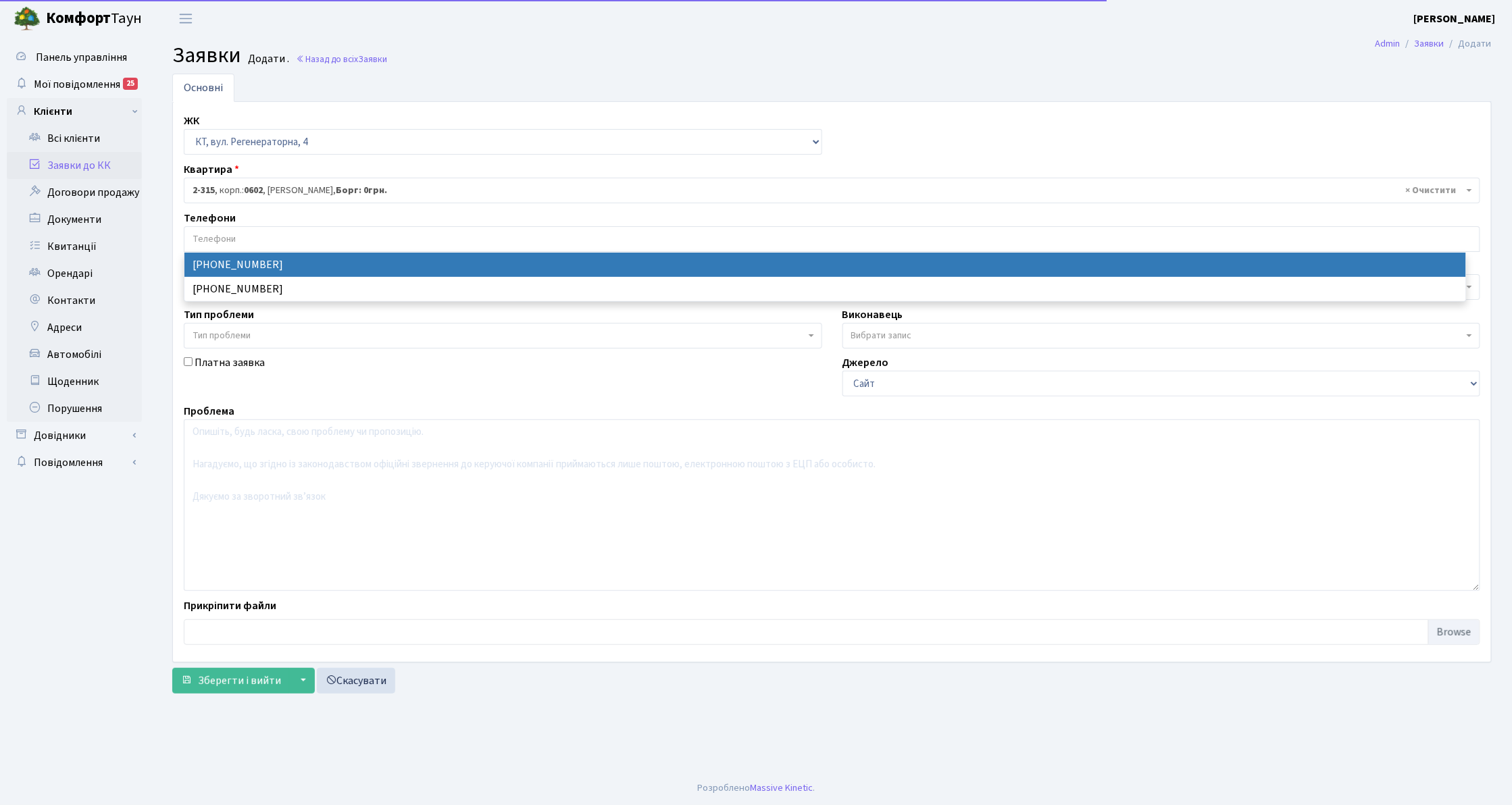
select select "127816"
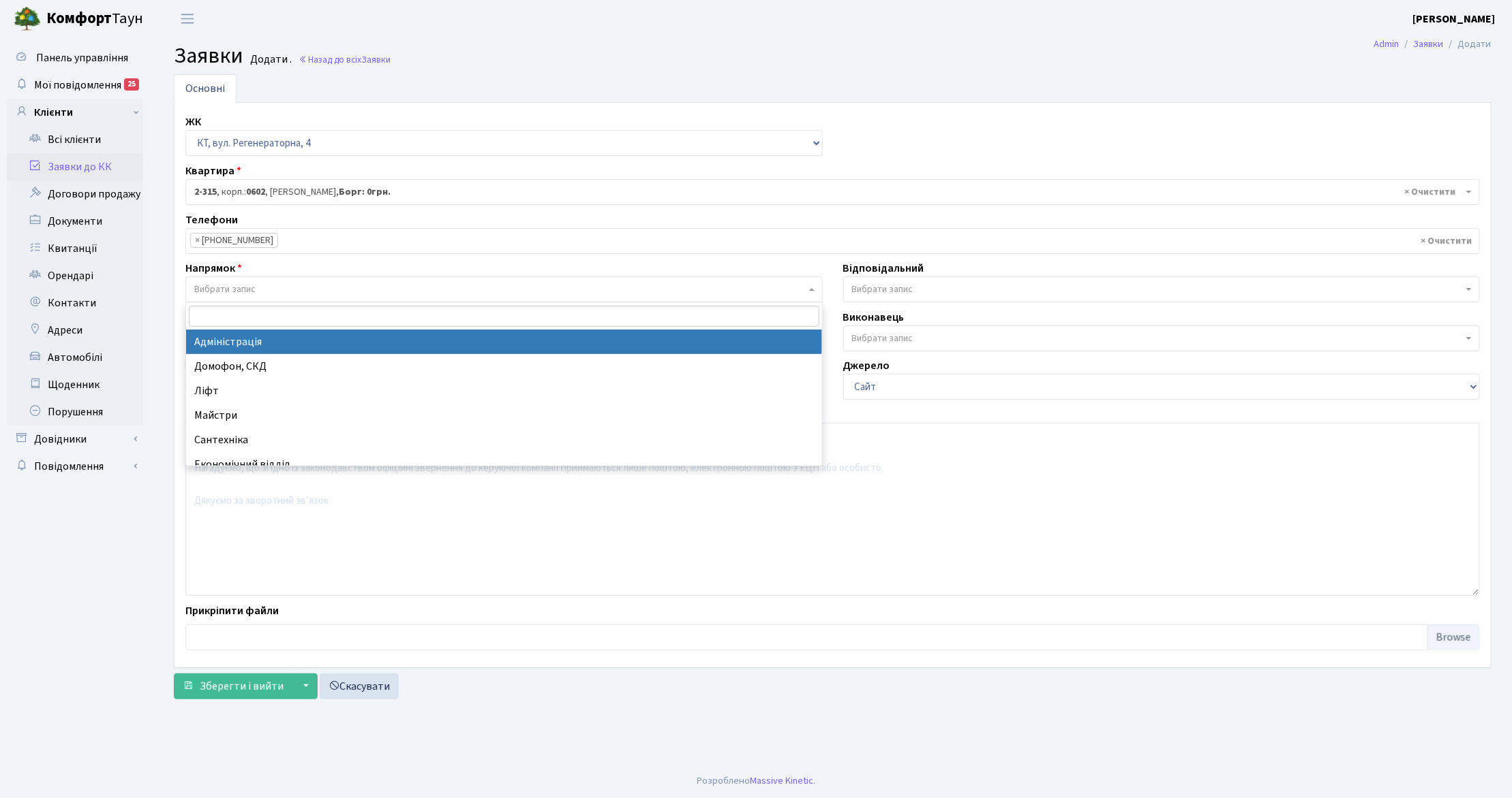
click at [244, 298] on span "Вибрати запис" at bounding box center [503, 289] width 637 height 26
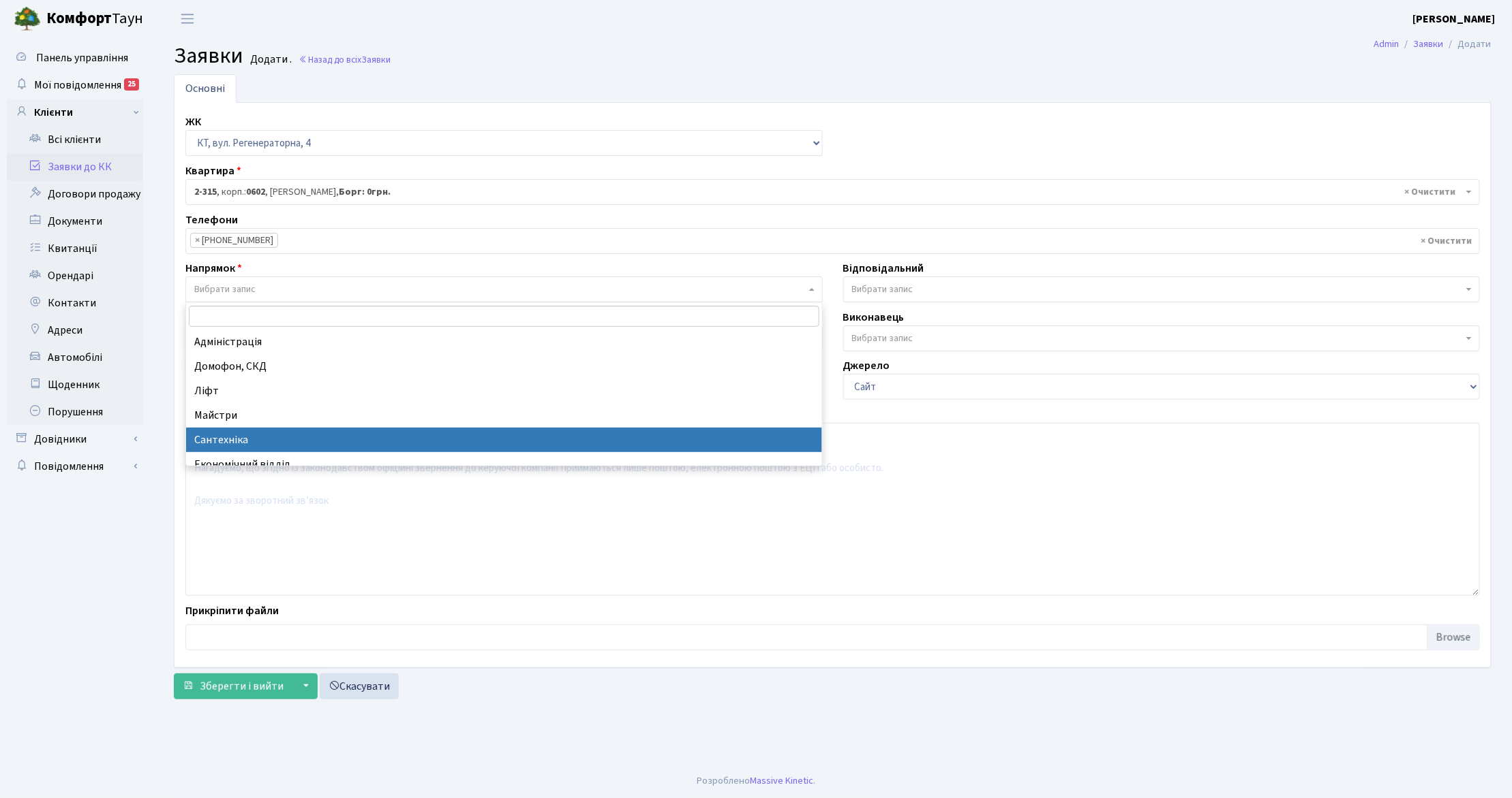
select select "2"
select select
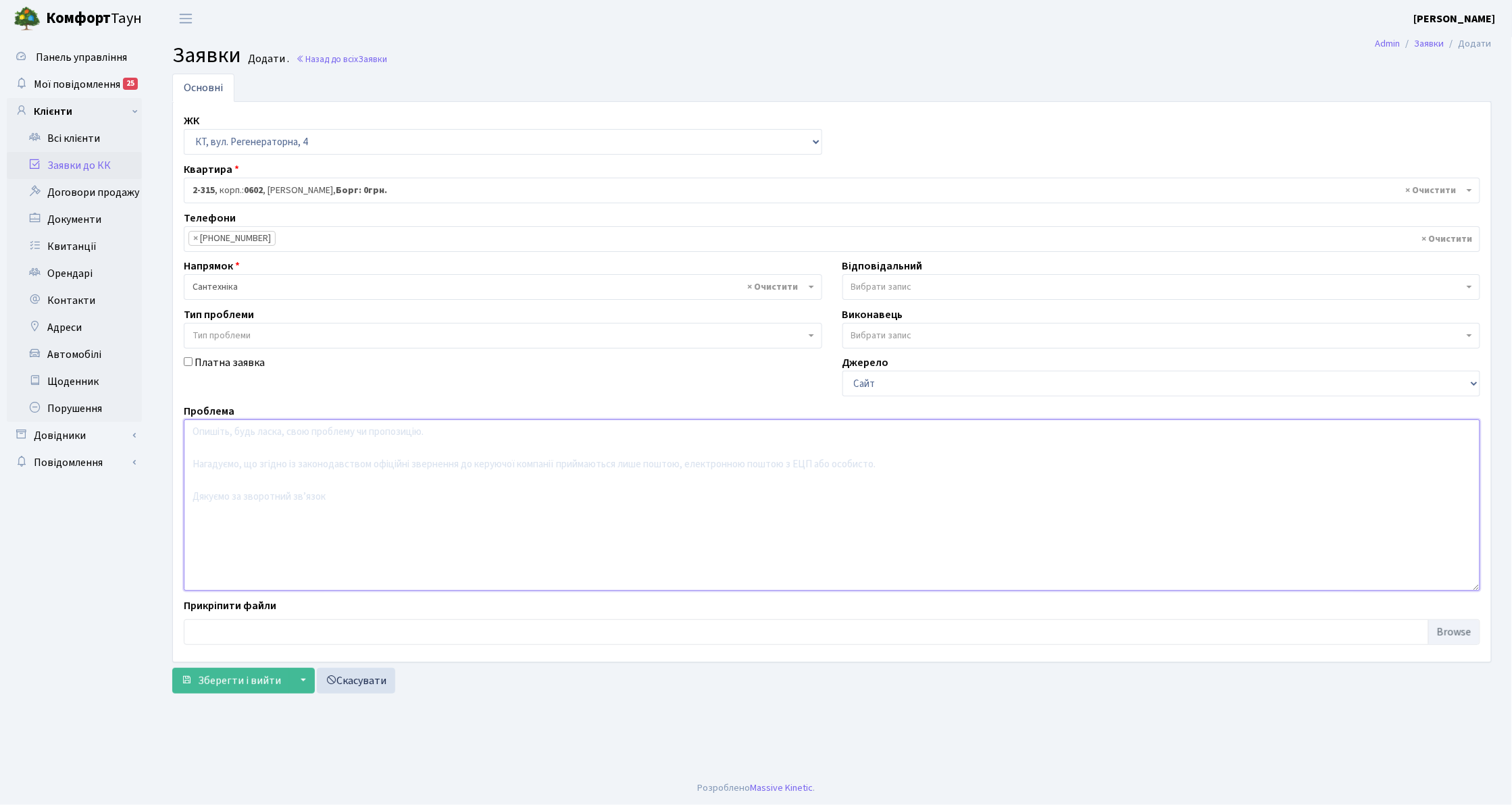
click at [327, 510] on textarea at bounding box center [832, 506] width 1296 height 172
type textarea "канвалізація квартирна"
click at [218, 362] on label "Платна заявка" at bounding box center [229, 363] width 70 height 16
click at [192, 362] on input "Платна заявка" at bounding box center [188, 362] width 9 height 9
checkbox input "true"
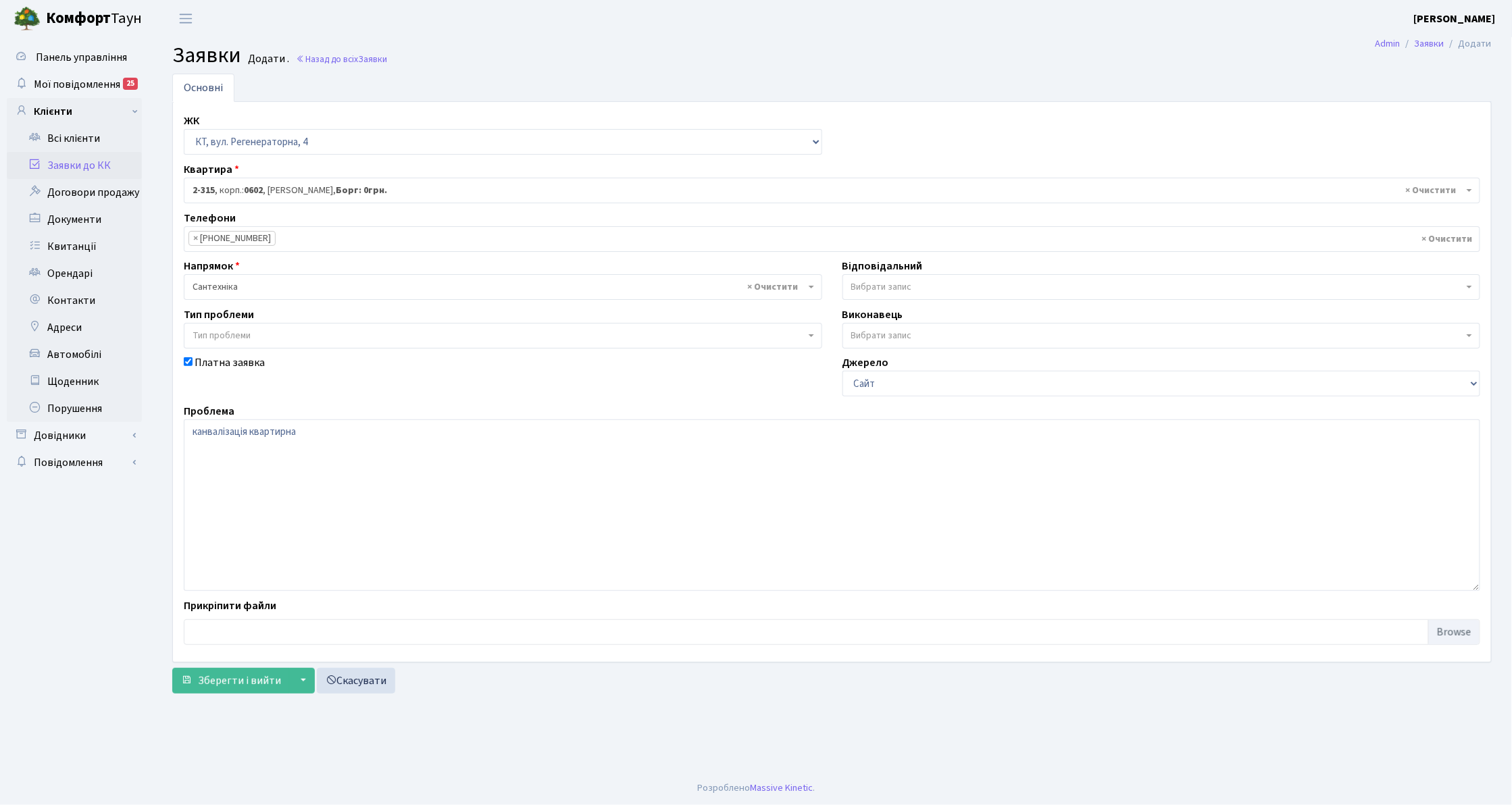
click at [976, 282] on span "Вибрати запис" at bounding box center [1157, 287] width 612 height 13
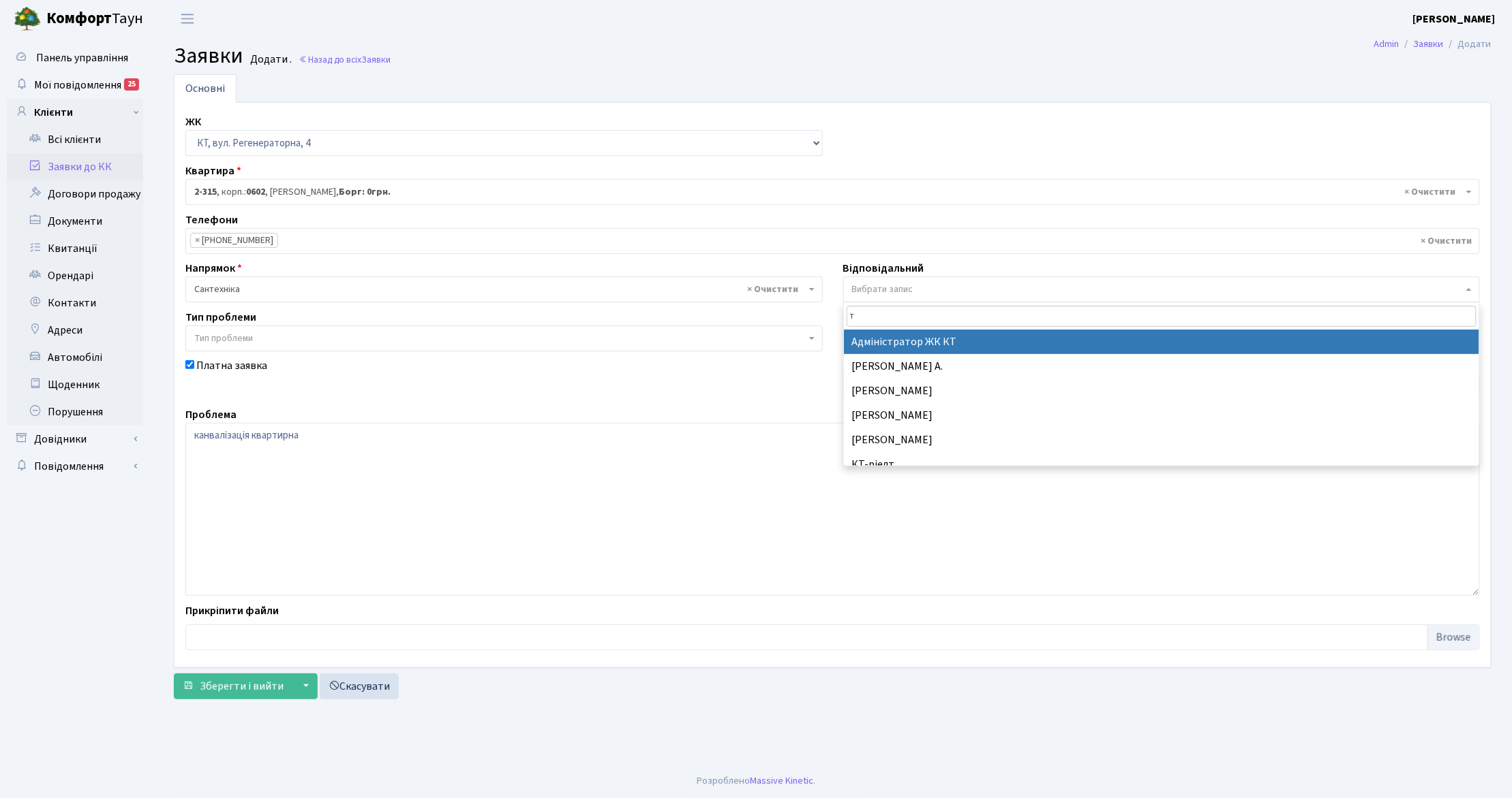
type input "ти"
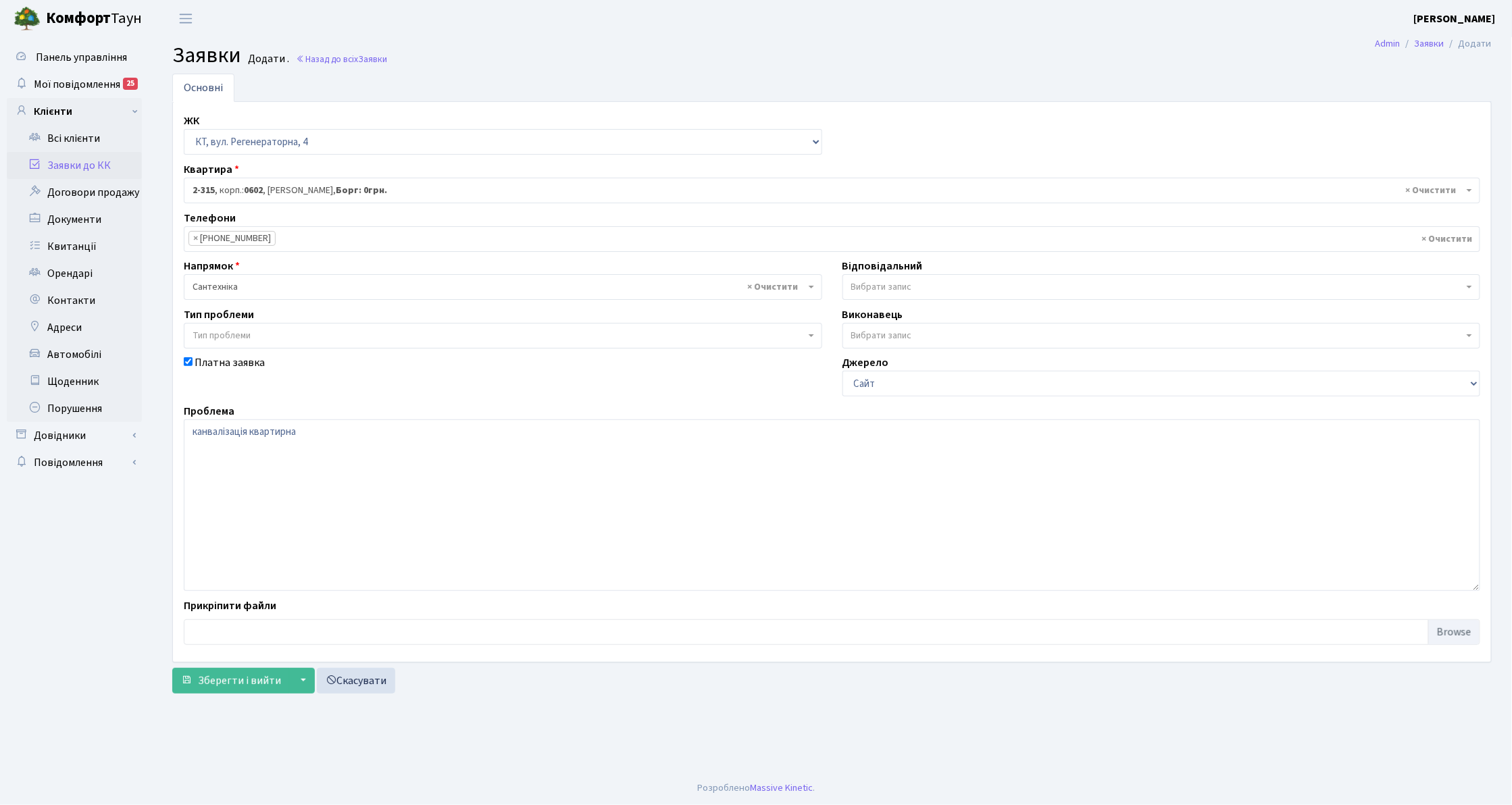
click at [943, 357] on div "Джерело Сайт Телефон" at bounding box center [1162, 375] width 659 height 42
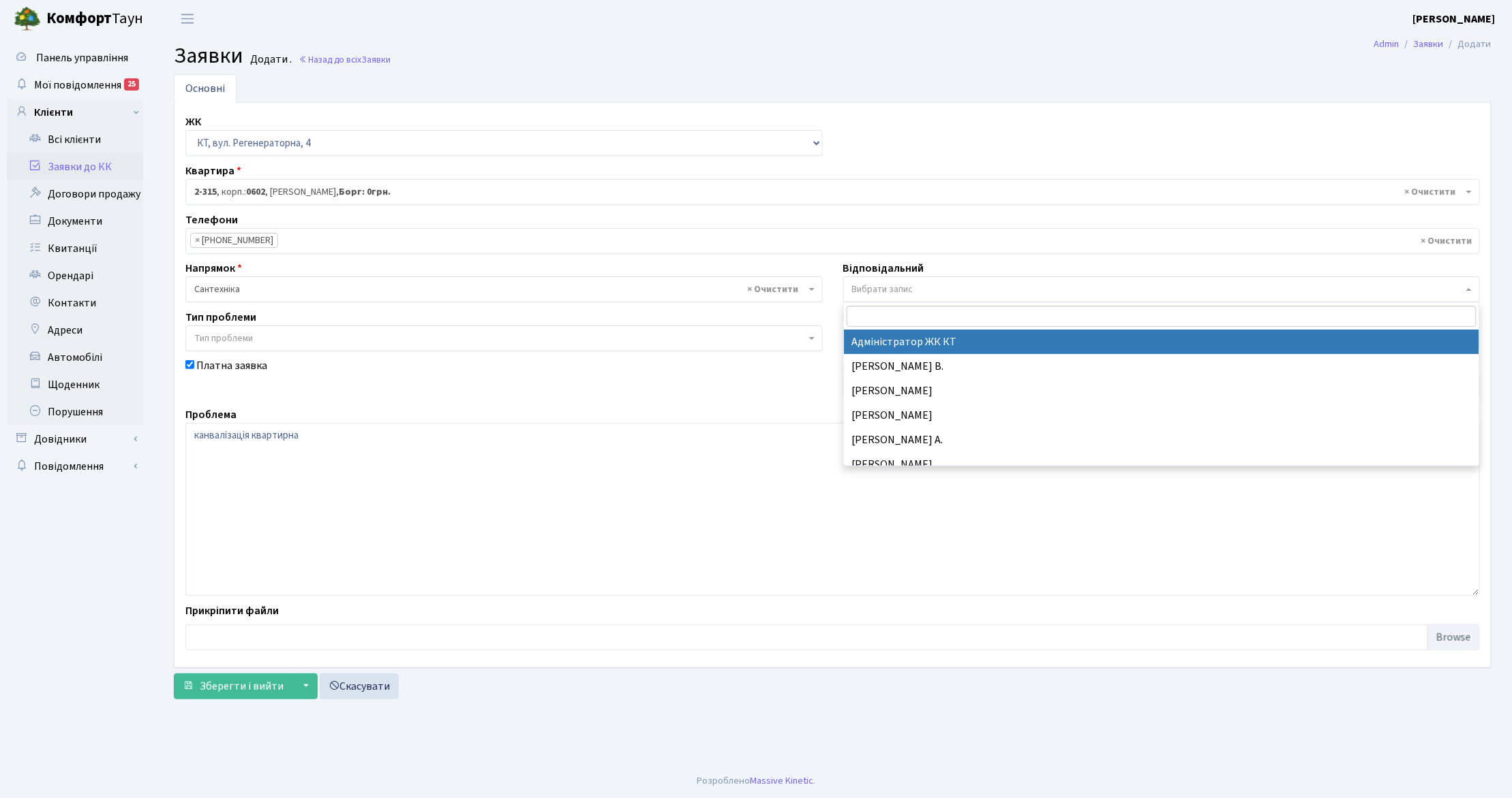
click at [938, 290] on span "Вибрати запис" at bounding box center [1157, 289] width 611 height 14
type input "ти"
select select "67"
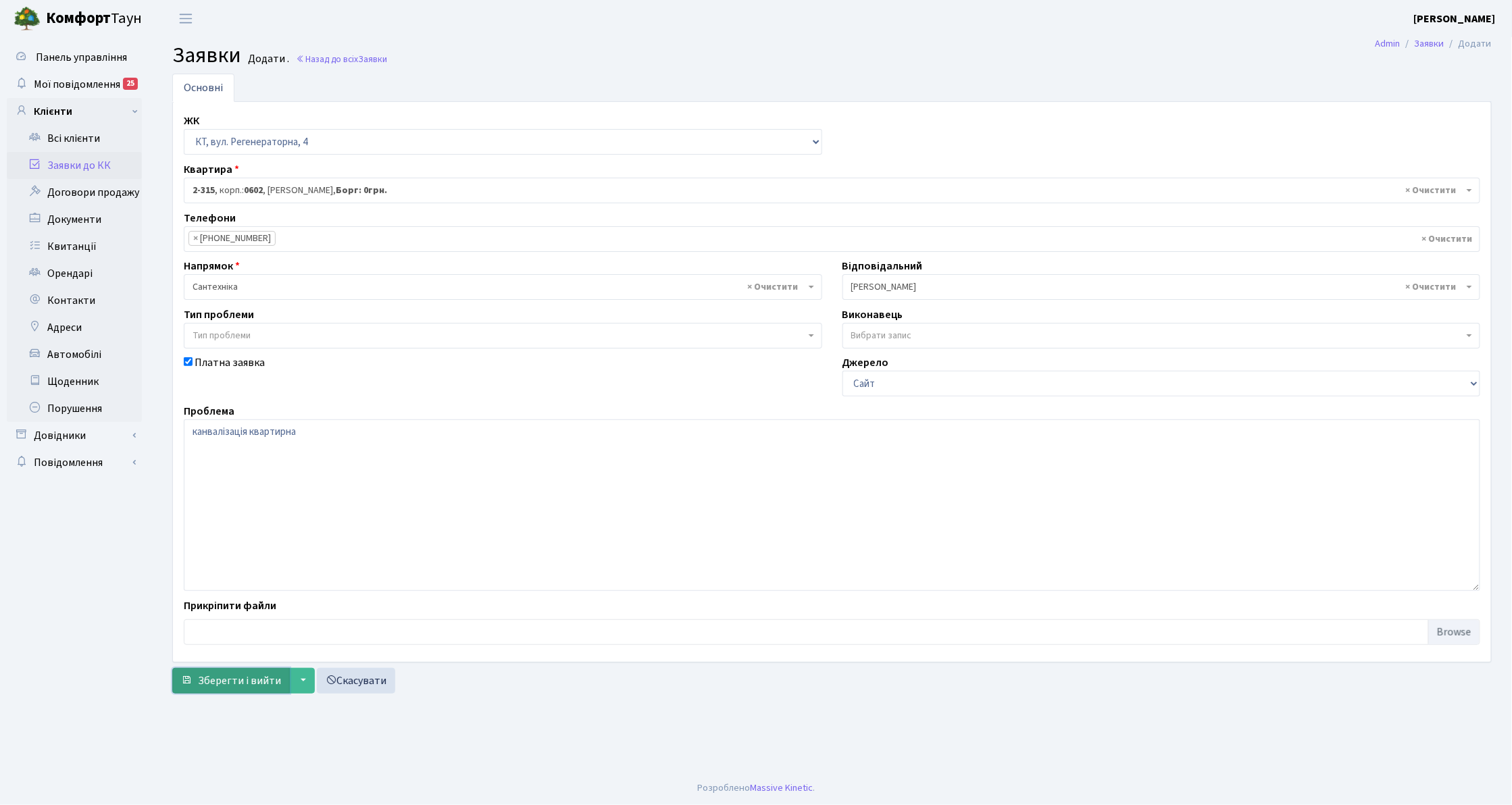
click at [244, 681] on span "Зберегти і вийти" at bounding box center [239, 681] width 83 height 15
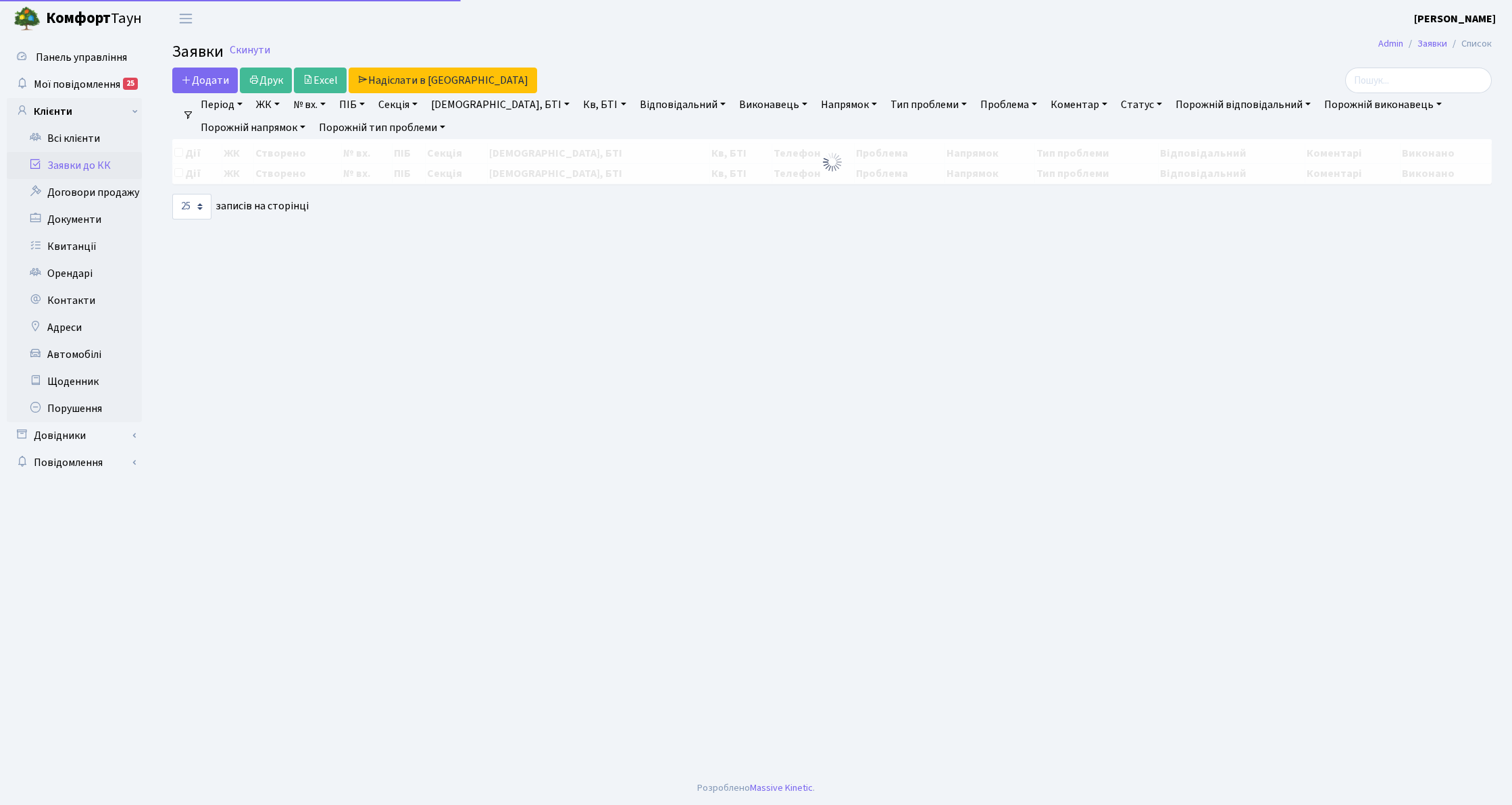
select select "25"
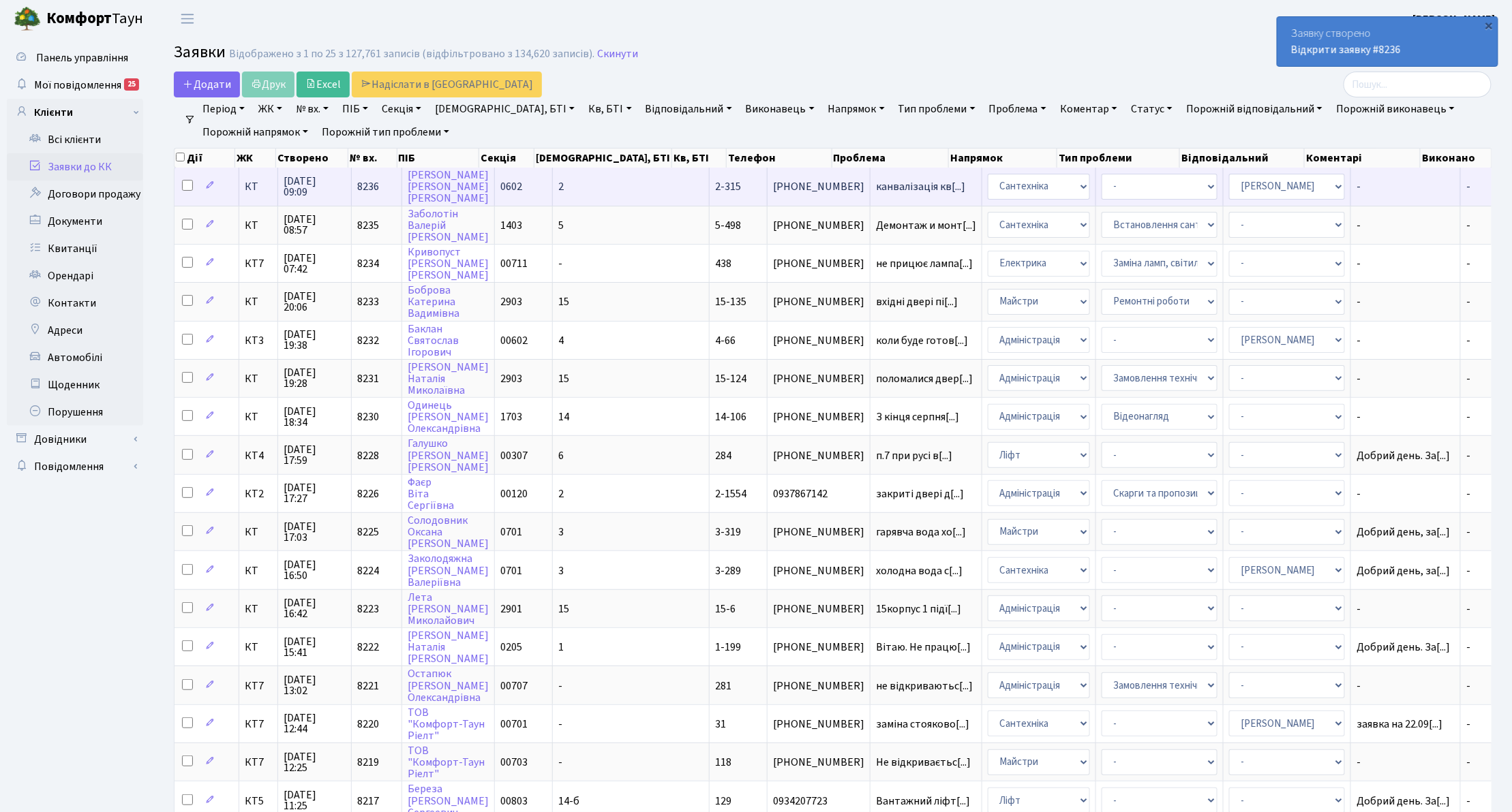
click at [249, 196] on td "КТ" at bounding box center [258, 186] width 39 height 37
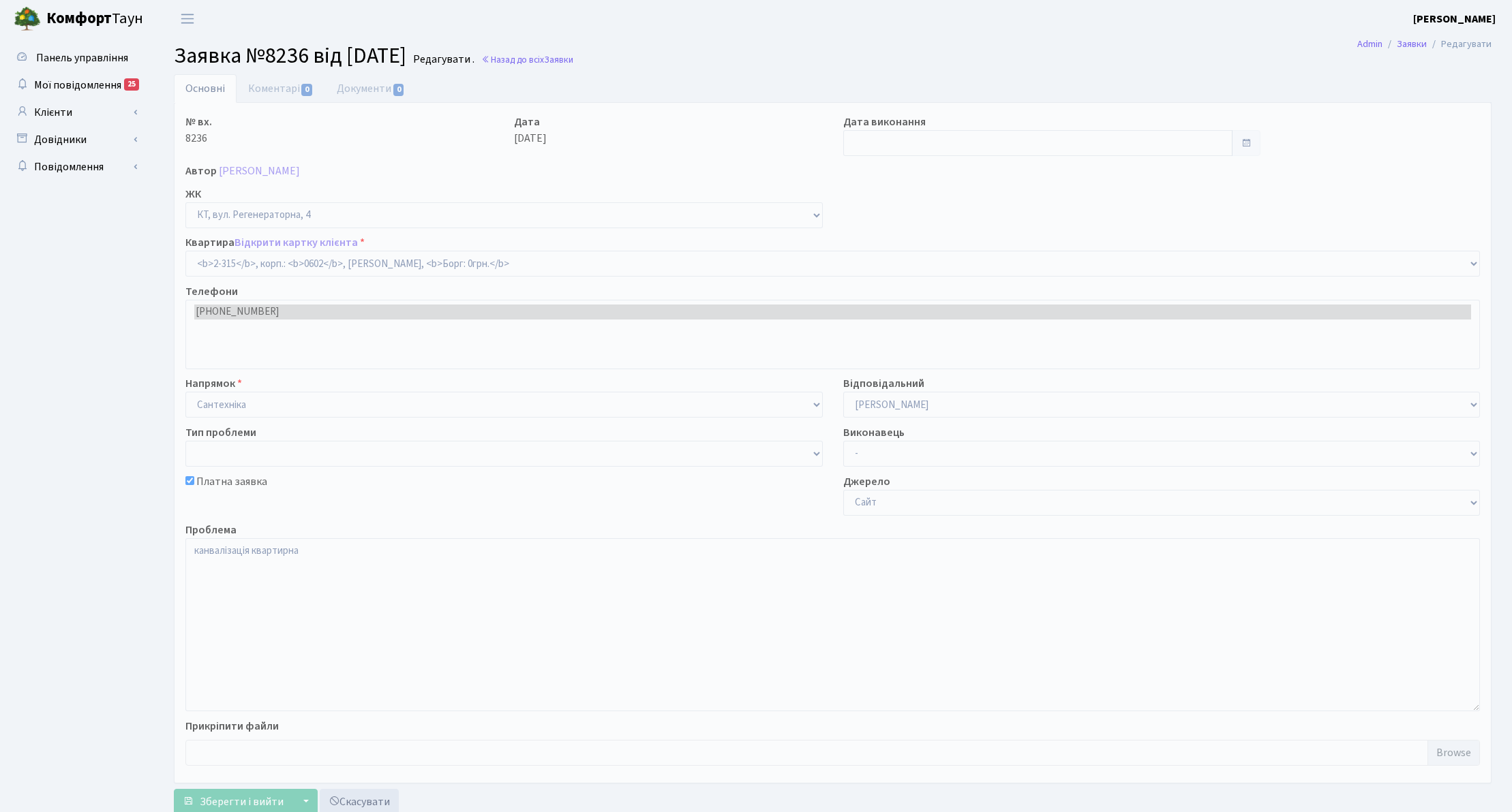
select select "1329"
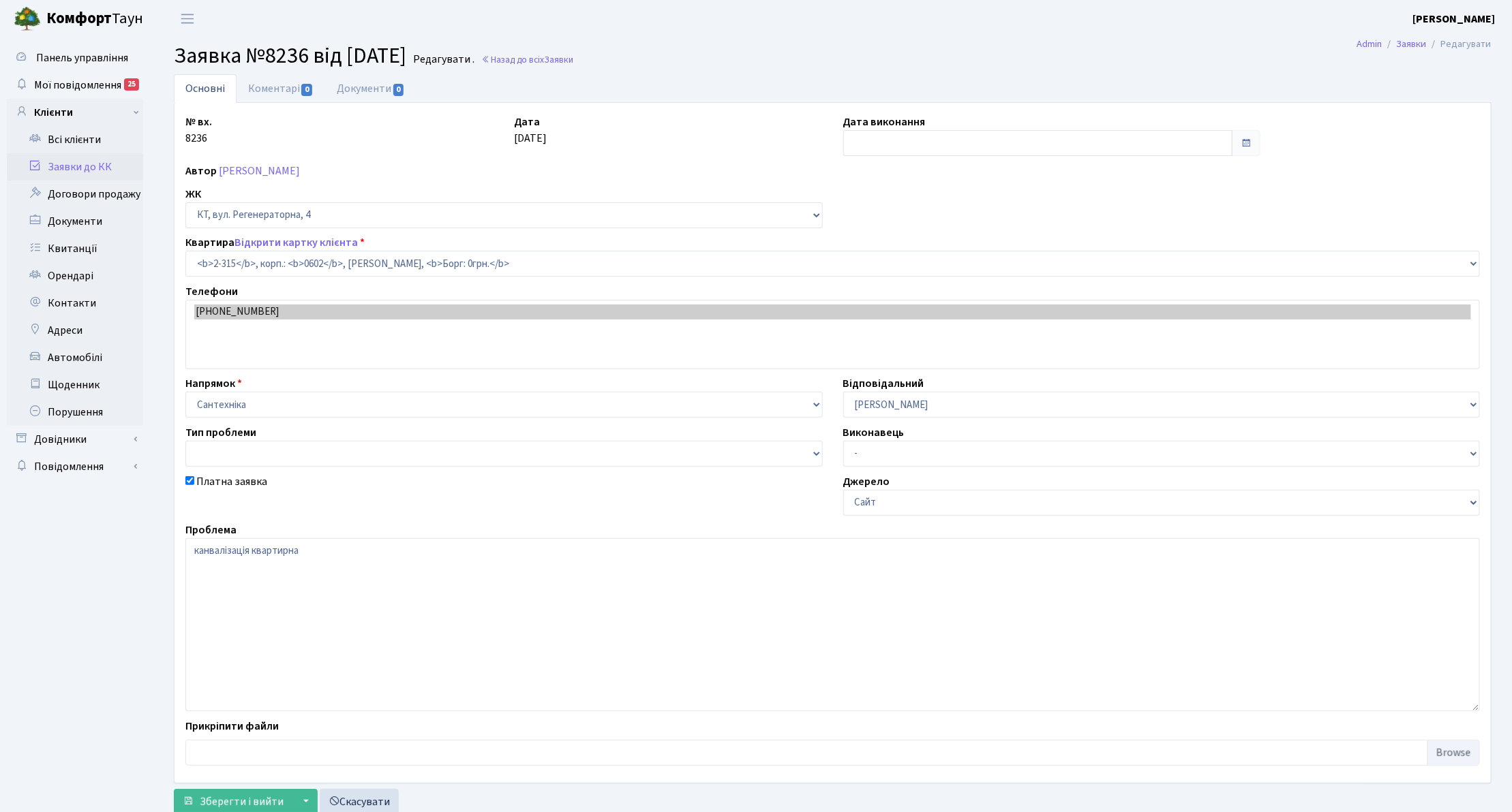
checkbox input "true"
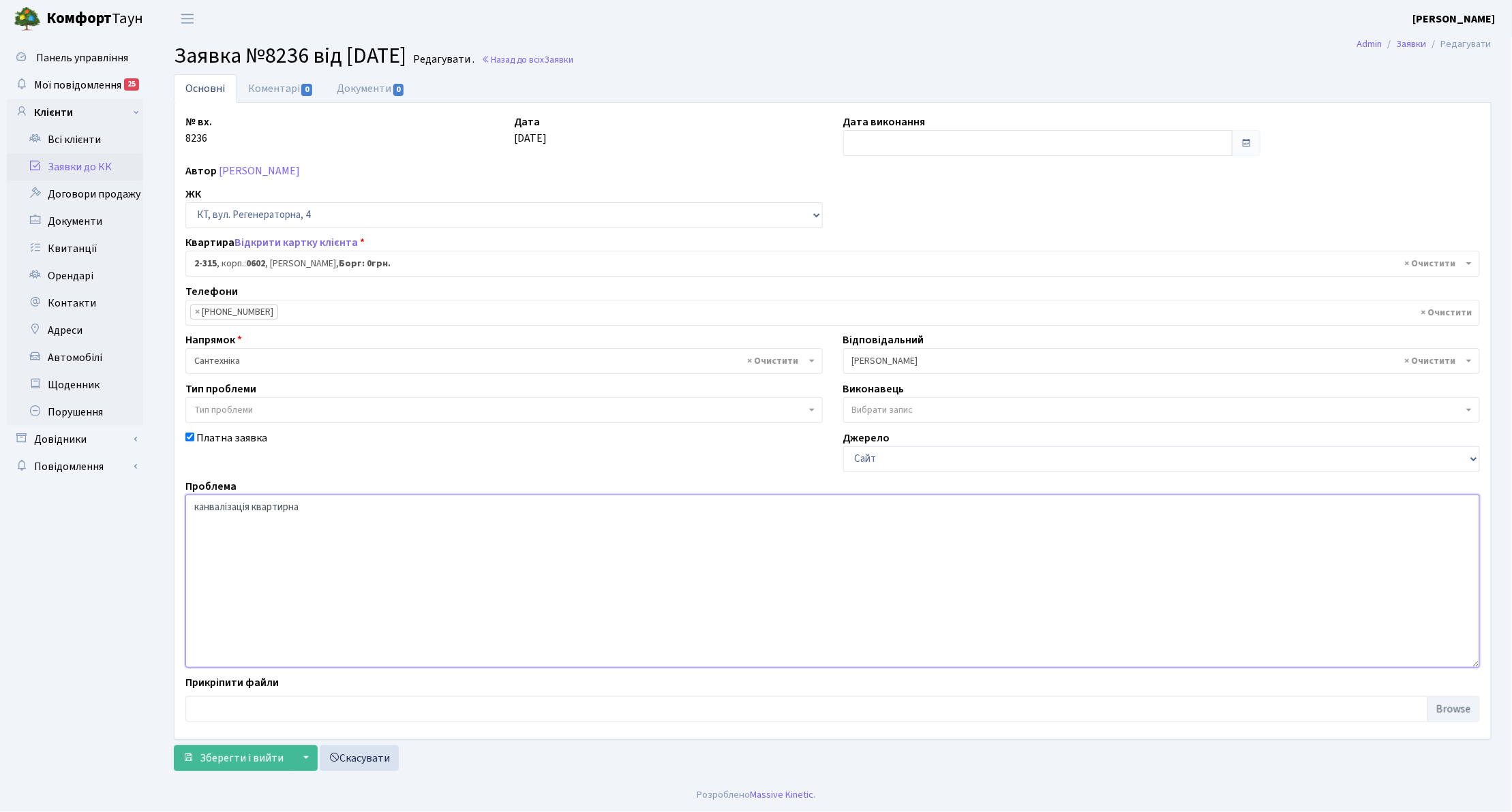
click at [210, 515] on textarea "канвалізація квартирна" at bounding box center [832, 582] width 1294 height 173
click at [227, 509] on textarea "канвалізація квартирна" at bounding box center [832, 582] width 1294 height 173
type textarea "каналізація квартирна"
click at [284, 771] on button "Зберегти і вийти" at bounding box center [232, 758] width 118 height 26
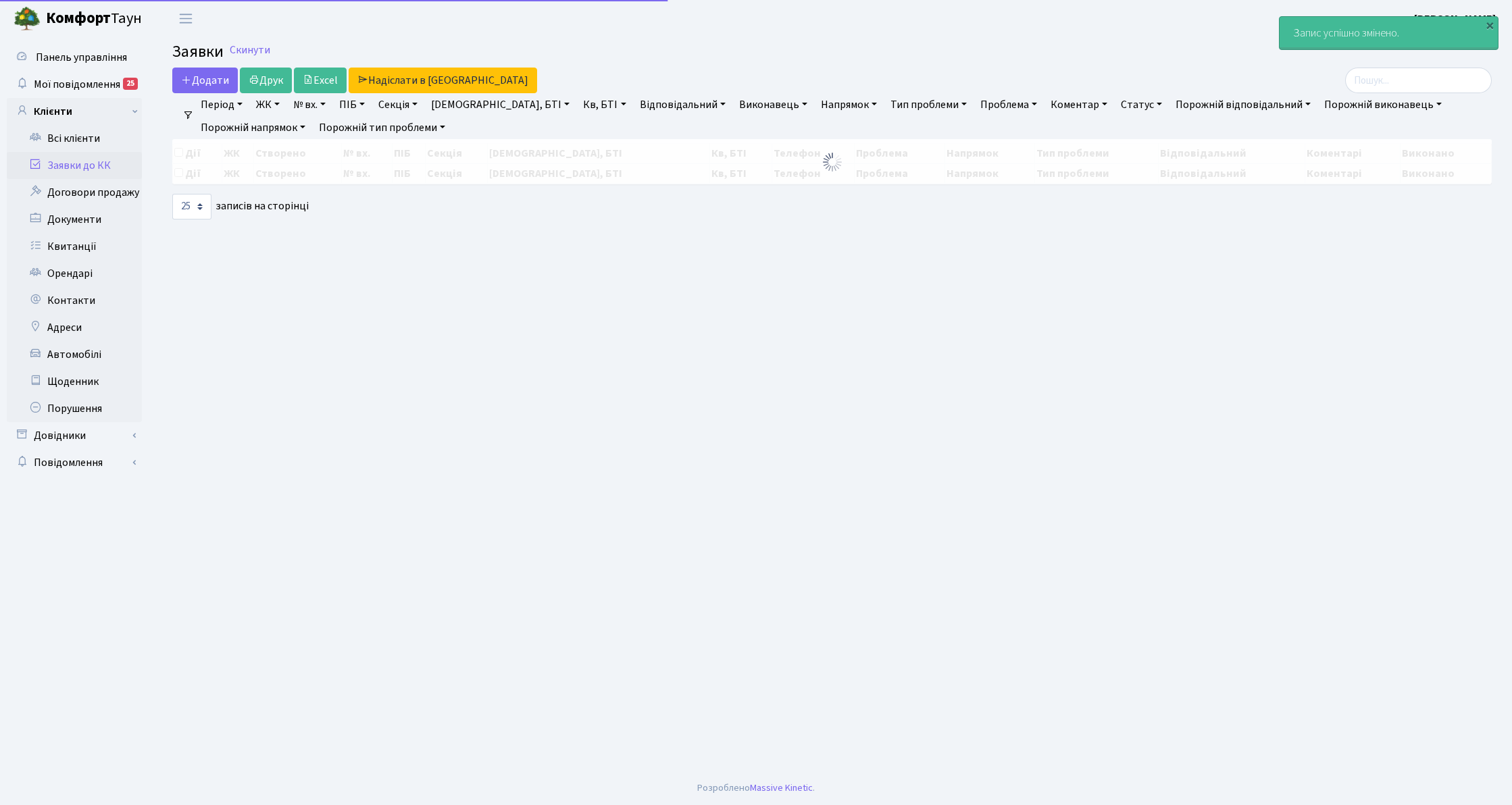
select select "25"
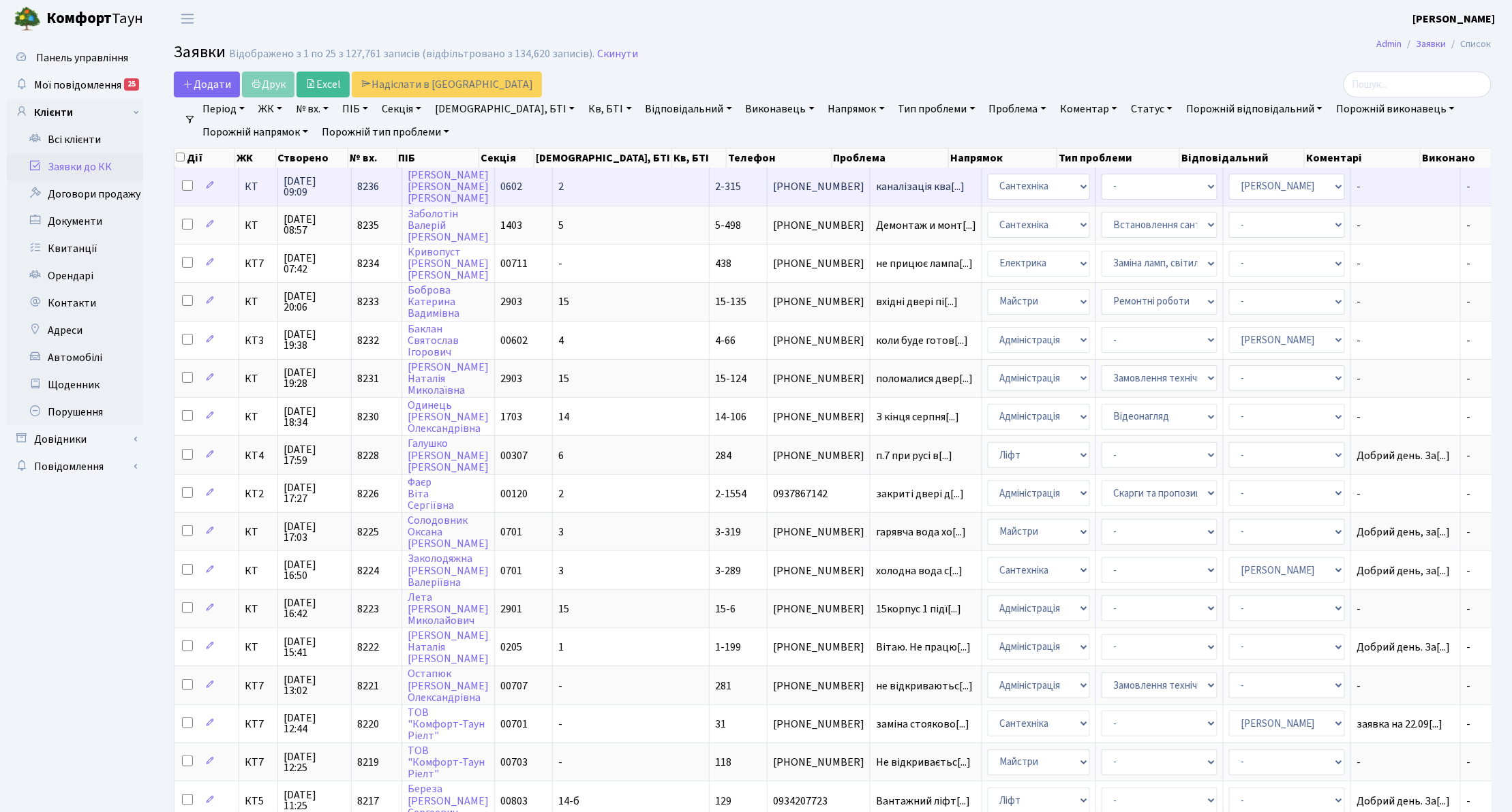
click at [255, 185] on span "КТ" at bounding box center [258, 187] width 27 height 11
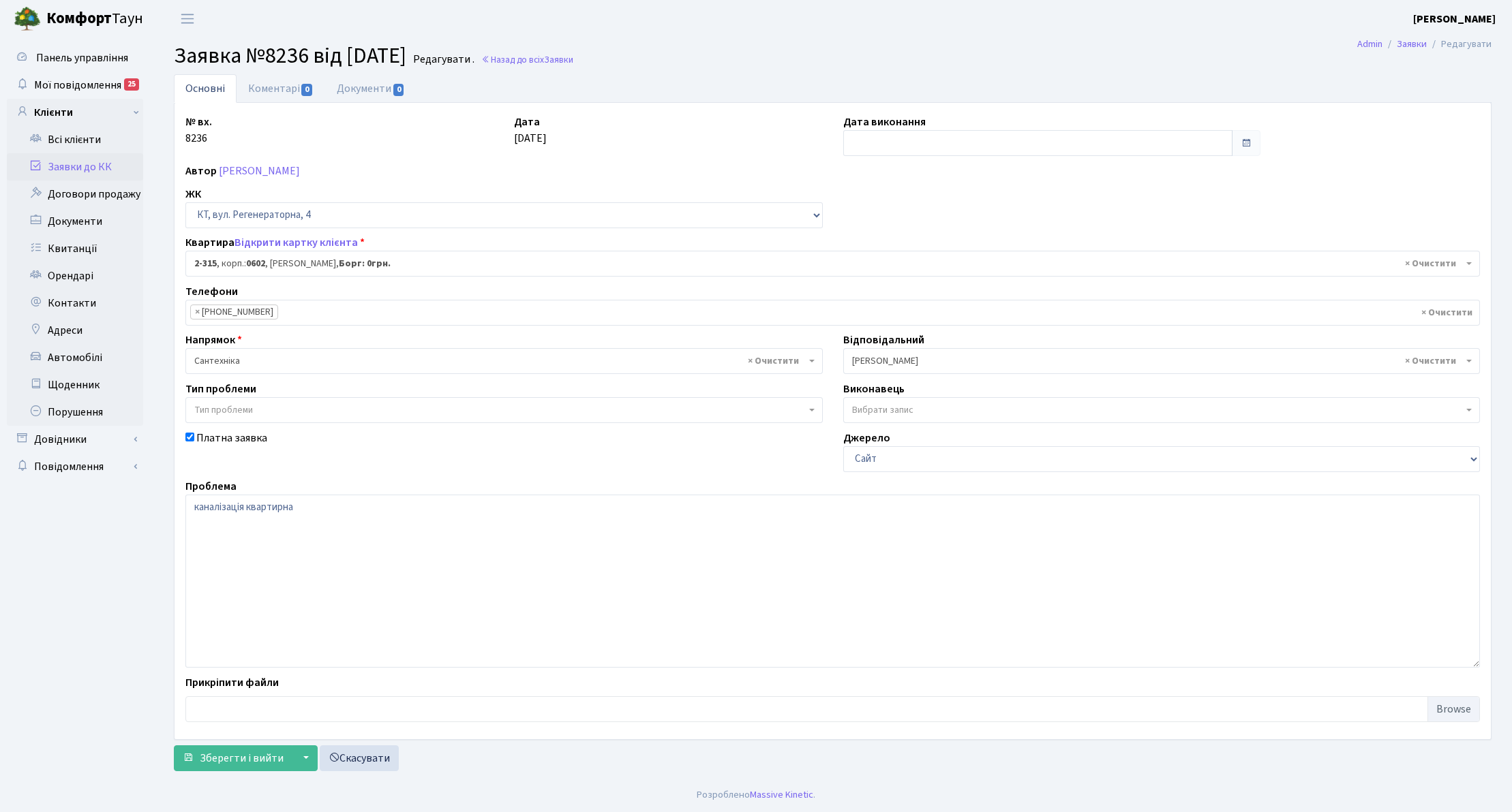
select select "1329"
click at [86, 162] on link "Заявки до КК" at bounding box center [75, 167] width 136 height 27
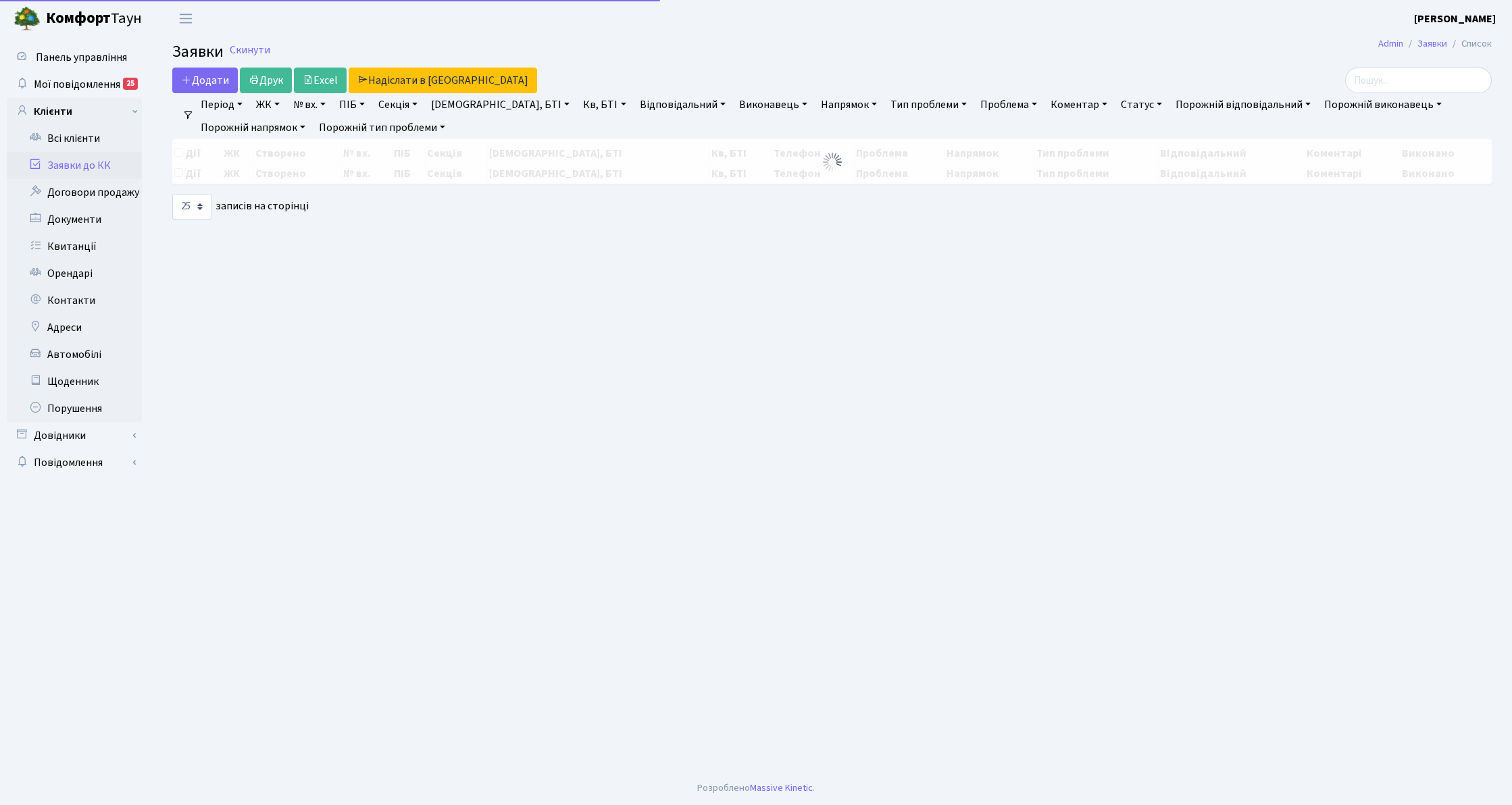
select select "25"
